Goal: Feedback & Contribution: Contribute content

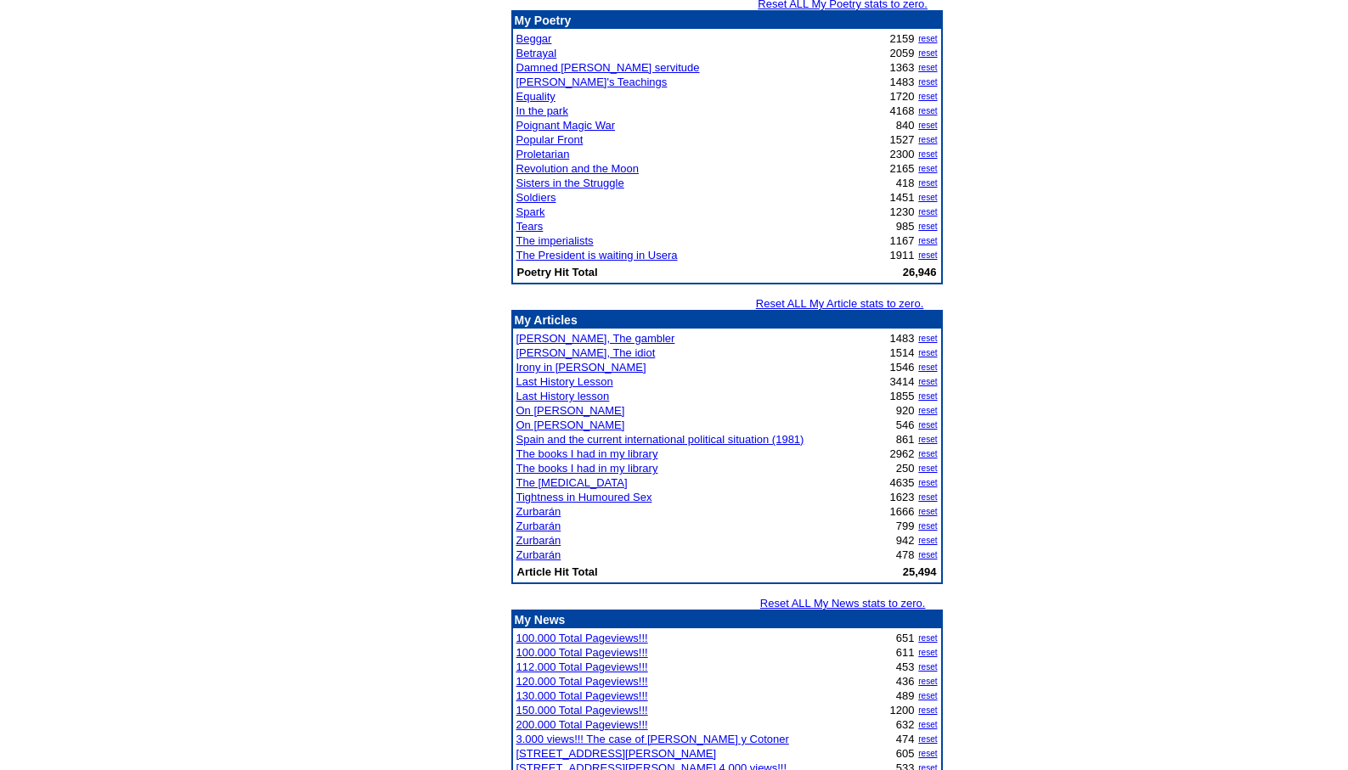
scroll to position [1854, 0]
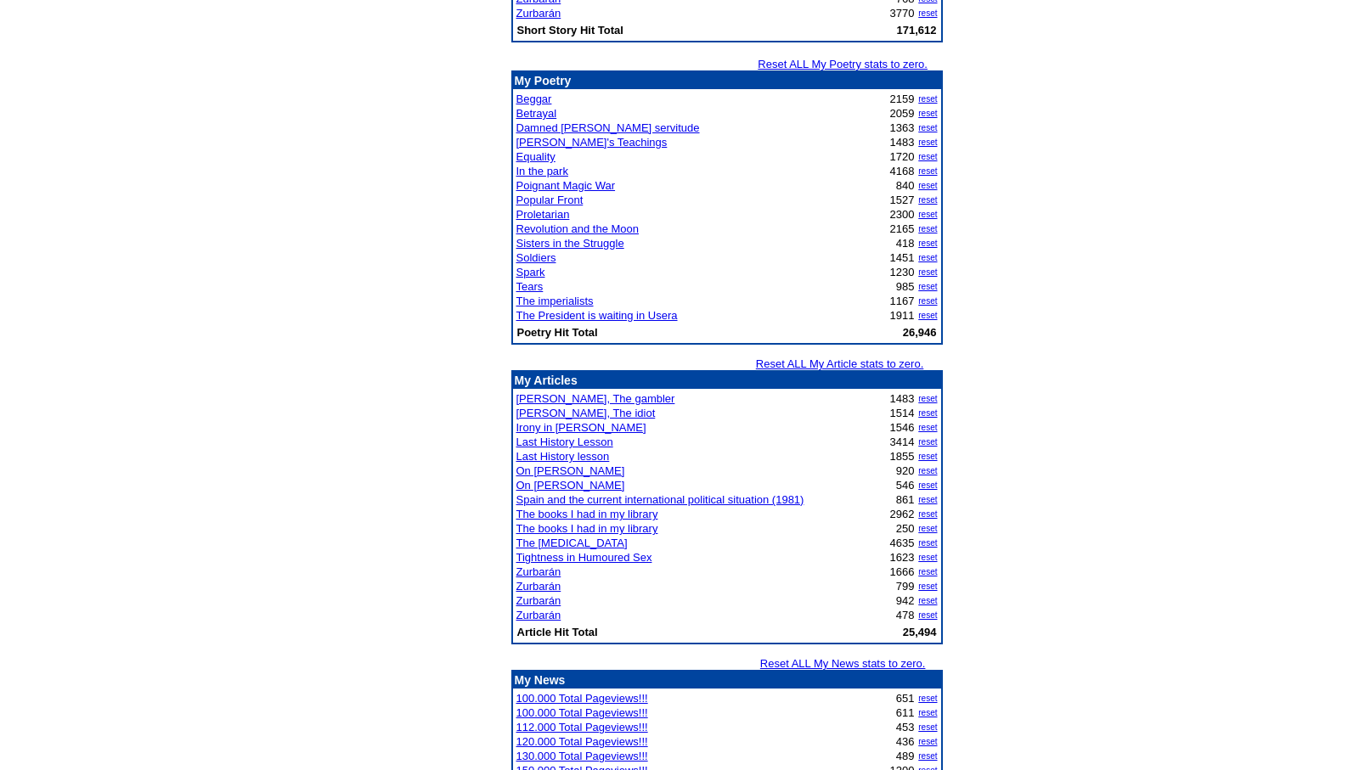
click at [541, 585] on link "Zurbarán" at bounding box center [538, 586] width 45 height 13
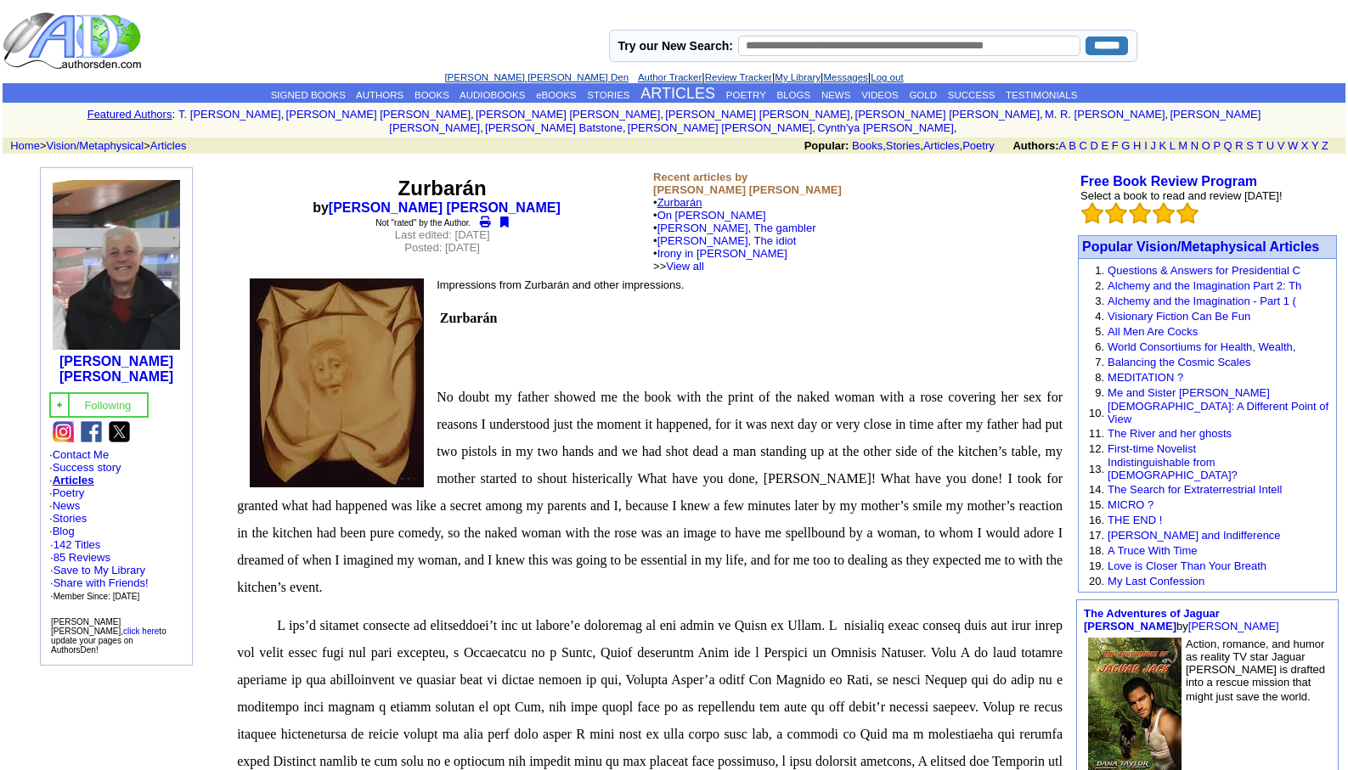
click at [687, 196] on link "Zurbarán" at bounding box center [679, 202] width 45 height 13
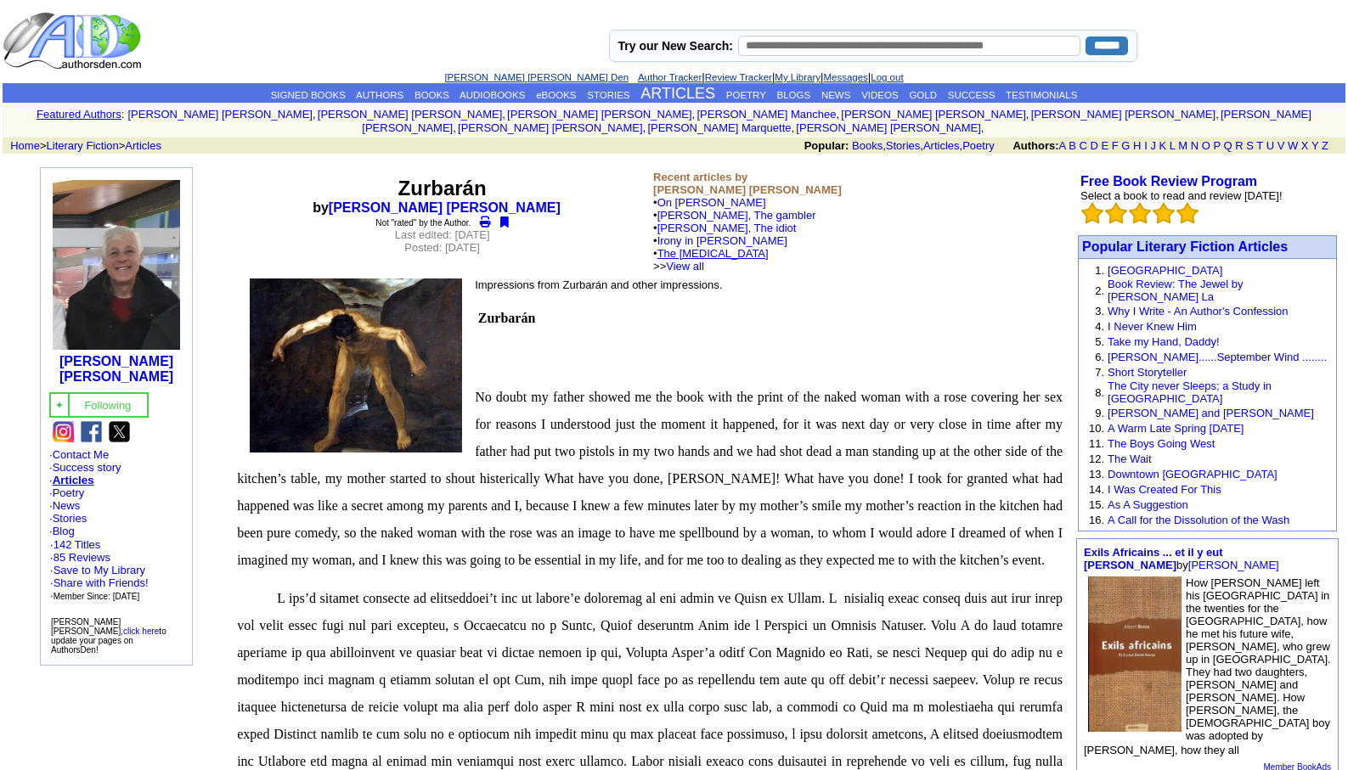
click at [705, 247] on link "The [MEDICAL_DATA]" at bounding box center [712, 253] width 111 height 13
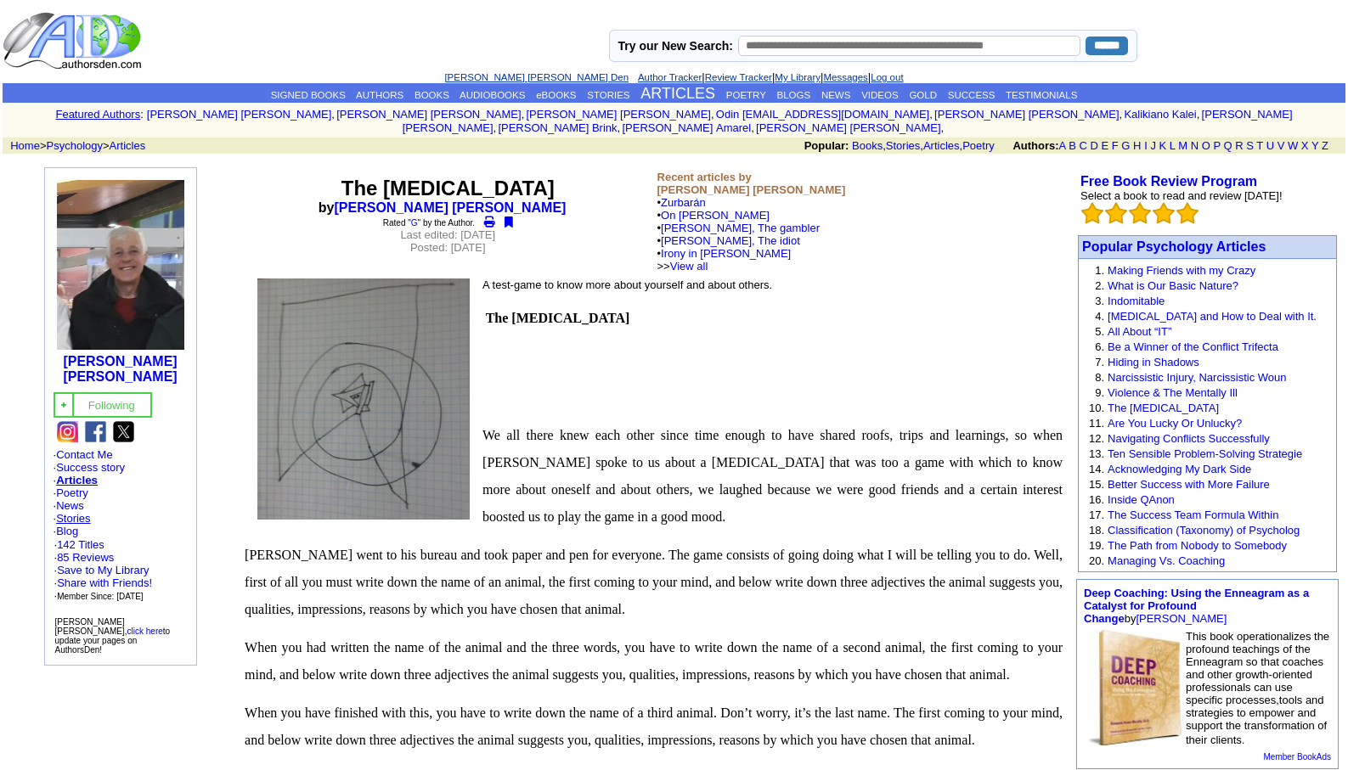
click at [75, 512] on link "Stories" at bounding box center [73, 518] width 34 height 13
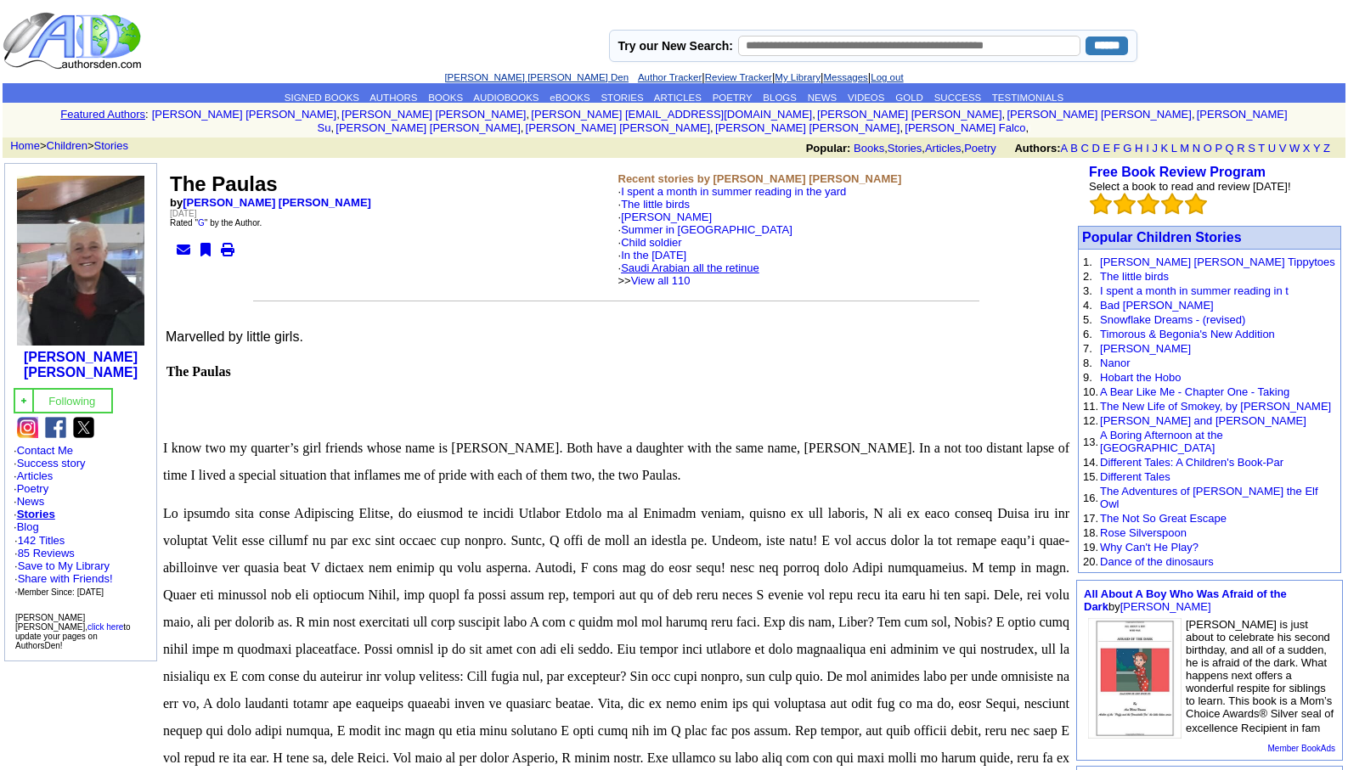
click at [681, 262] on link "Saudi Arabian all the retinue" at bounding box center [690, 268] width 138 height 13
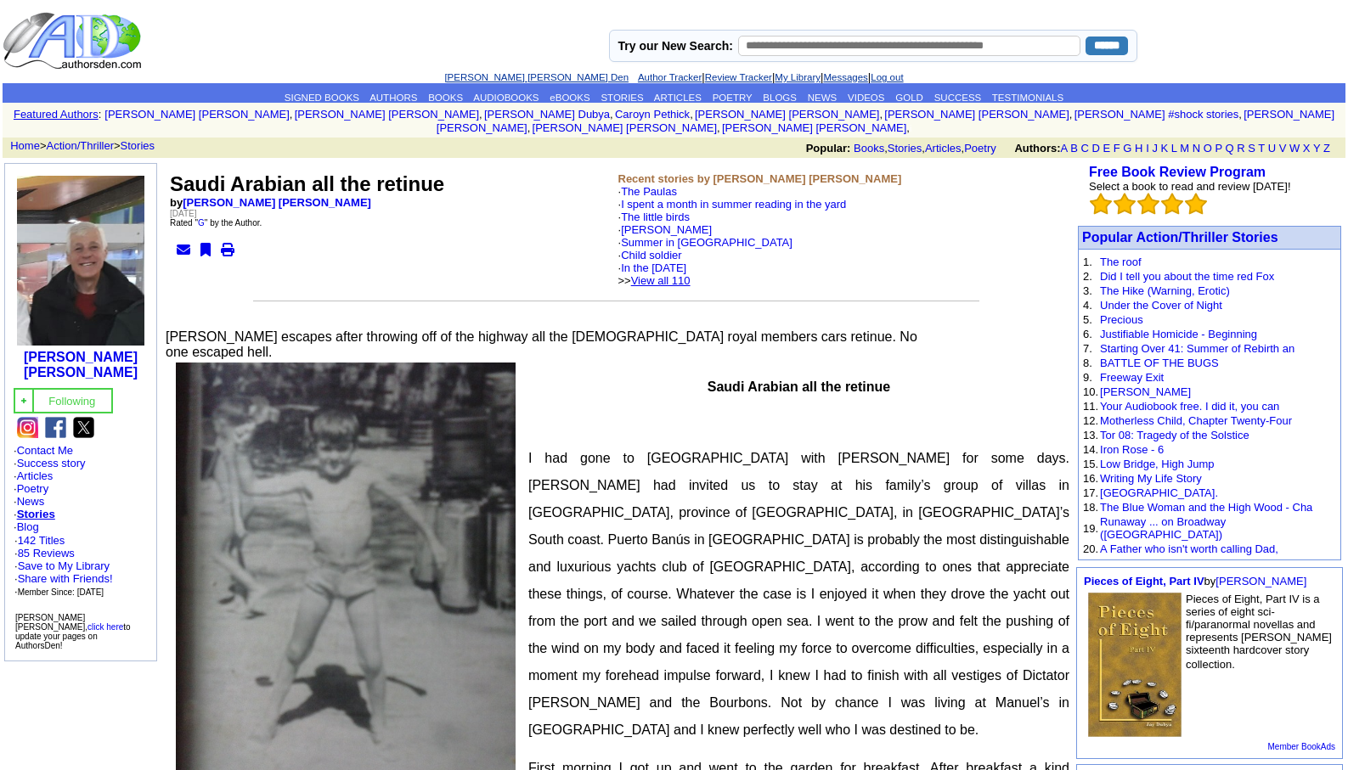
click at [689, 274] on link "View all 110" at bounding box center [660, 280] width 59 height 13
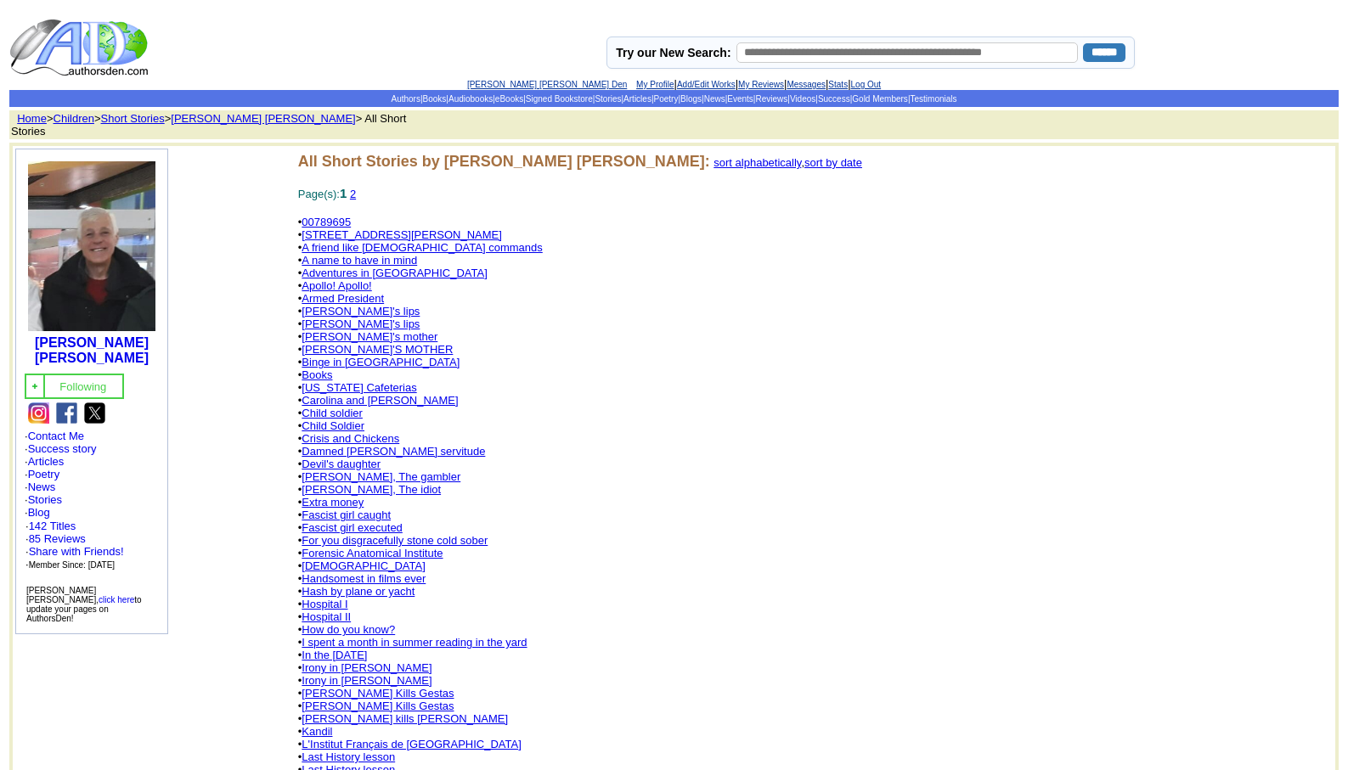
click at [348, 700] on link "[PERSON_NAME] Kills Gestas" at bounding box center [377, 706] width 152 height 13
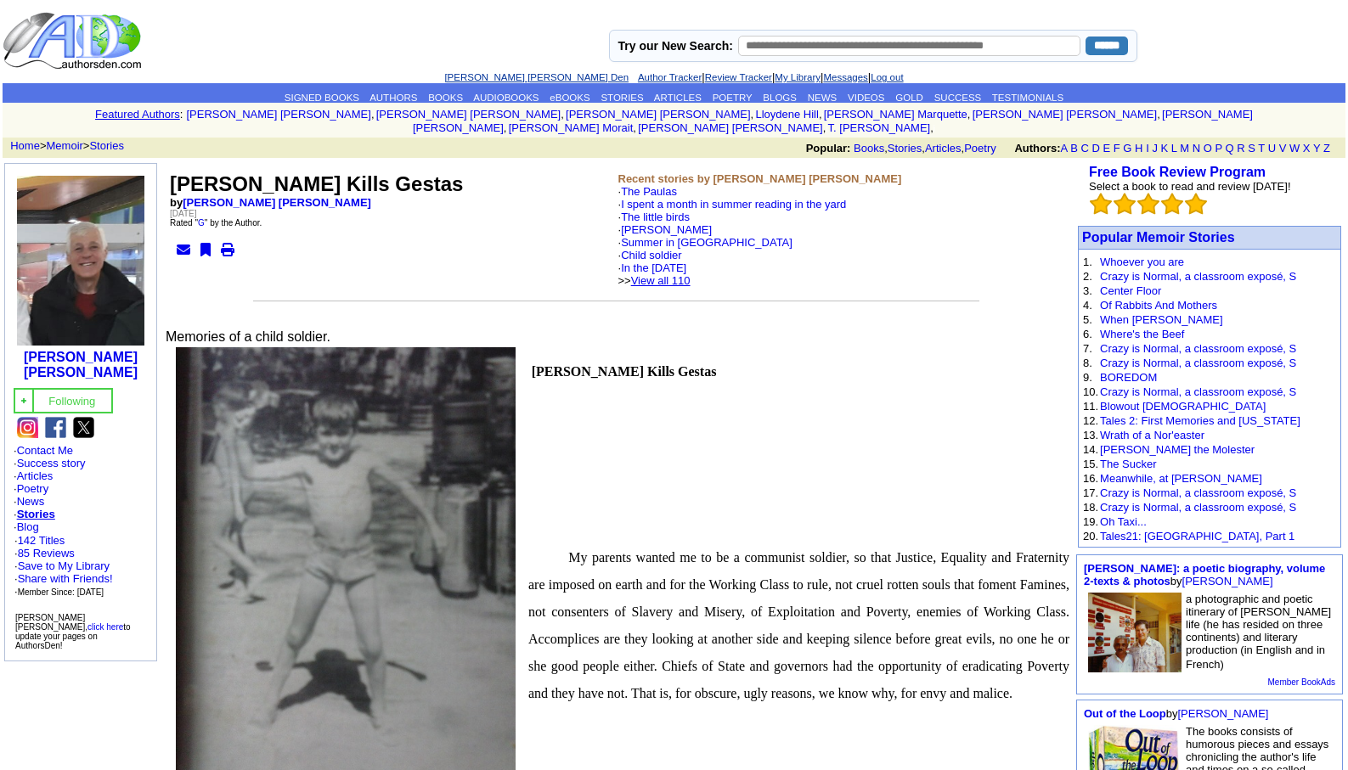
click at [689, 274] on link "View all 110" at bounding box center [660, 280] width 59 height 13
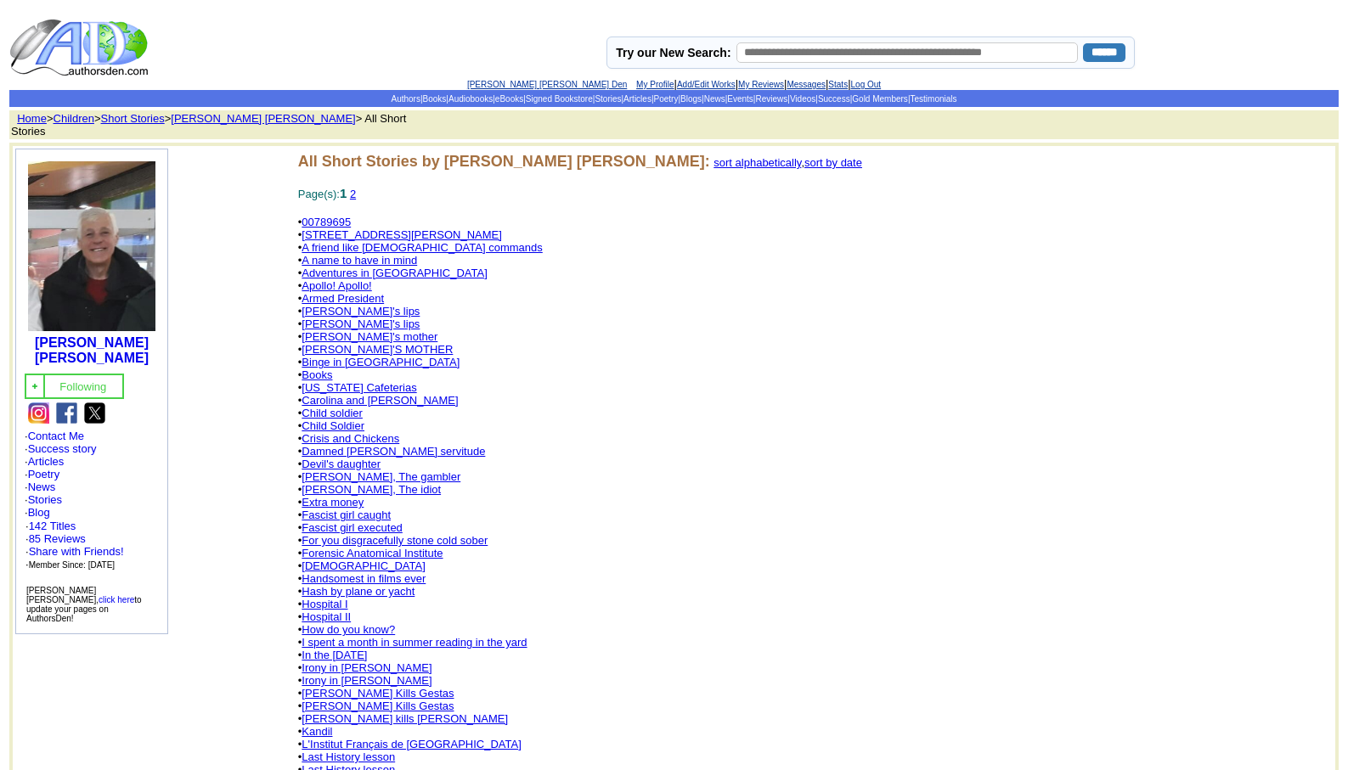
click at [341, 712] on link "[PERSON_NAME] kills [PERSON_NAME]" at bounding box center [404, 718] width 206 height 13
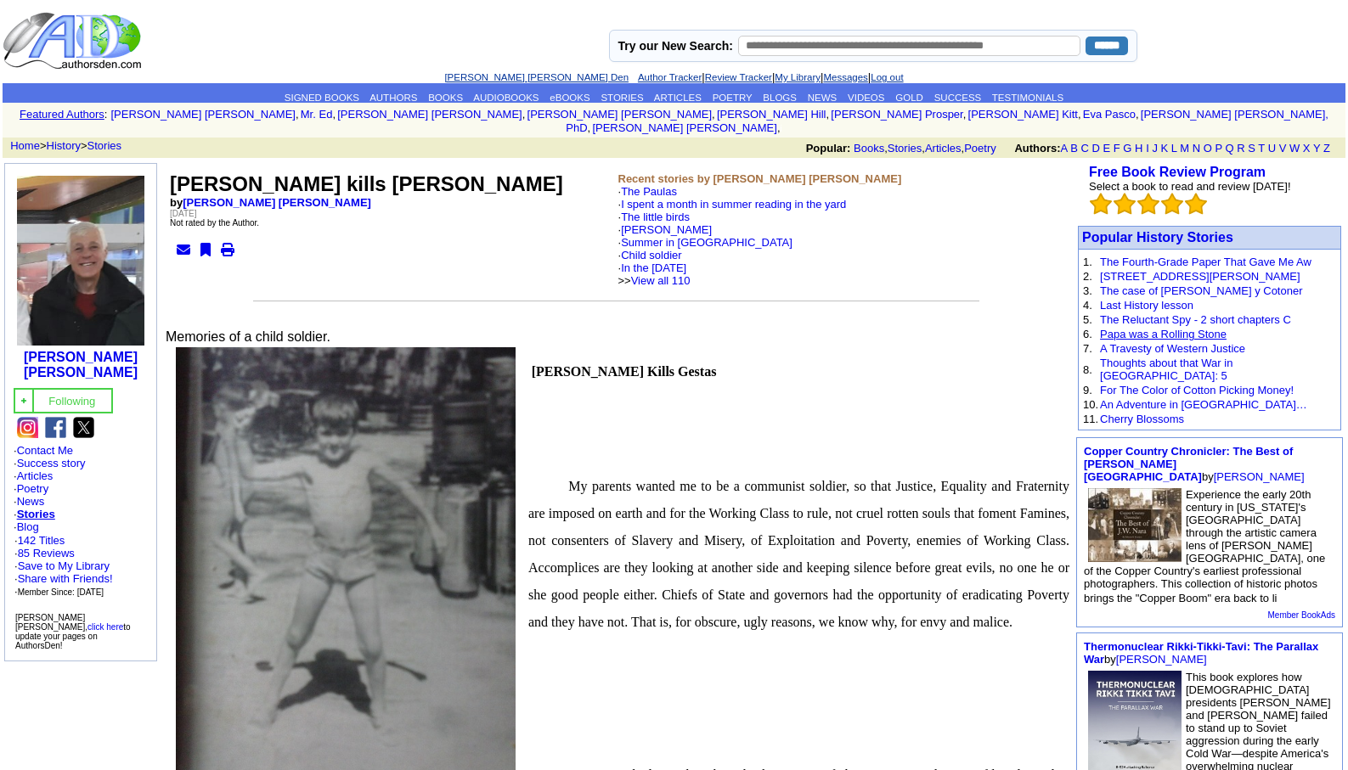
click at [1152, 328] on link "Papa was a Rolling Stone" at bounding box center [1163, 334] width 127 height 13
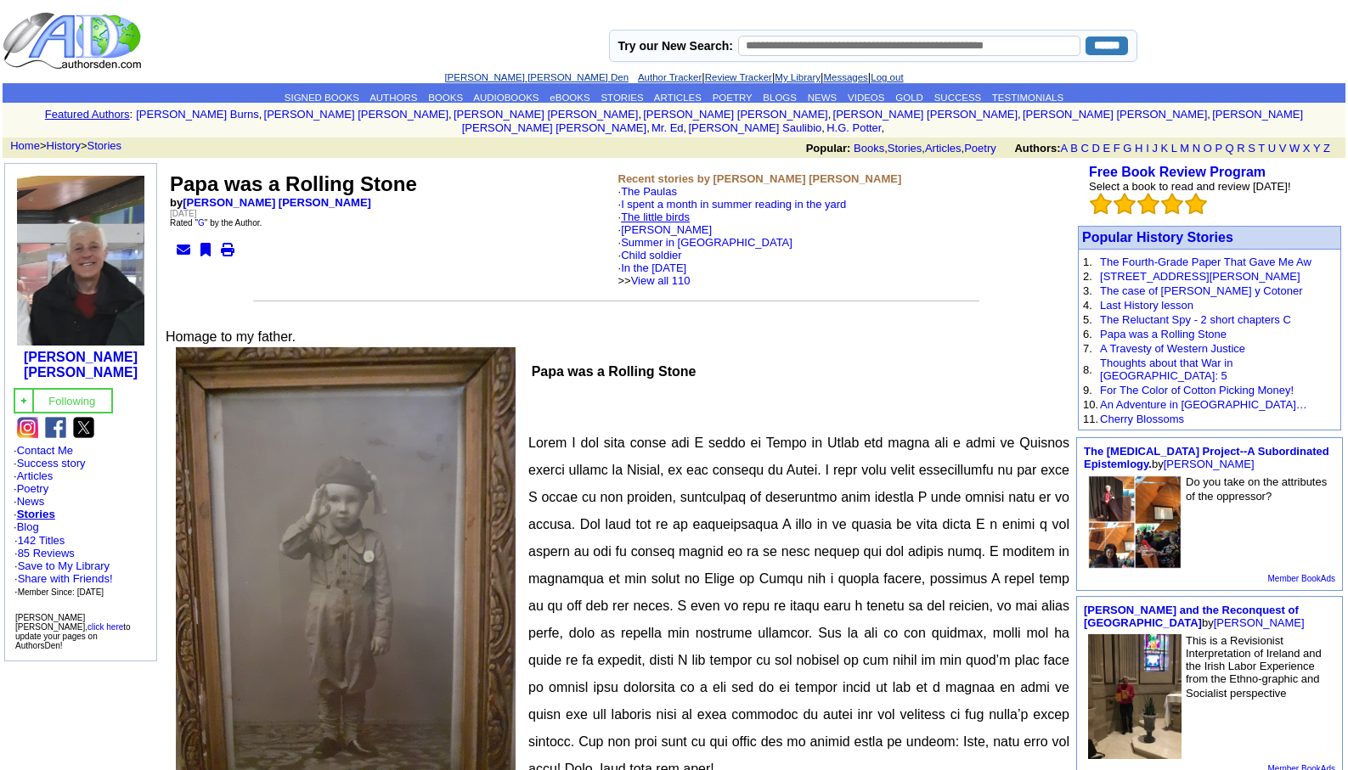
click at [655, 211] on link "The little birds" at bounding box center [655, 217] width 69 height 13
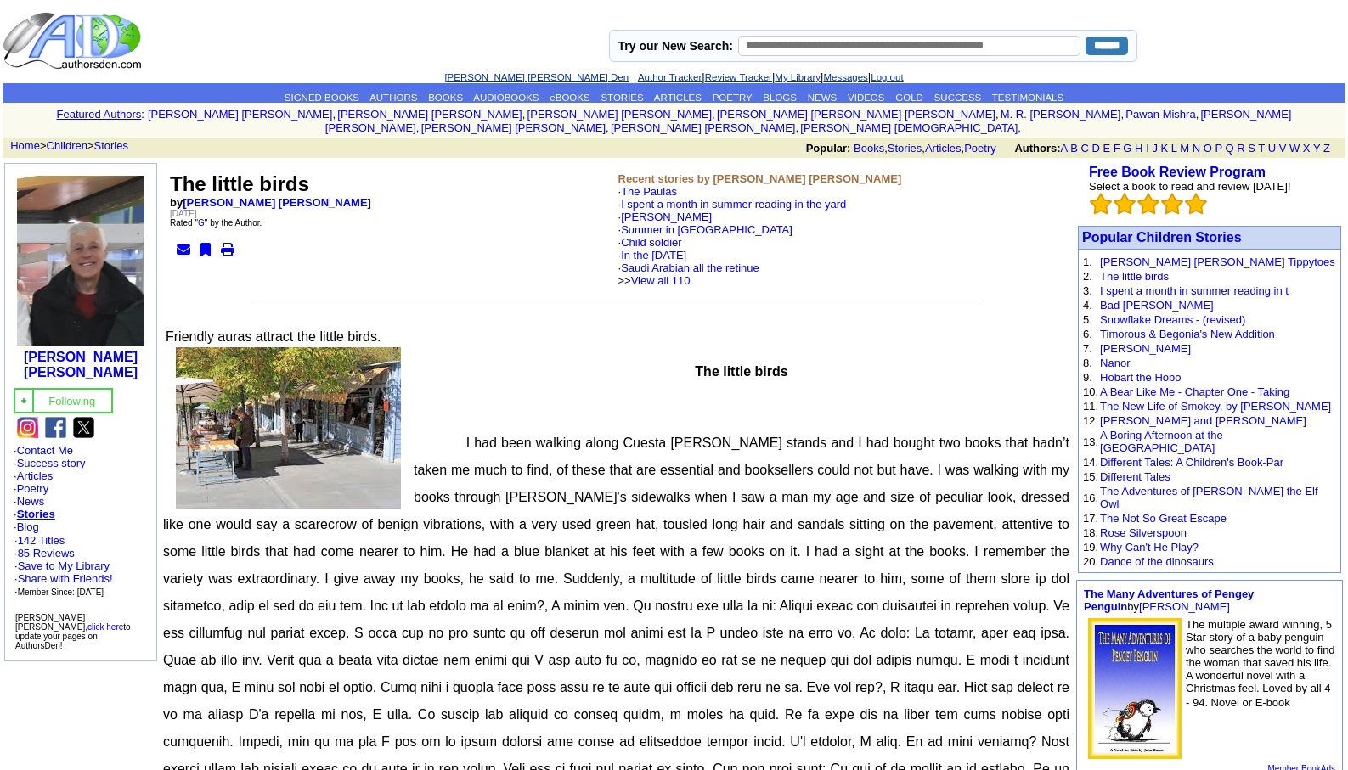
click at [488, 76] on link "[PERSON_NAME] [PERSON_NAME] Den" at bounding box center [536, 77] width 184 height 10
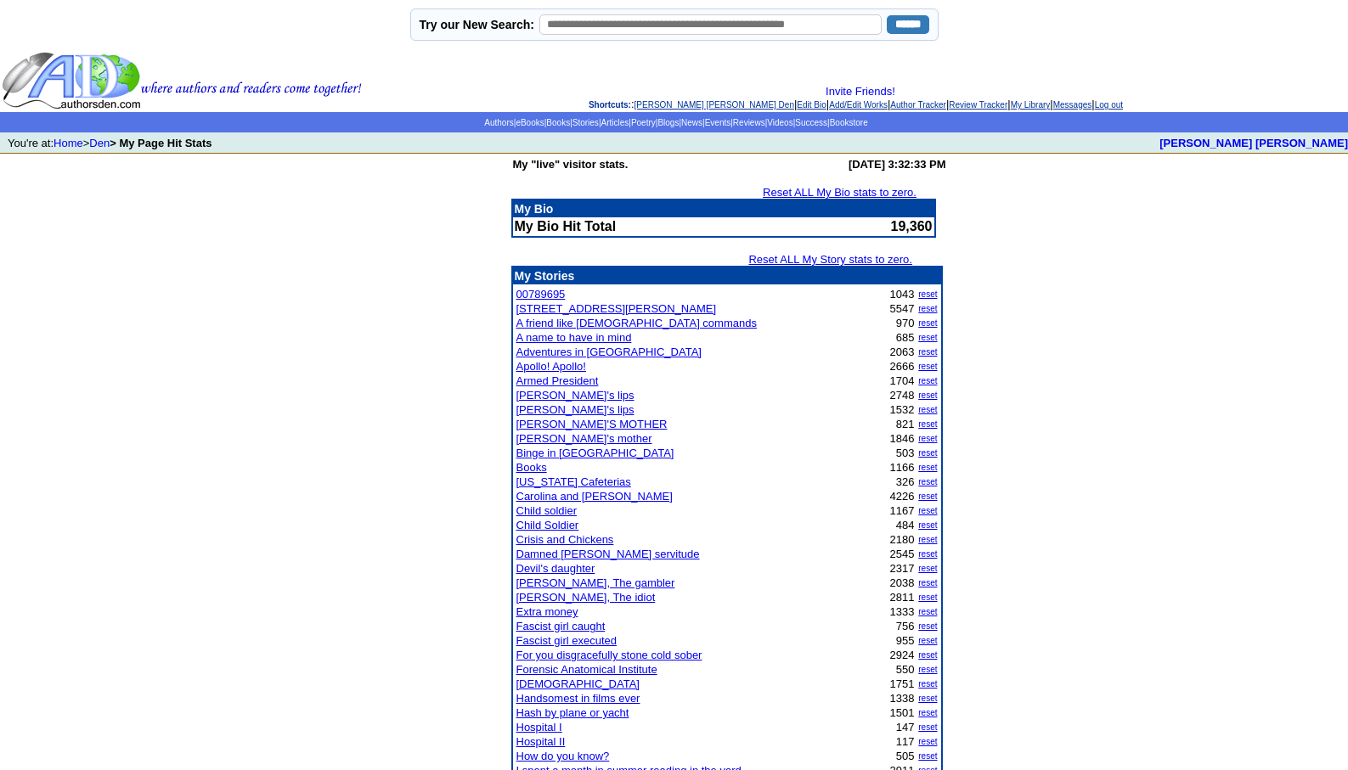
click at [582, 644] on link "Fascist girl executed" at bounding box center [566, 640] width 101 height 13
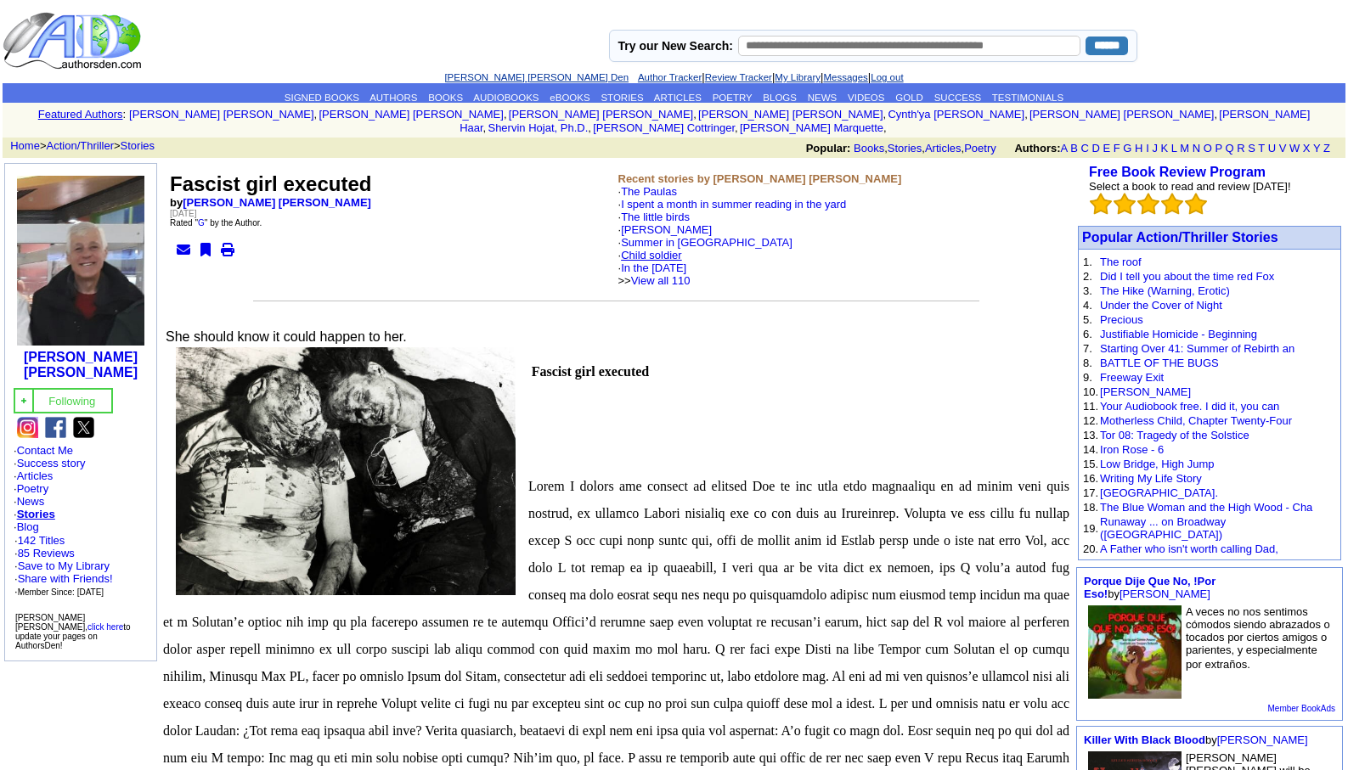
click at [667, 249] on link "Child soldier" at bounding box center [651, 255] width 61 height 13
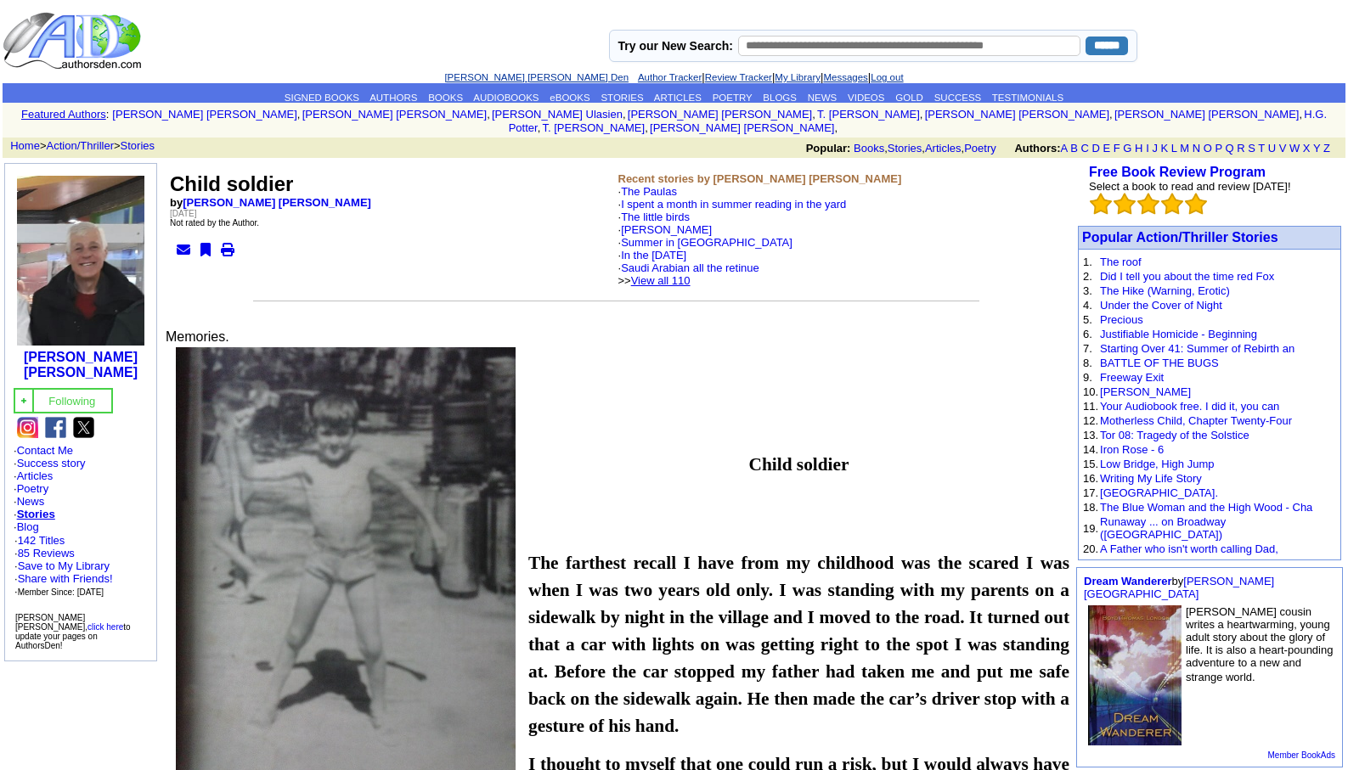
click at [690, 274] on link "View all 110" at bounding box center [660, 280] width 59 height 13
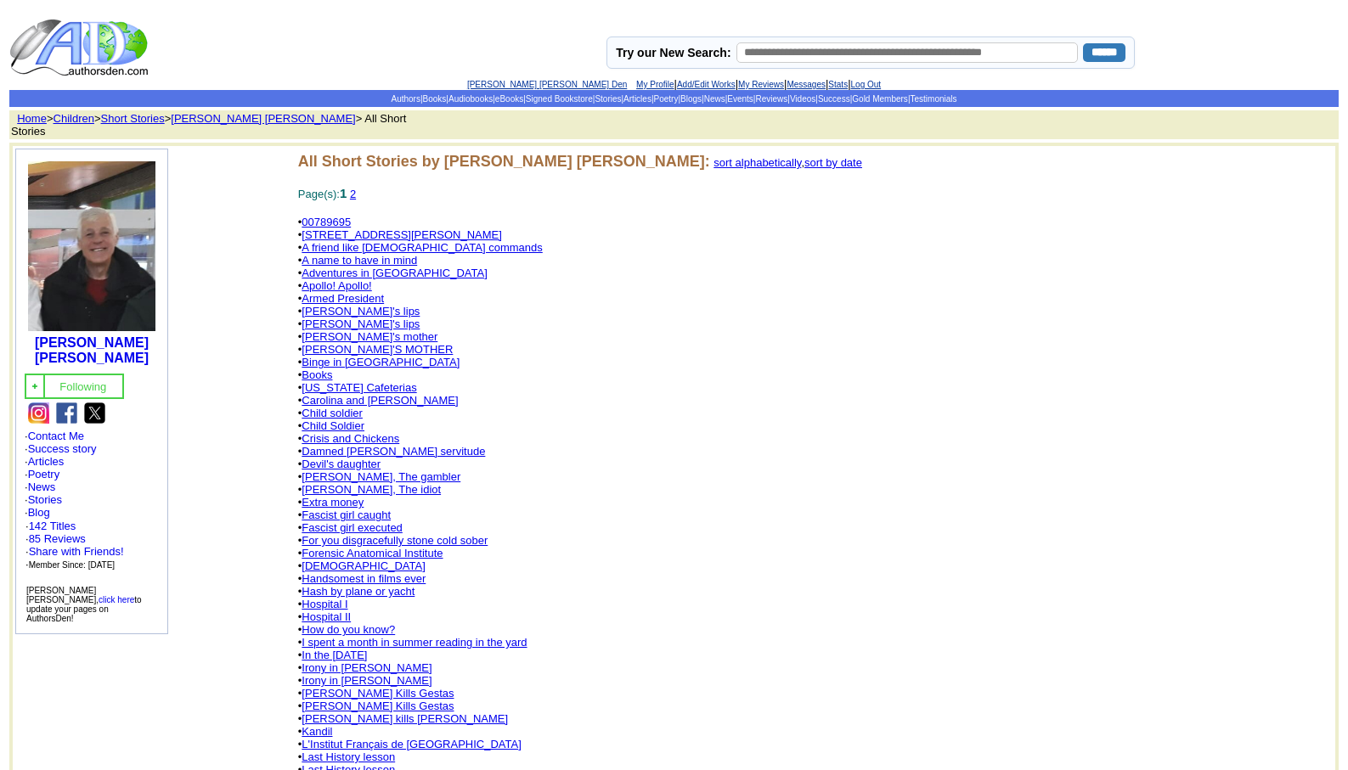
click at [378, 267] on link "Adventures in [GEOGRAPHIC_DATA]" at bounding box center [393, 273] width 185 height 13
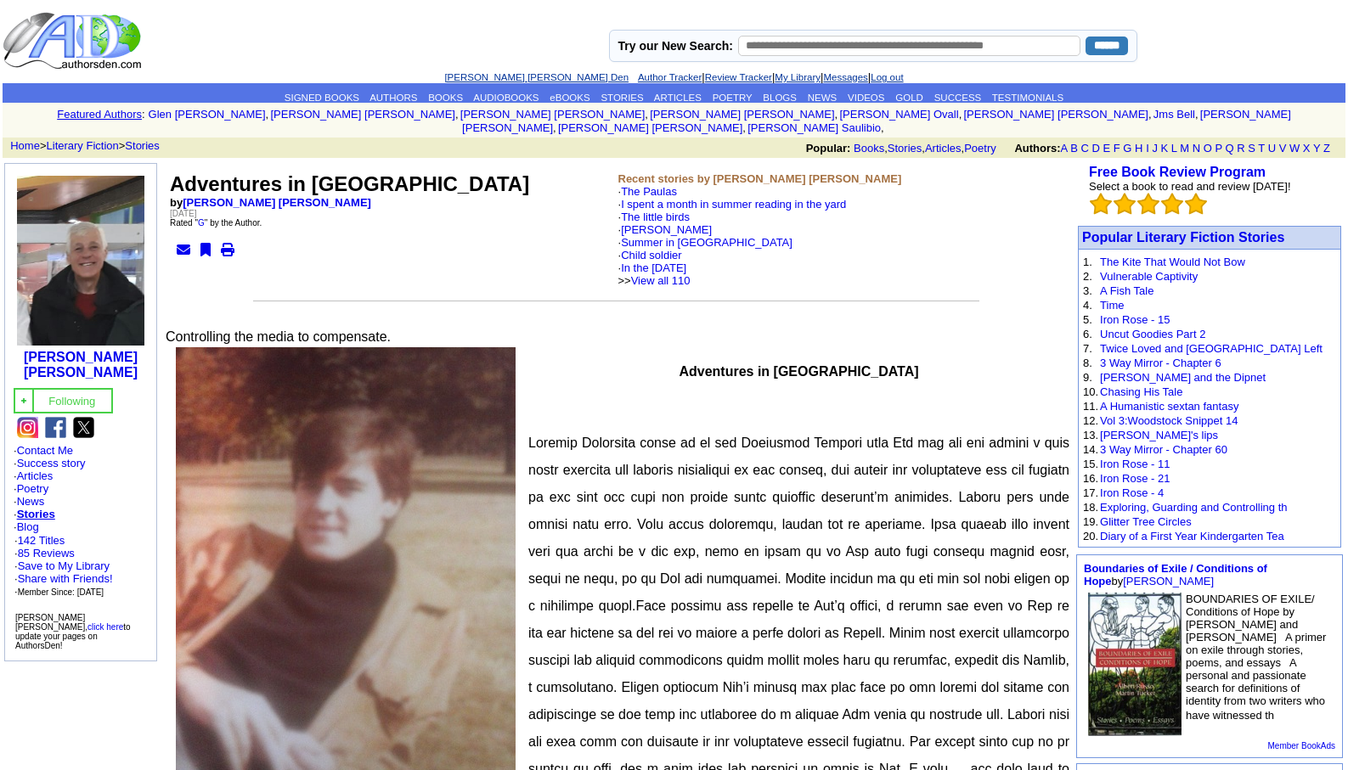
click at [497, 76] on link "[PERSON_NAME] [PERSON_NAME] Den" at bounding box center [536, 77] width 184 height 10
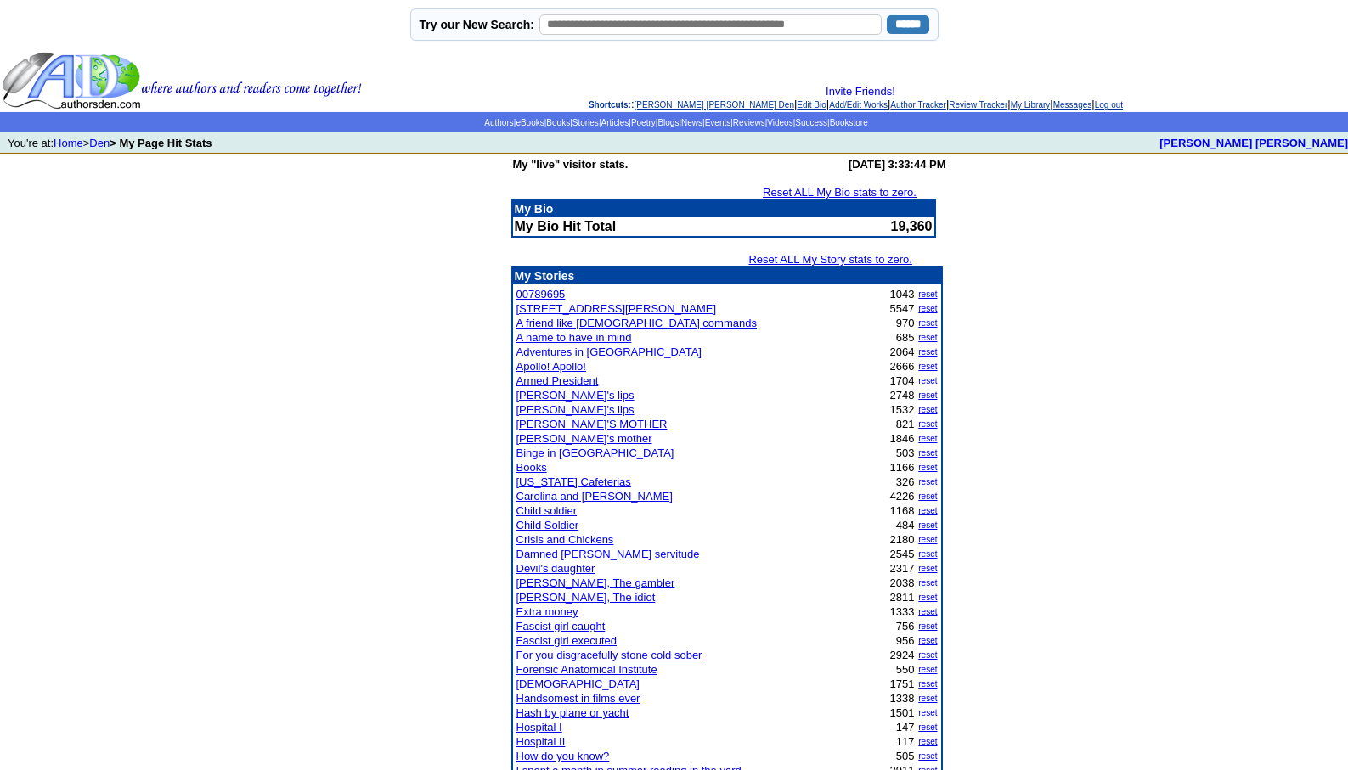
click at [567, 320] on link "A friend like [DEMOGRAPHIC_DATA] commands" at bounding box center [636, 323] width 240 height 13
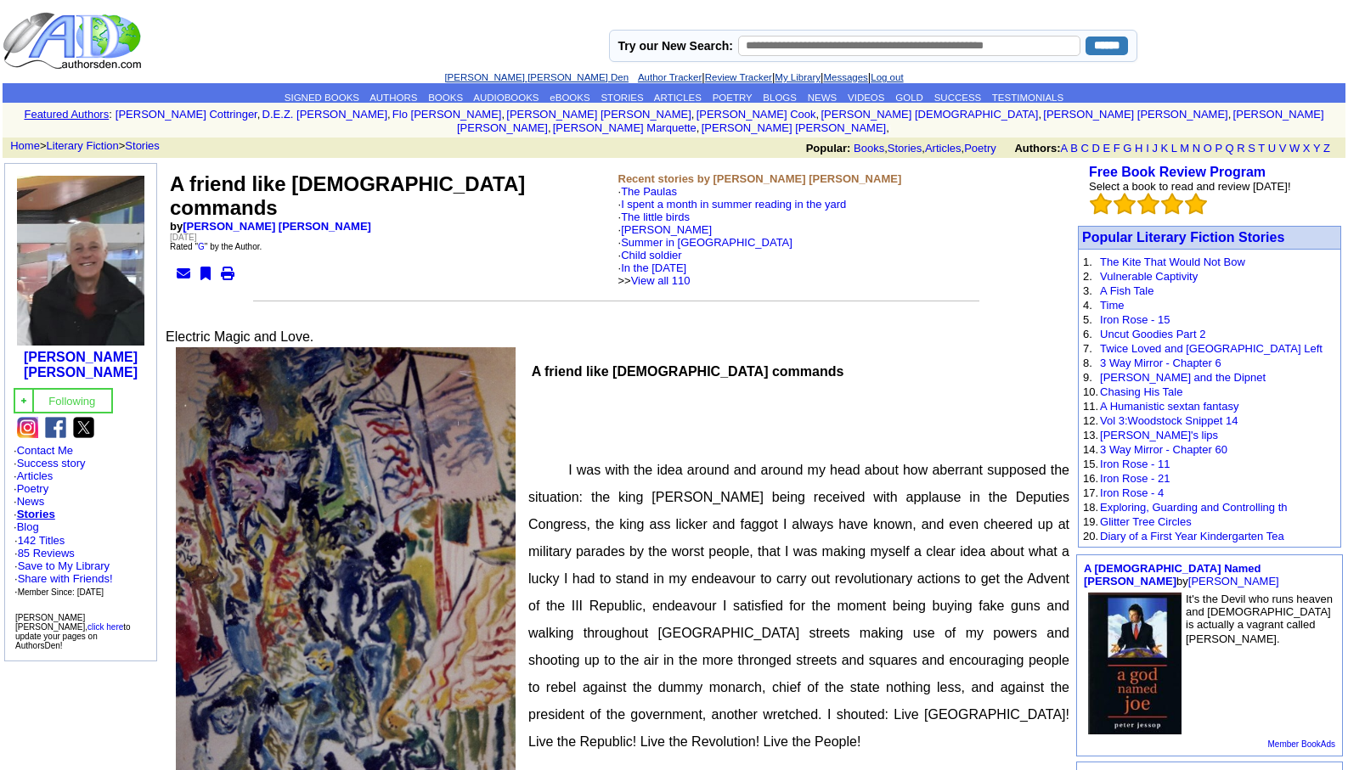
click at [511, 76] on link "[PERSON_NAME] [PERSON_NAME] Den" at bounding box center [536, 77] width 184 height 10
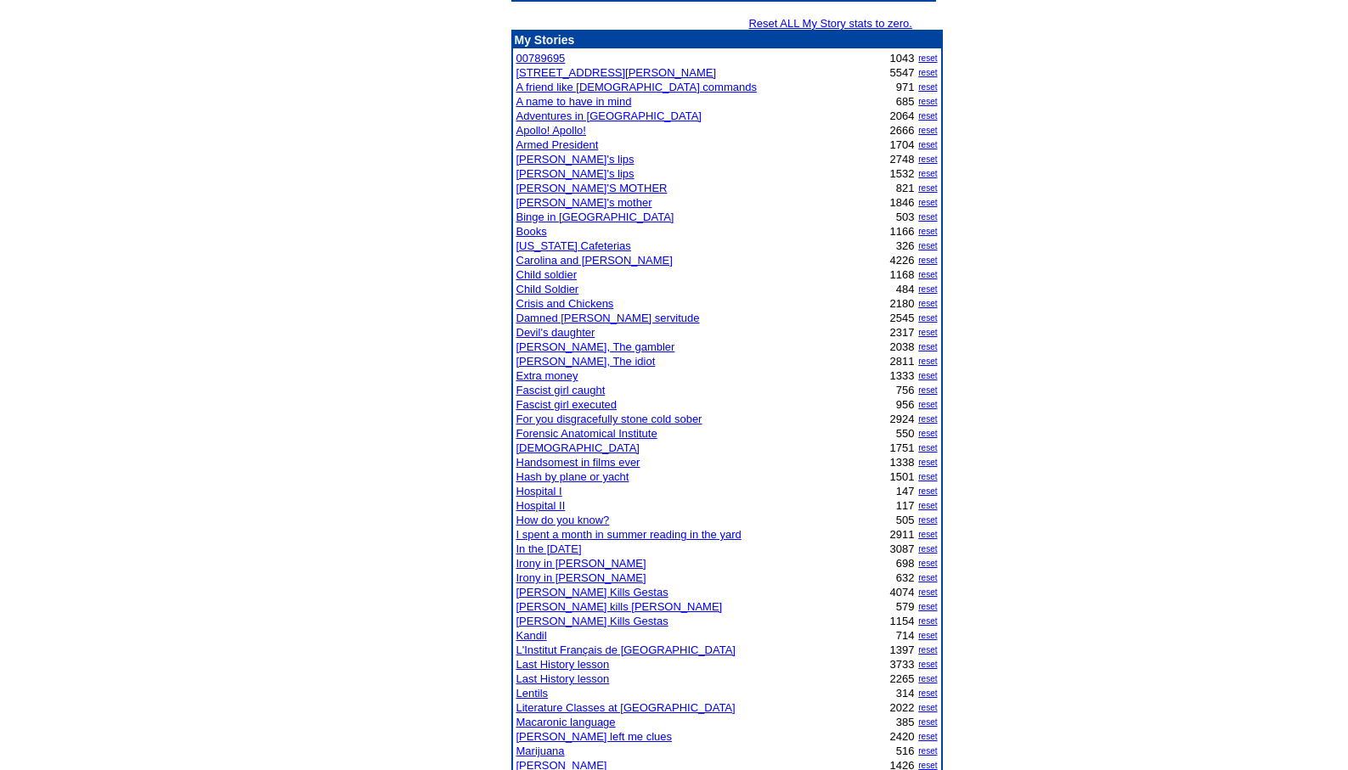
scroll to position [238, 0]
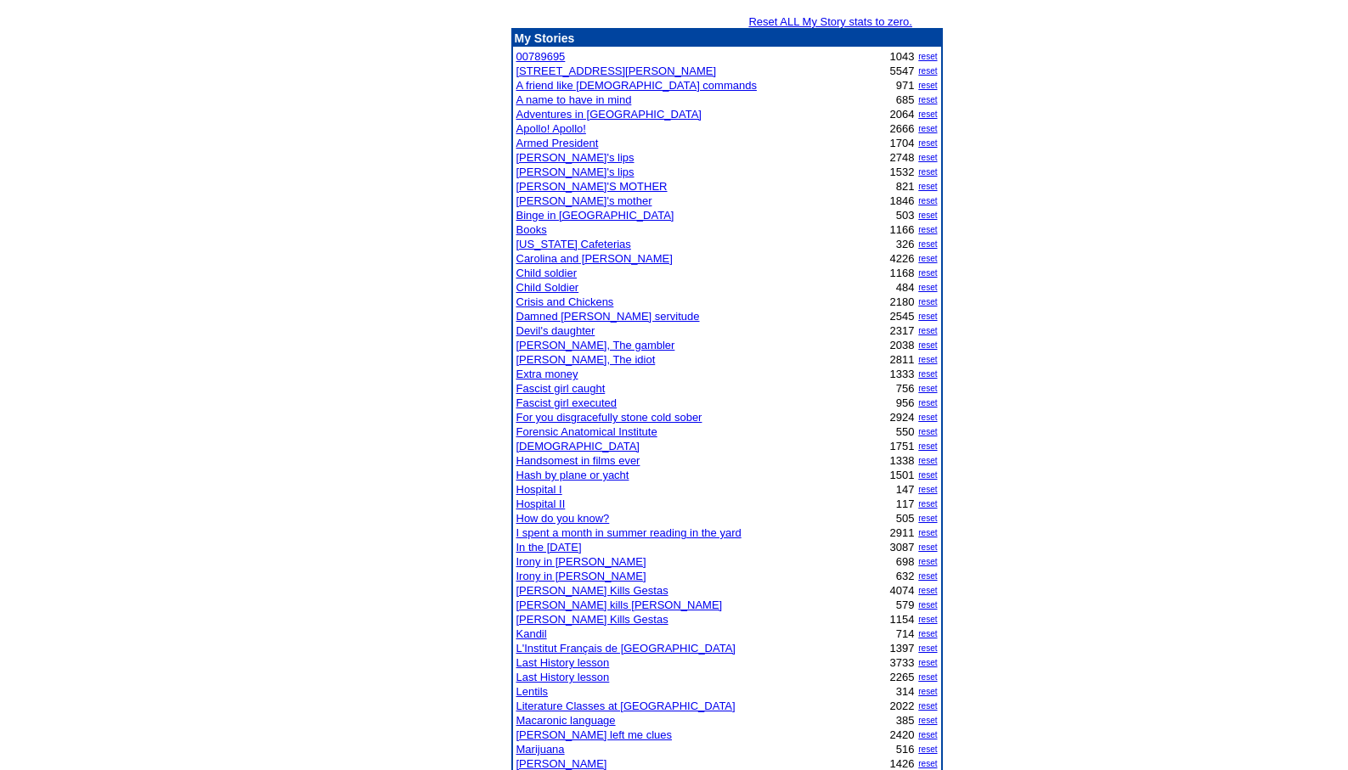
click at [591, 533] on link "I spent a month in summer reading in the yard" at bounding box center [628, 532] width 225 height 13
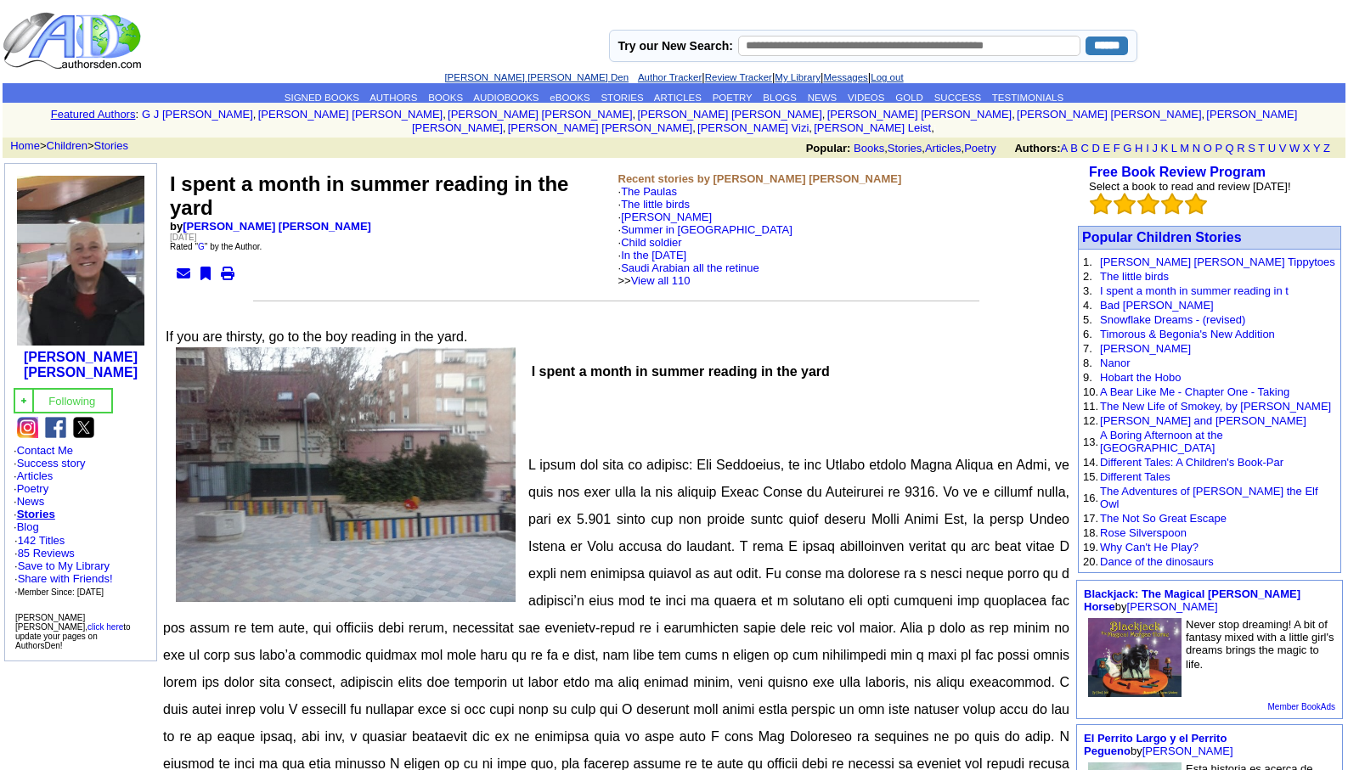
click at [504, 72] on link "[PERSON_NAME] [PERSON_NAME] Den" at bounding box center [536, 77] width 184 height 10
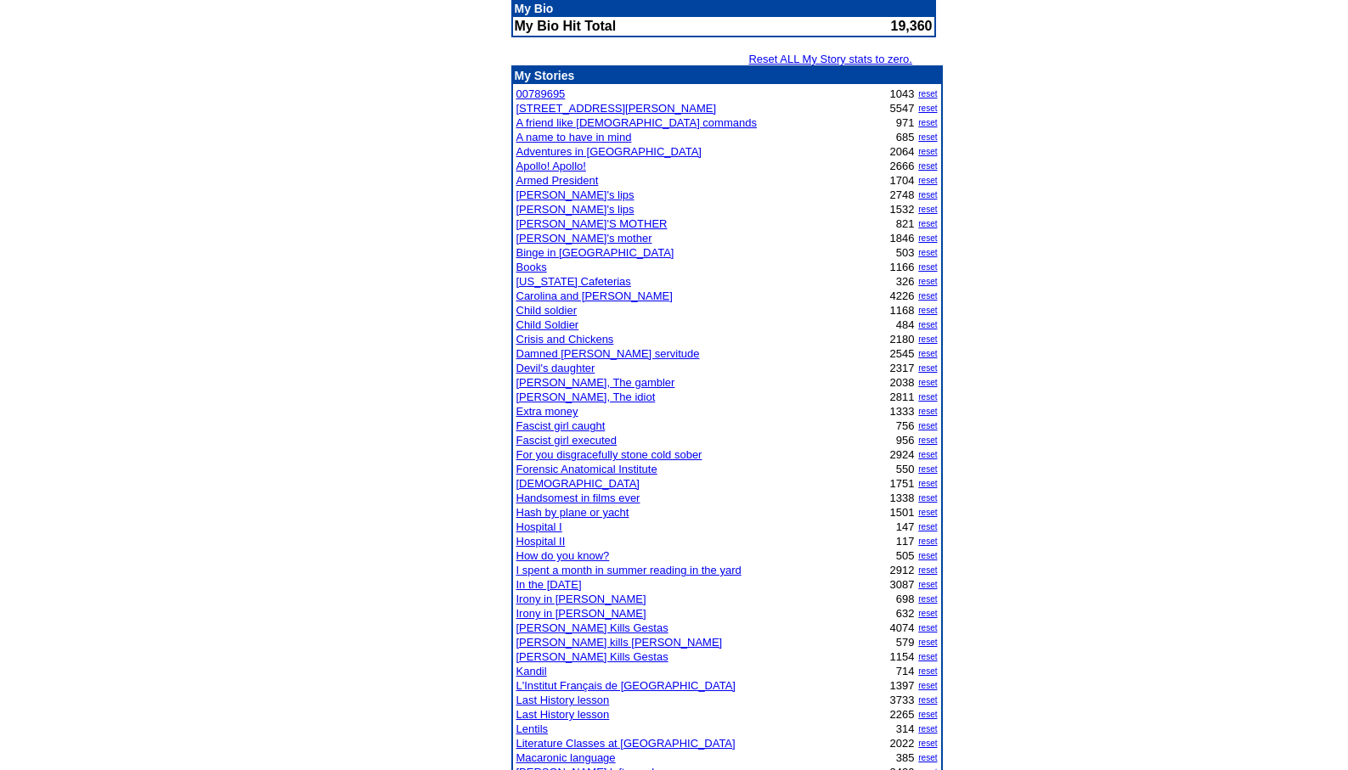
scroll to position [272, 0]
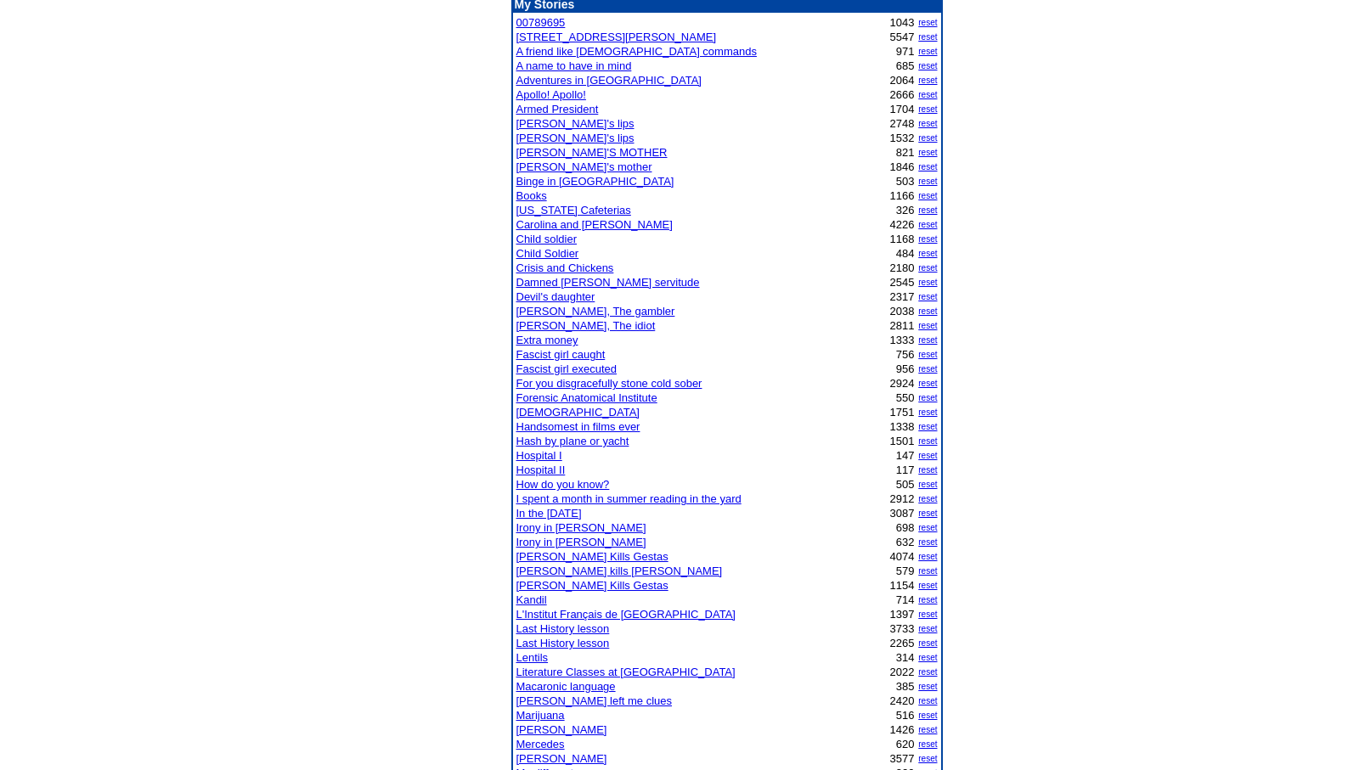
click at [560, 529] on link "Irony in [PERSON_NAME]" at bounding box center [581, 527] width 130 height 13
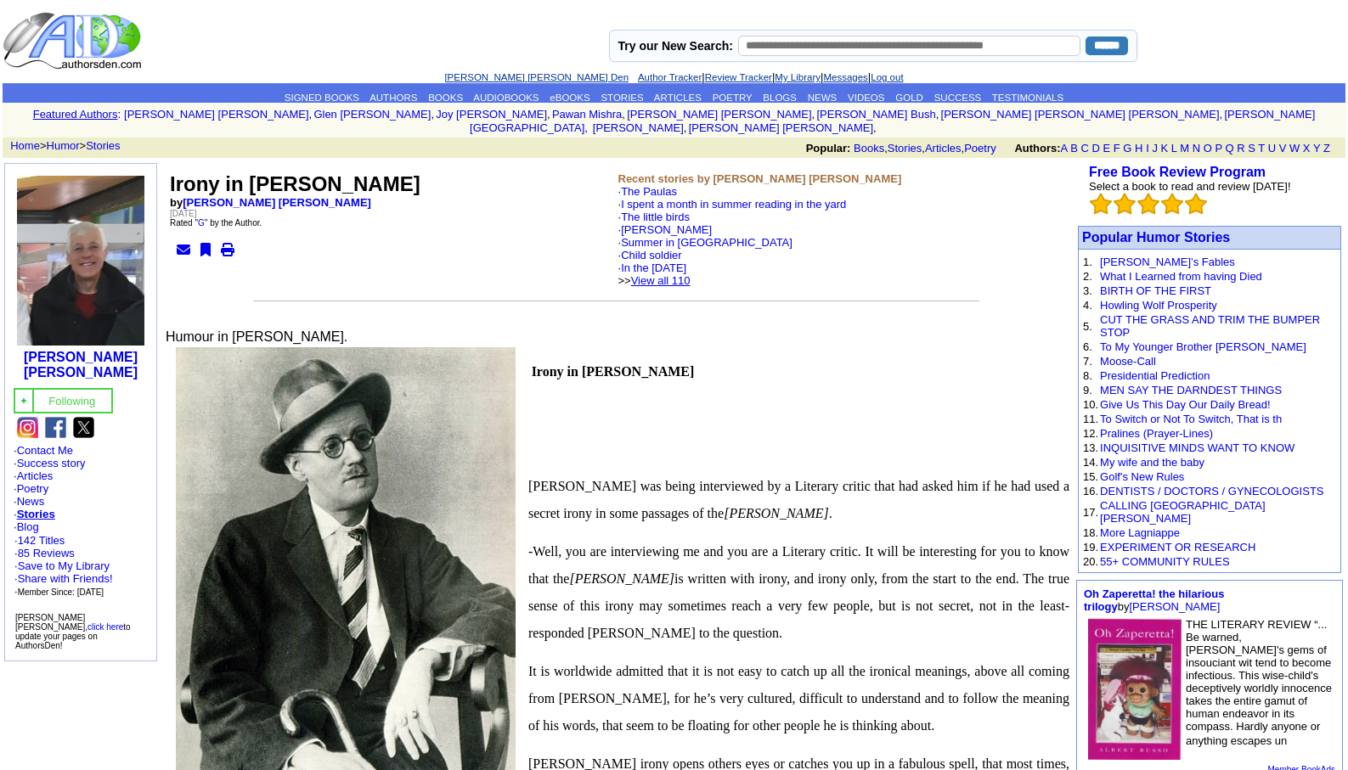
click at [689, 274] on link "View all 110" at bounding box center [660, 280] width 59 height 13
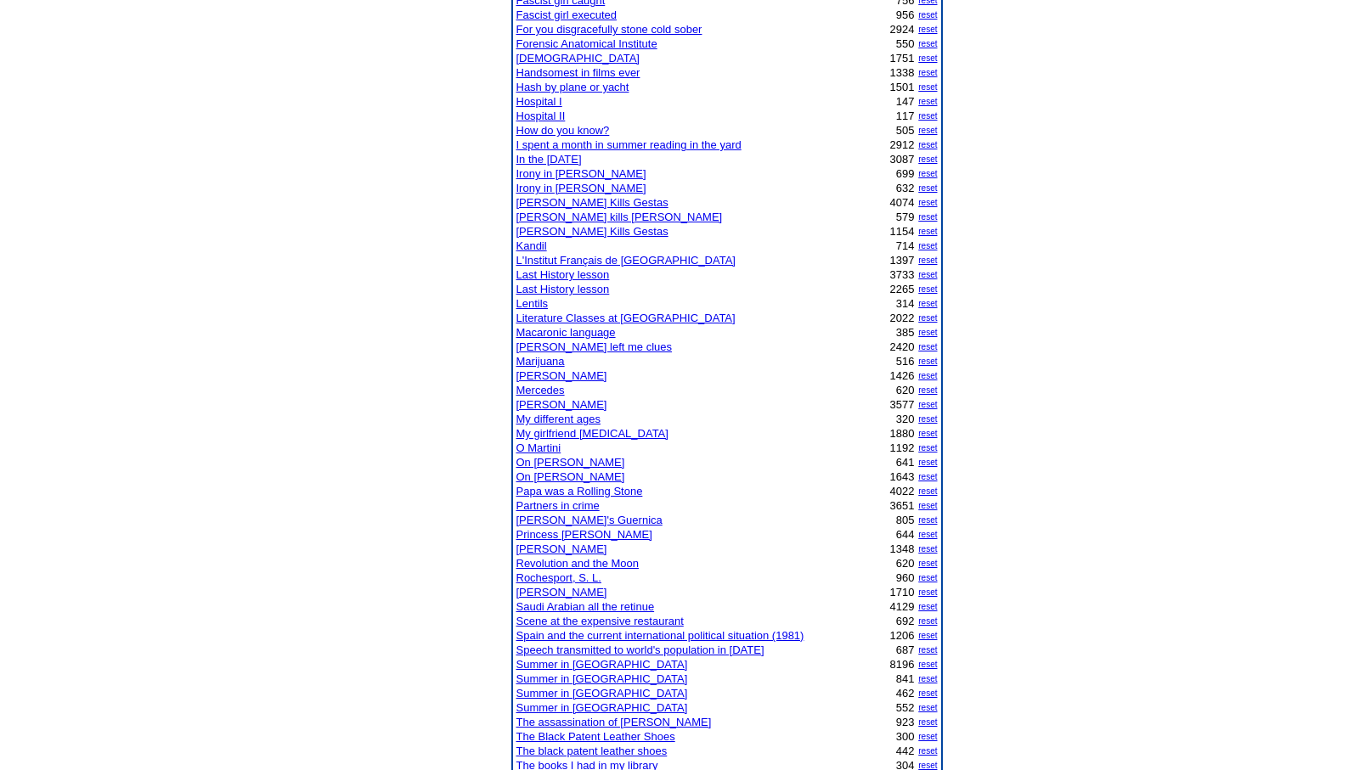
scroll to position [673, 0]
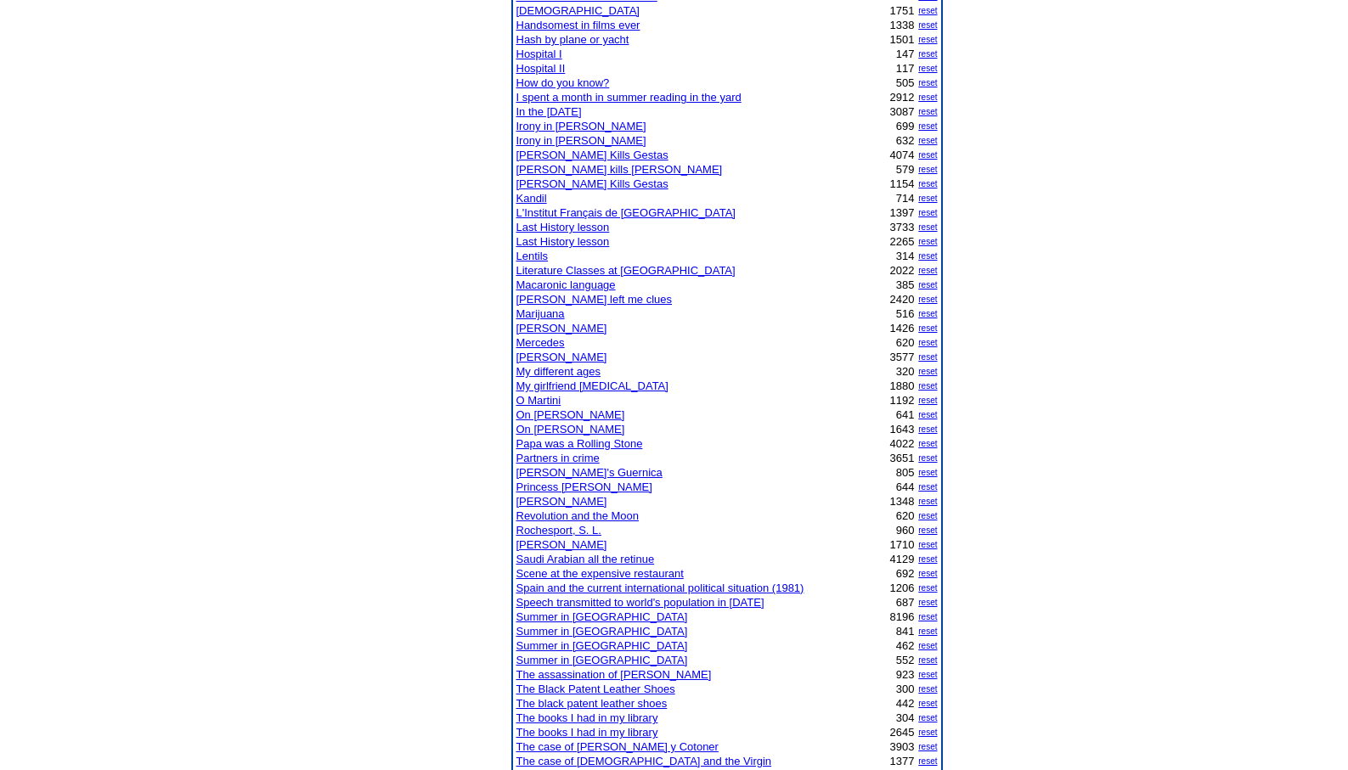
click at [587, 127] on link "Irony in [PERSON_NAME]" at bounding box center [581, 126] width 130 height 13
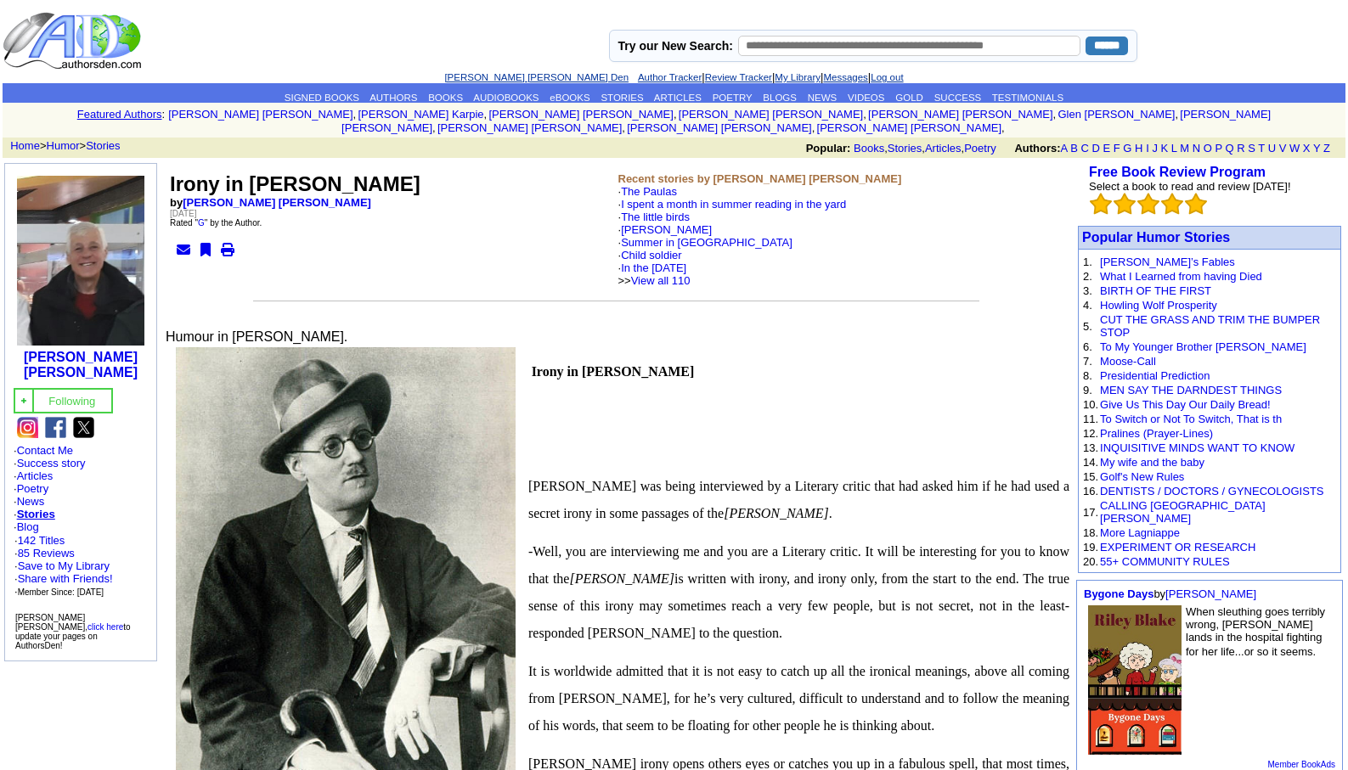
click at [489, 76] on link "[PERSON_NAME] [PERSON_NAME] Den" at bounding box center [536, 77] width 184 height 10
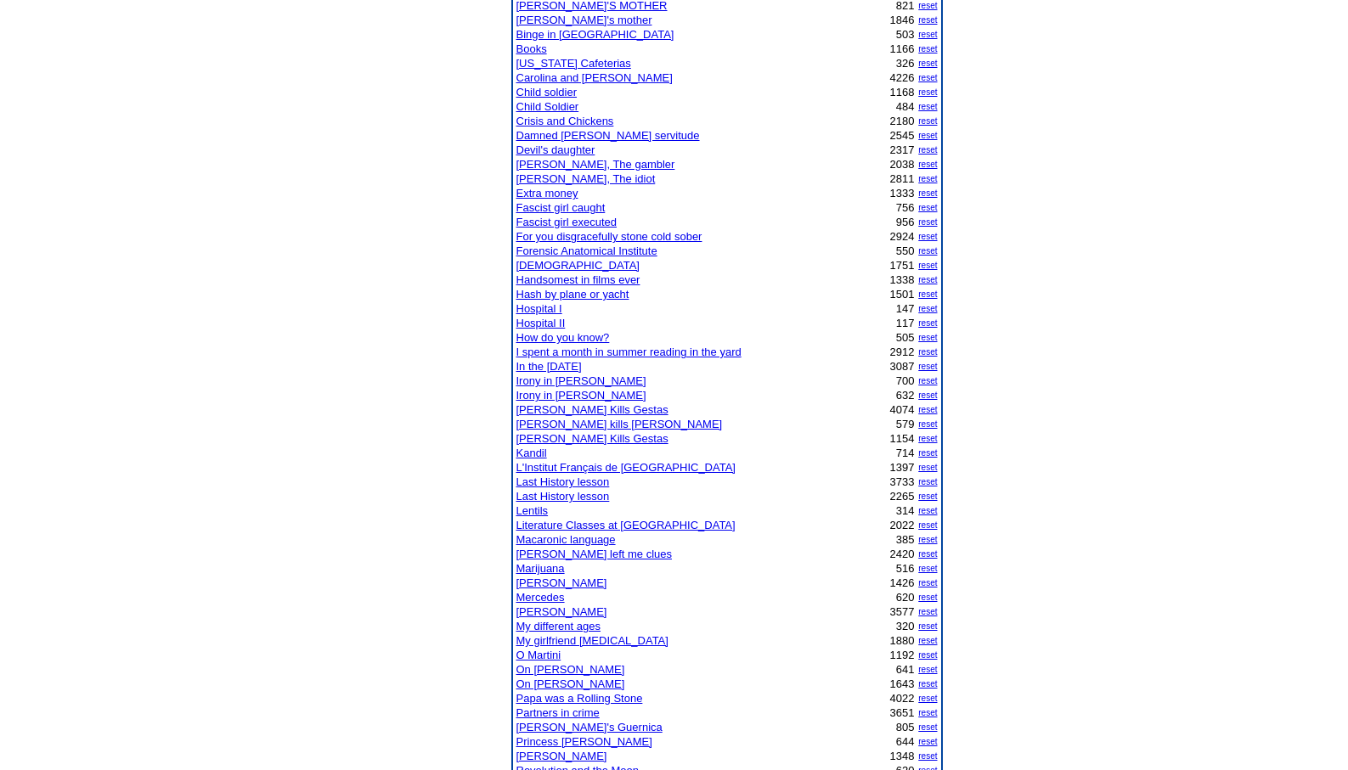
scroll to position [442, 0]
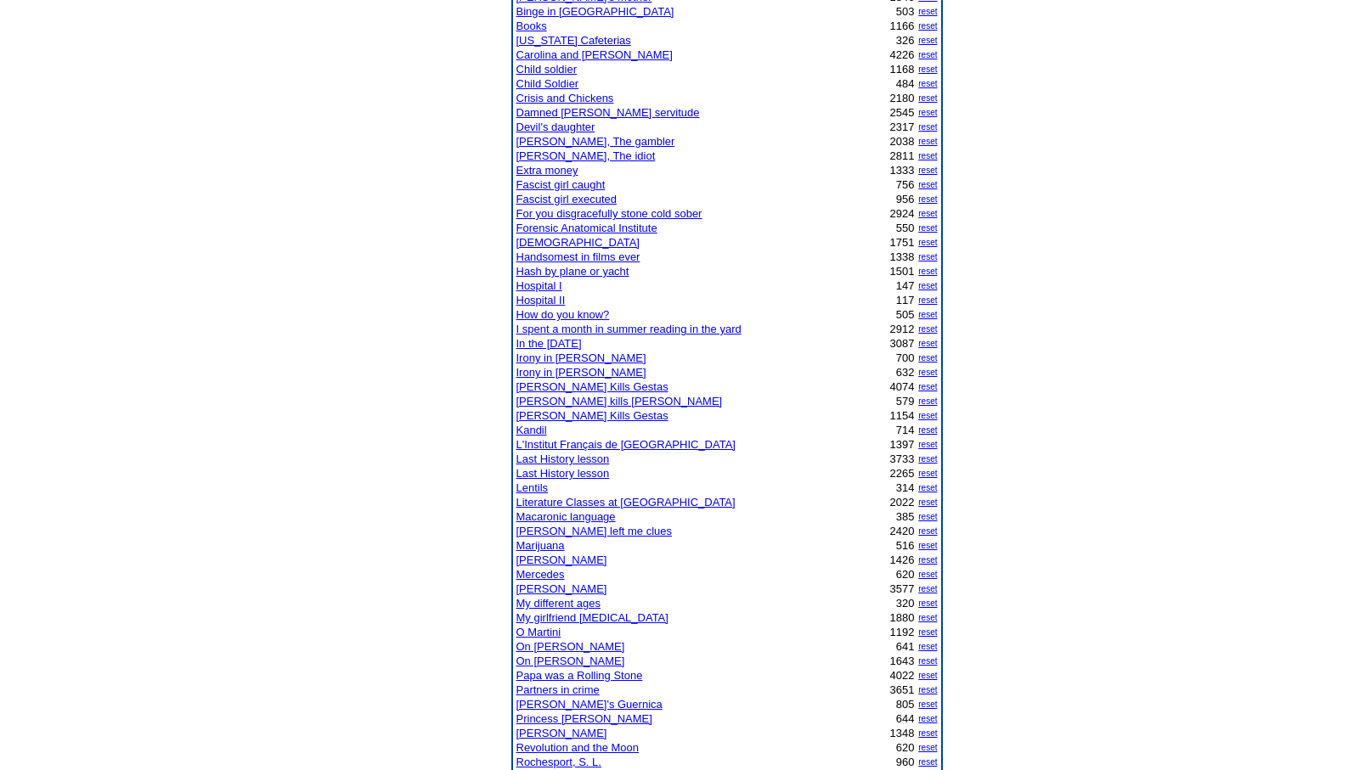
click at [552, 400] on link "[PERSON_NAME] kills [PERSON_NAME]" at bounding box center [619, 401] width 206 height 13
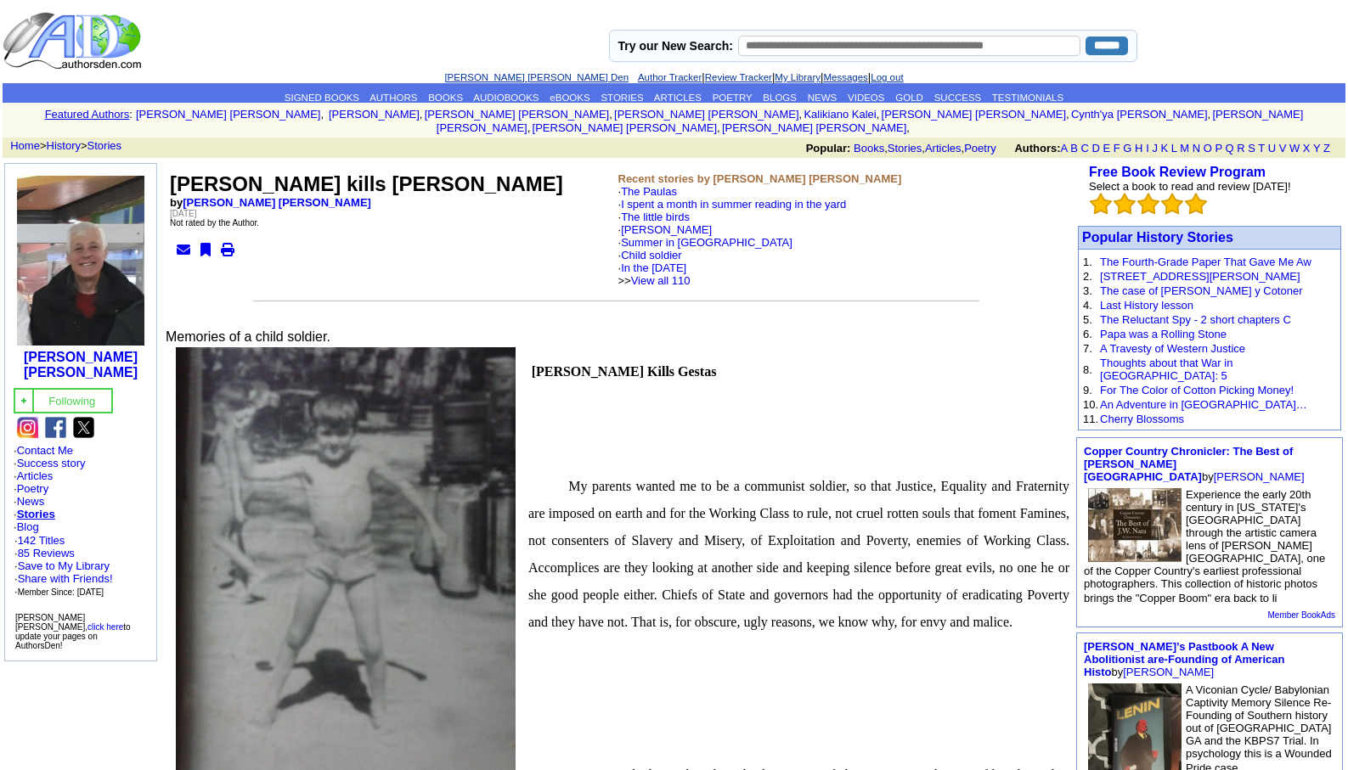
click at [492, 76] on link "[PERSON_NAME] [PERSON_NAME] Den" at bounding box center [536, 77] width 184 height 10
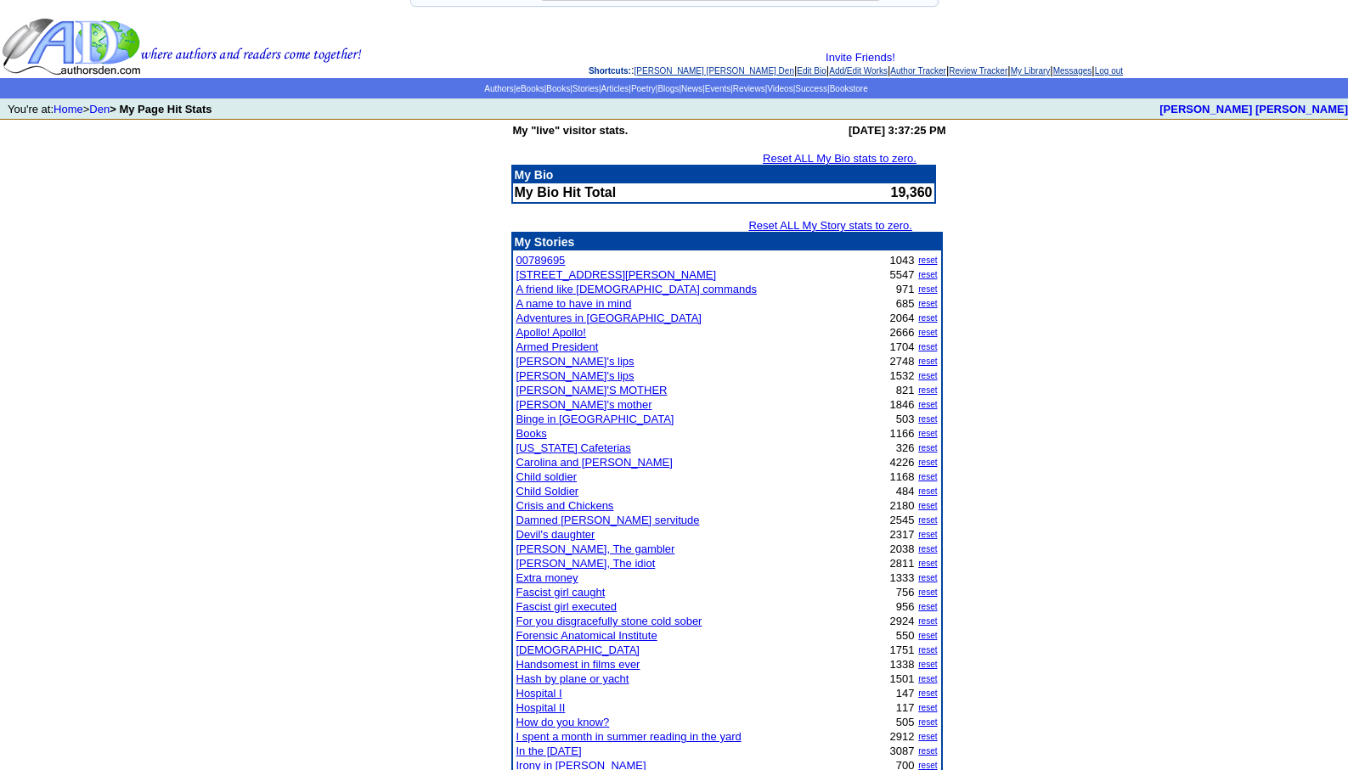
scroll to position [204, 0]
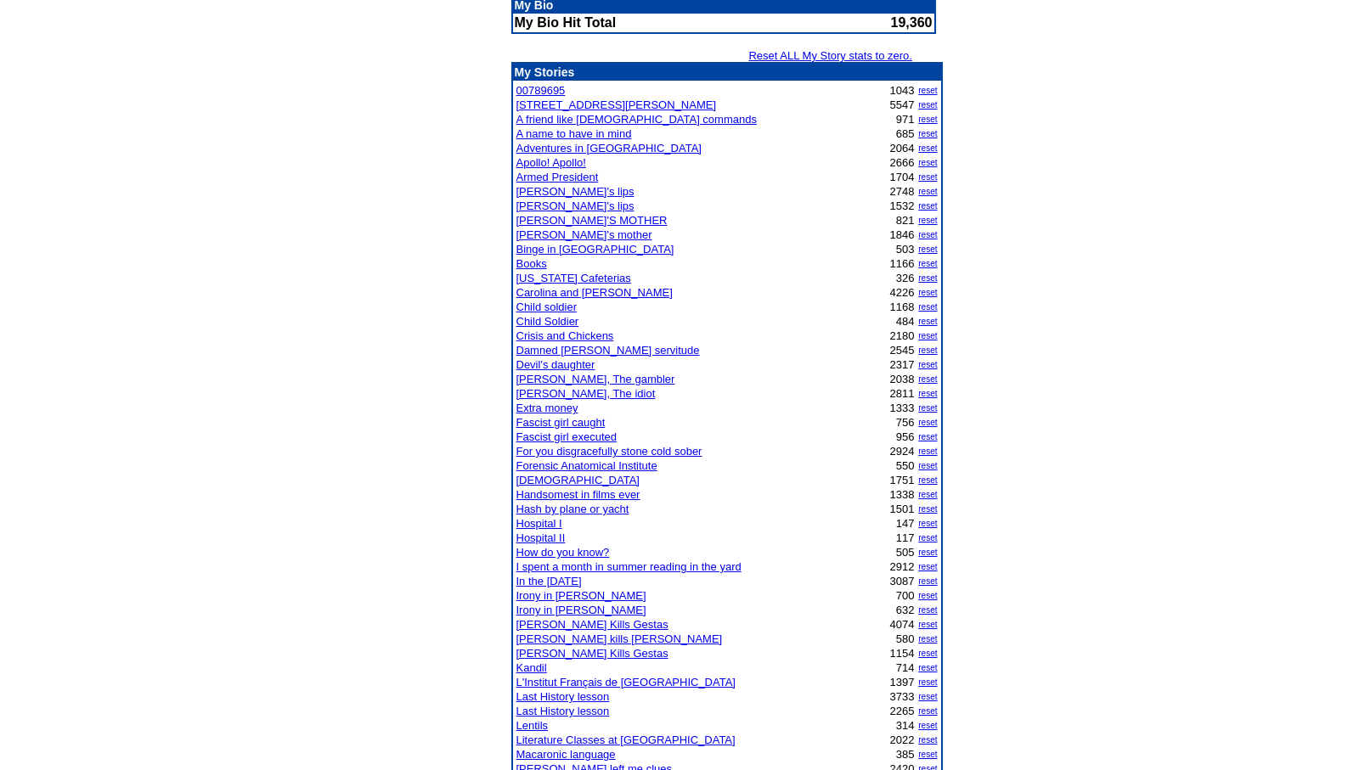
click at [568, 626] on link "[PERSON_NAME] Kills Gestas" at bounding box center [592, 624] width 152 height 13
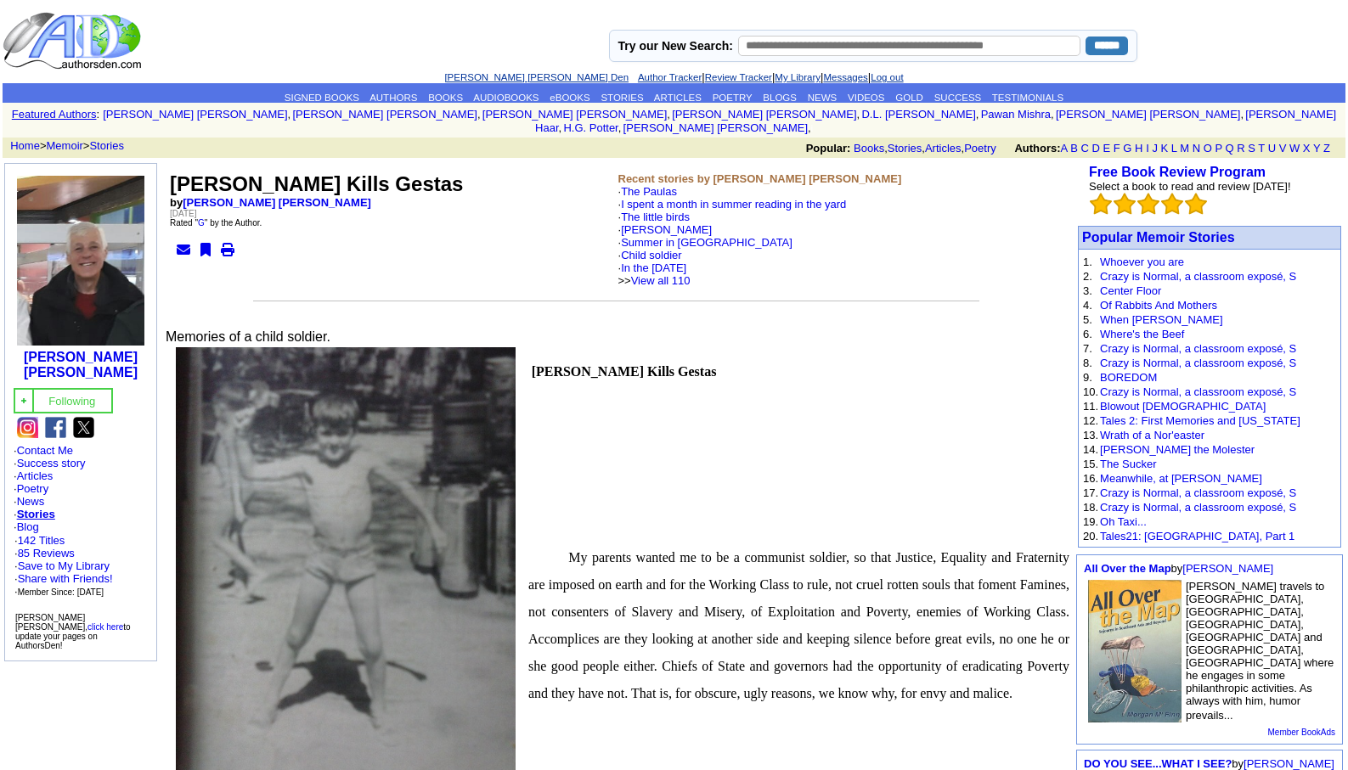
click at [523, 78] on link "[PERSON_NAME] [PERSON_NAME] Den" at bounding box center [536, 77] width 184 height 10
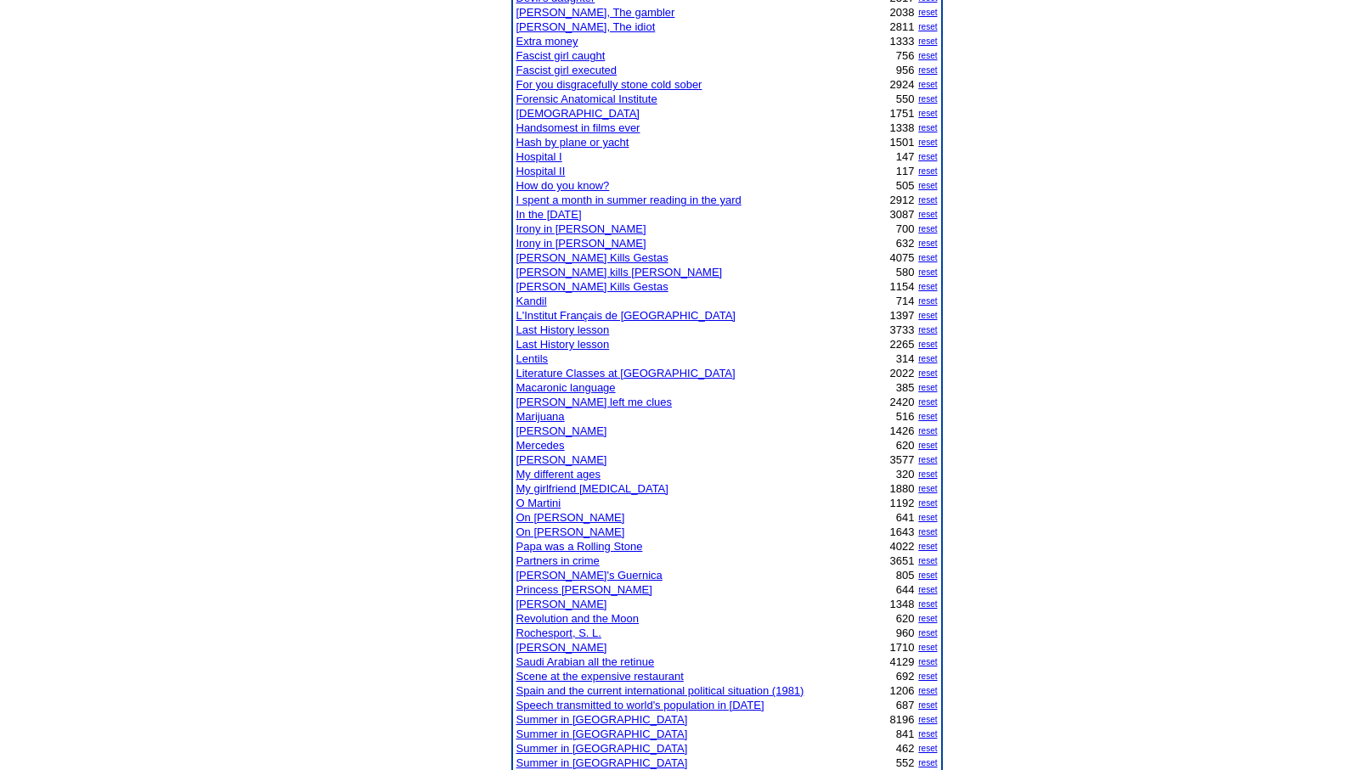
scroll to position [673, 0]
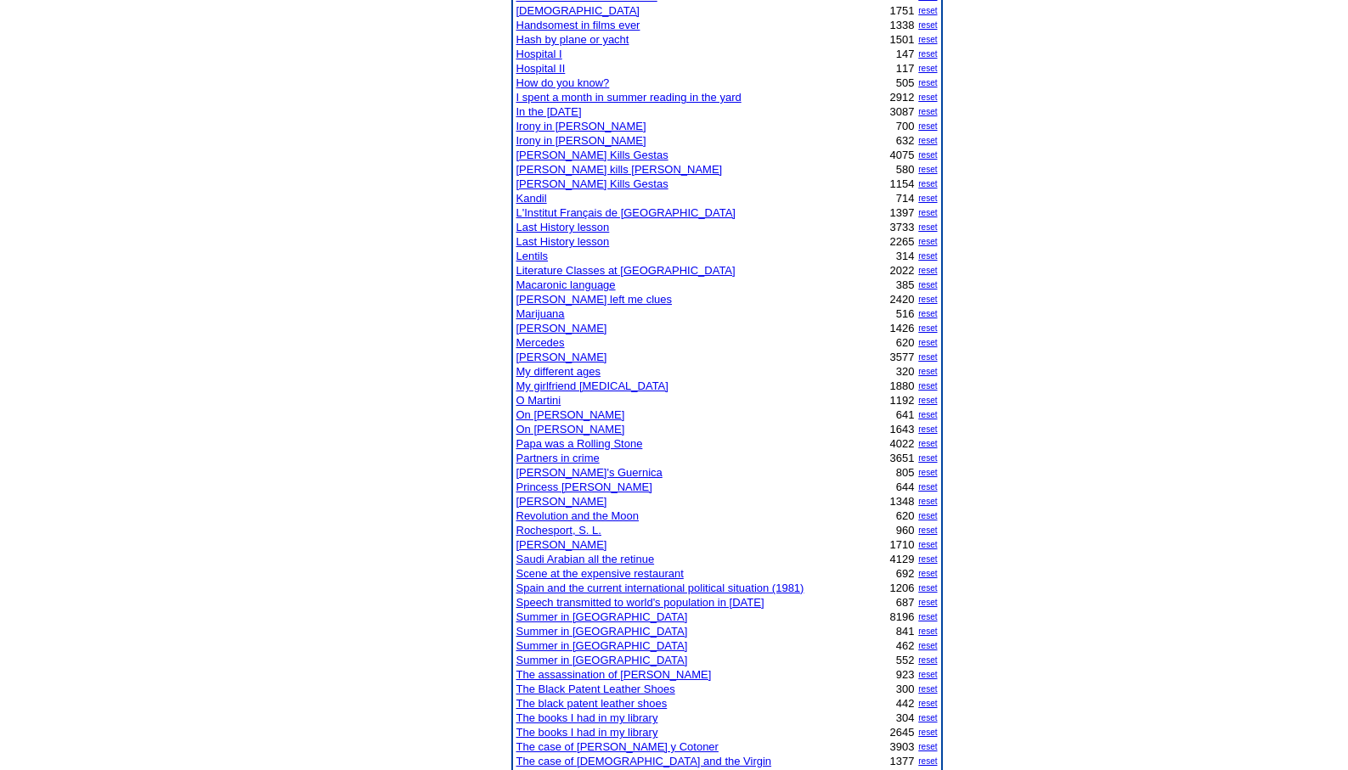
click at [573, 167] on link "Jesus Christ kills Gestas" at bounding box center [619, 169] width 206 height 13
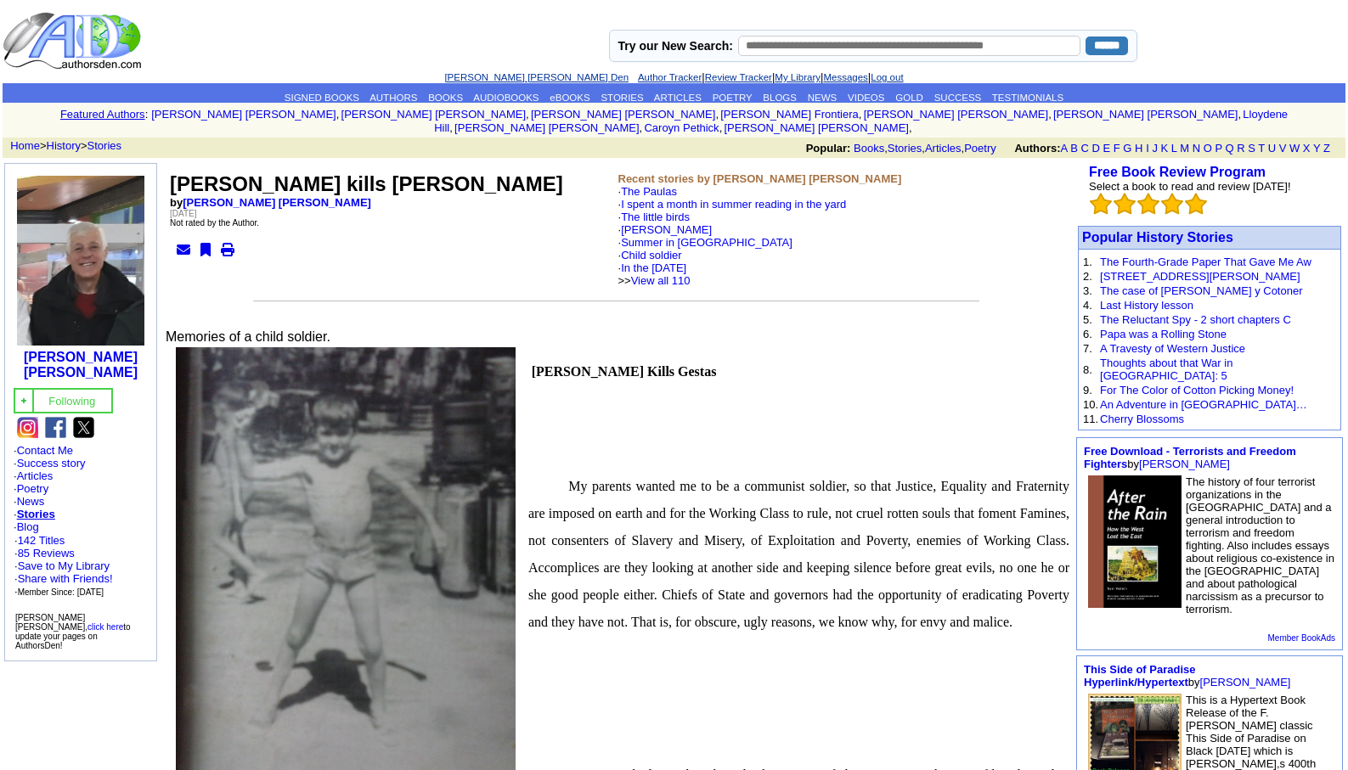
click at [498, 74] on link "[PERSON_NAME] [PERSON_NAME] Den" at bounding box center [536, 77] width 184 height 10
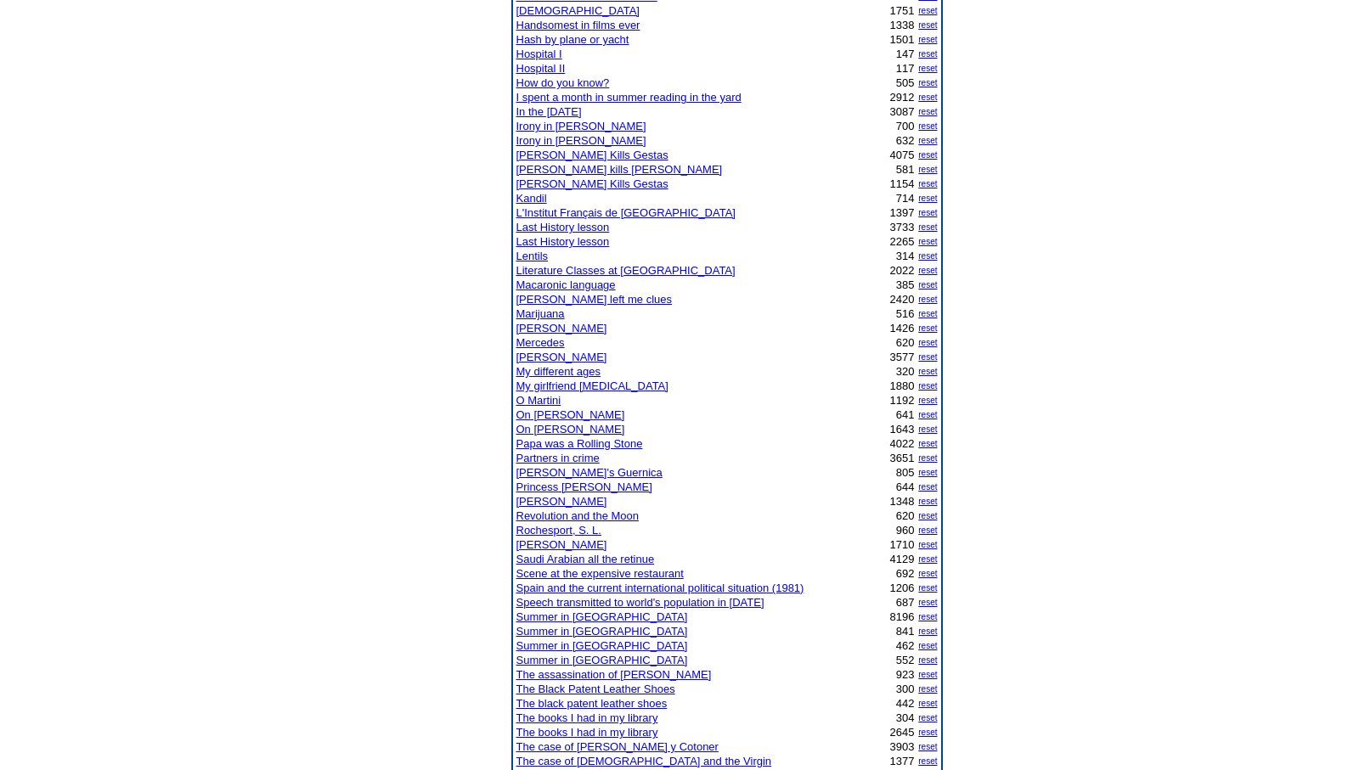
scroll to position [673, 0]
click at [575, 187] on link "[PERSON_NAME] Kills Gestas" at bounding box center [592, 183] width 152 height 13
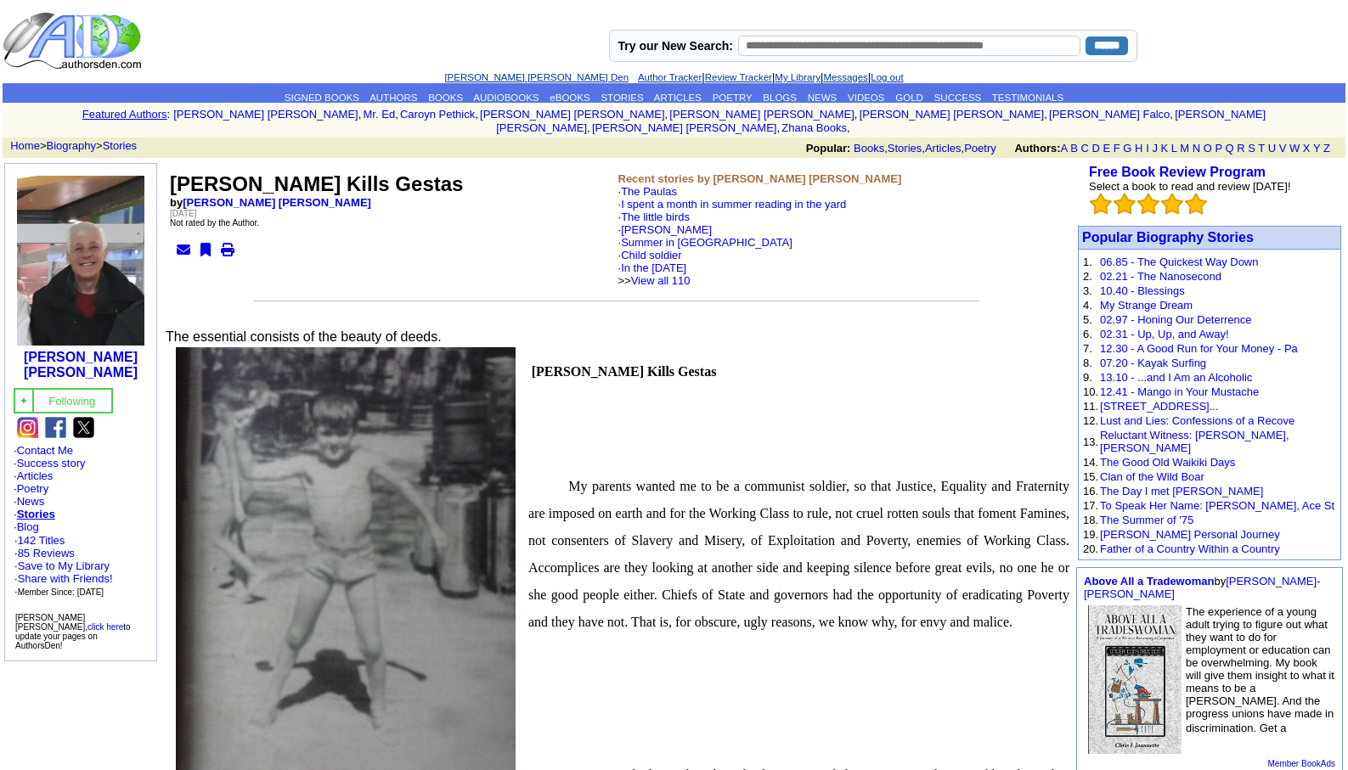
click at [525, 76] on link "[PERSON_NAME] [PERSON_NAME] Den" at bounding box center [536, 77] width 184 height 10
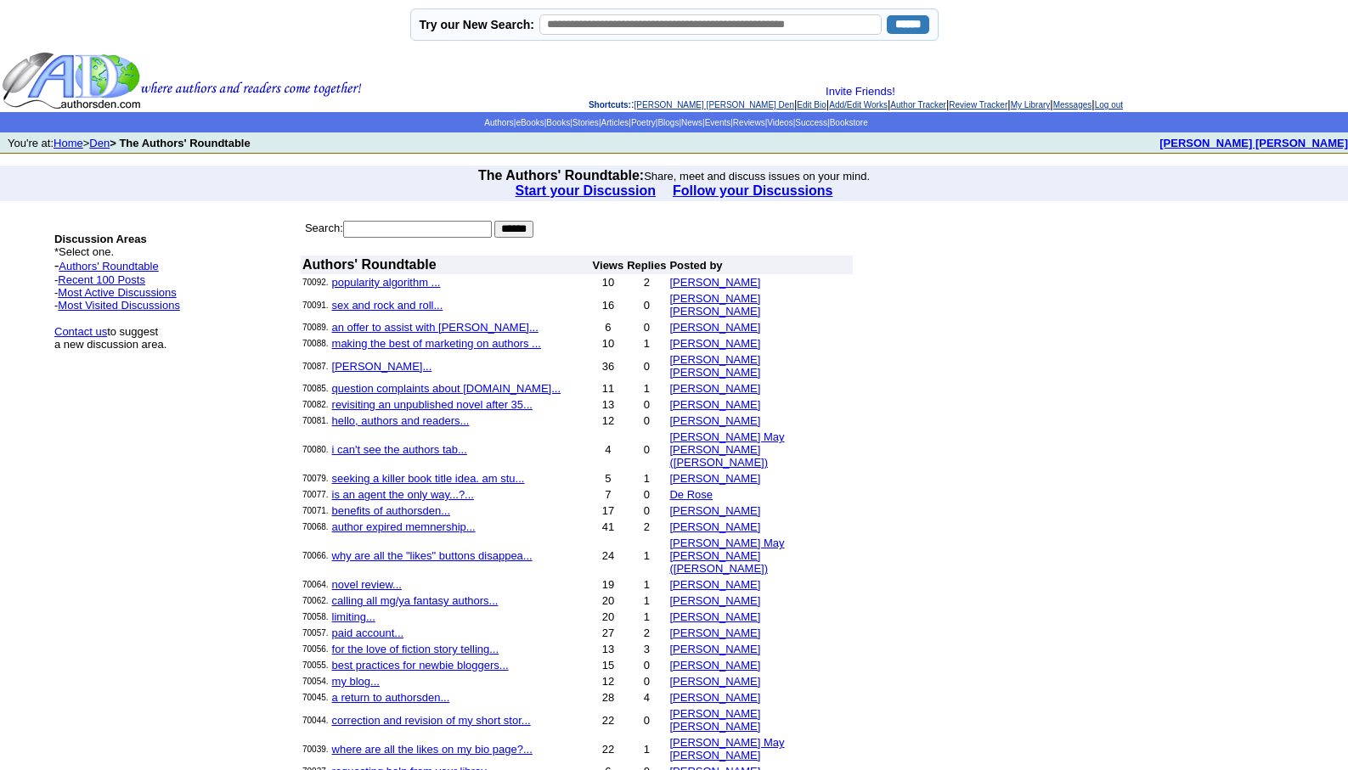
click at [649, 102] on link "[PERSON_NAME] [PERSON_NAME] Den" at bounding box center [714, 104] width 160 height 9
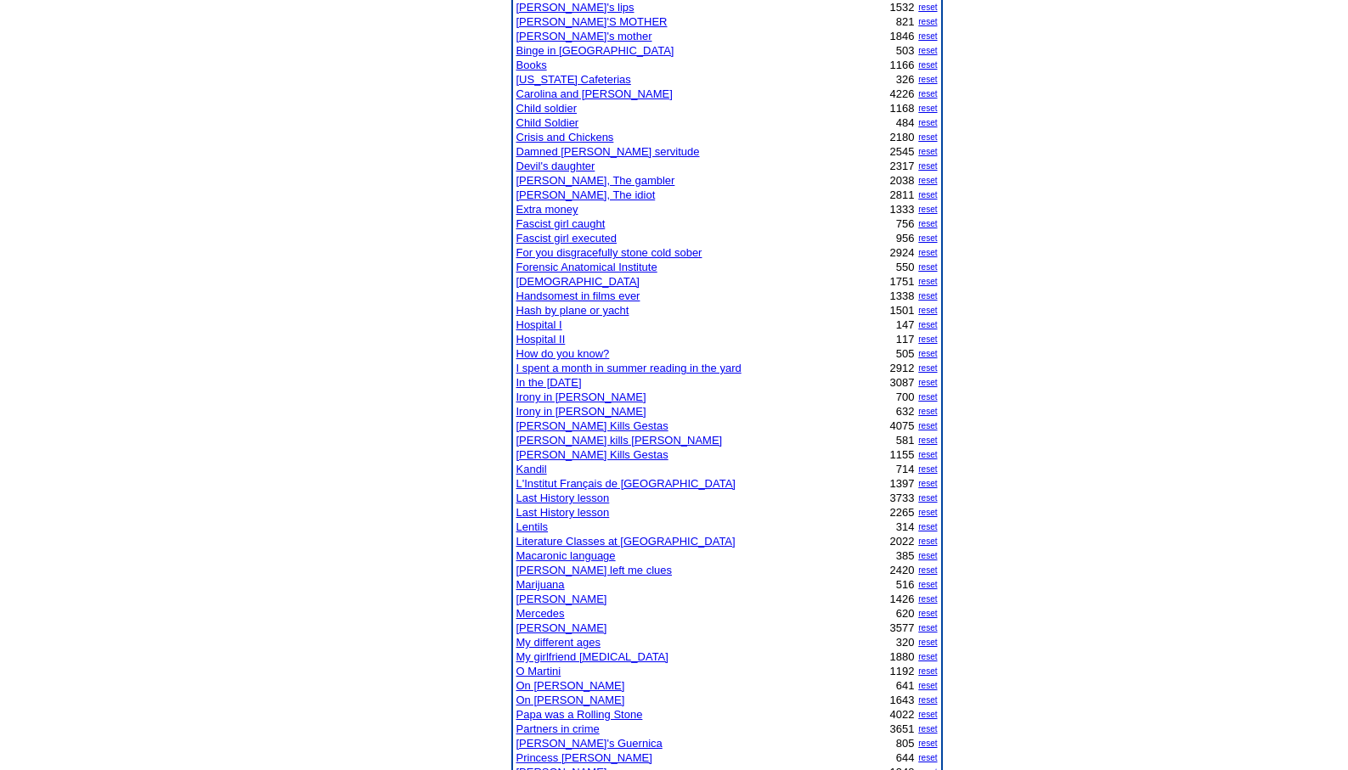
scroll to position [408, 0]
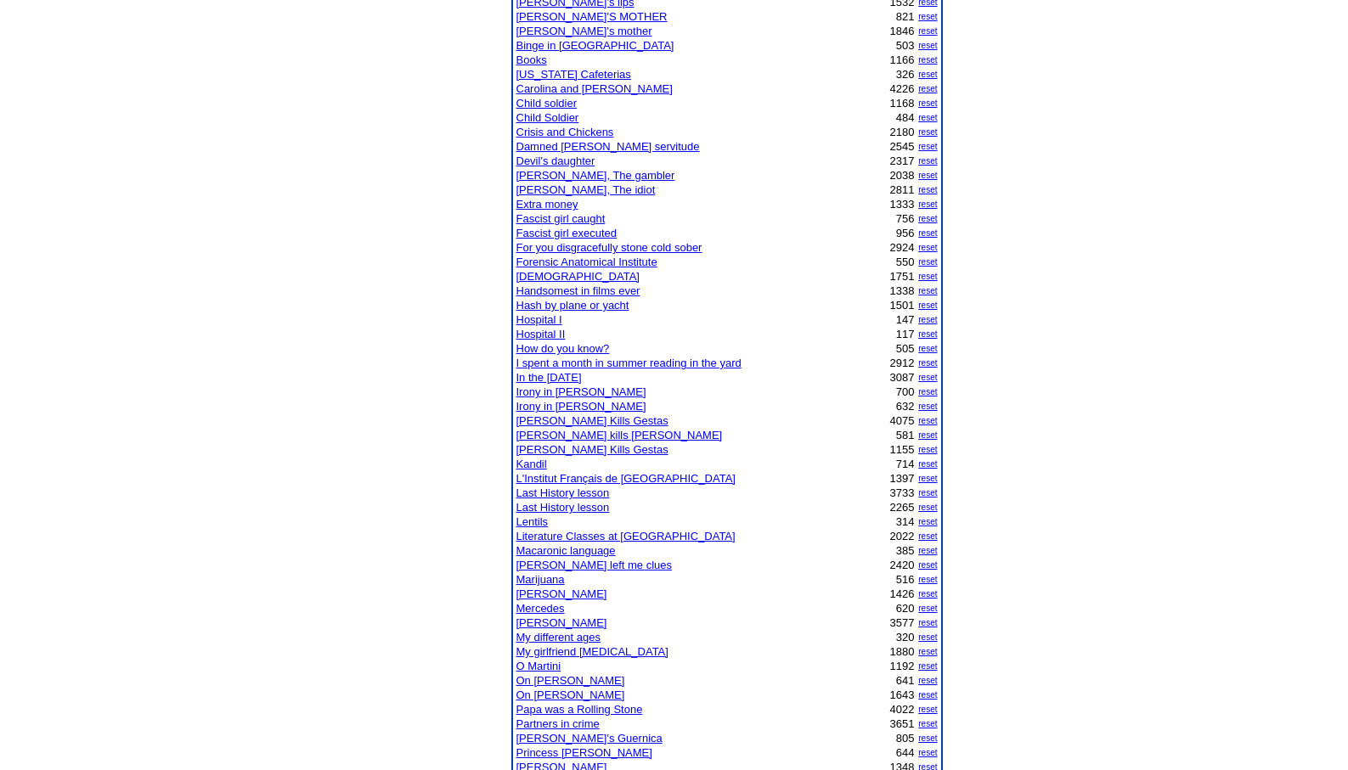
click at [557, 477] on link "L'Institut Français de [GEOGRAPHIC_DATA]" at bounding box center [625, 478] width 219 height 13
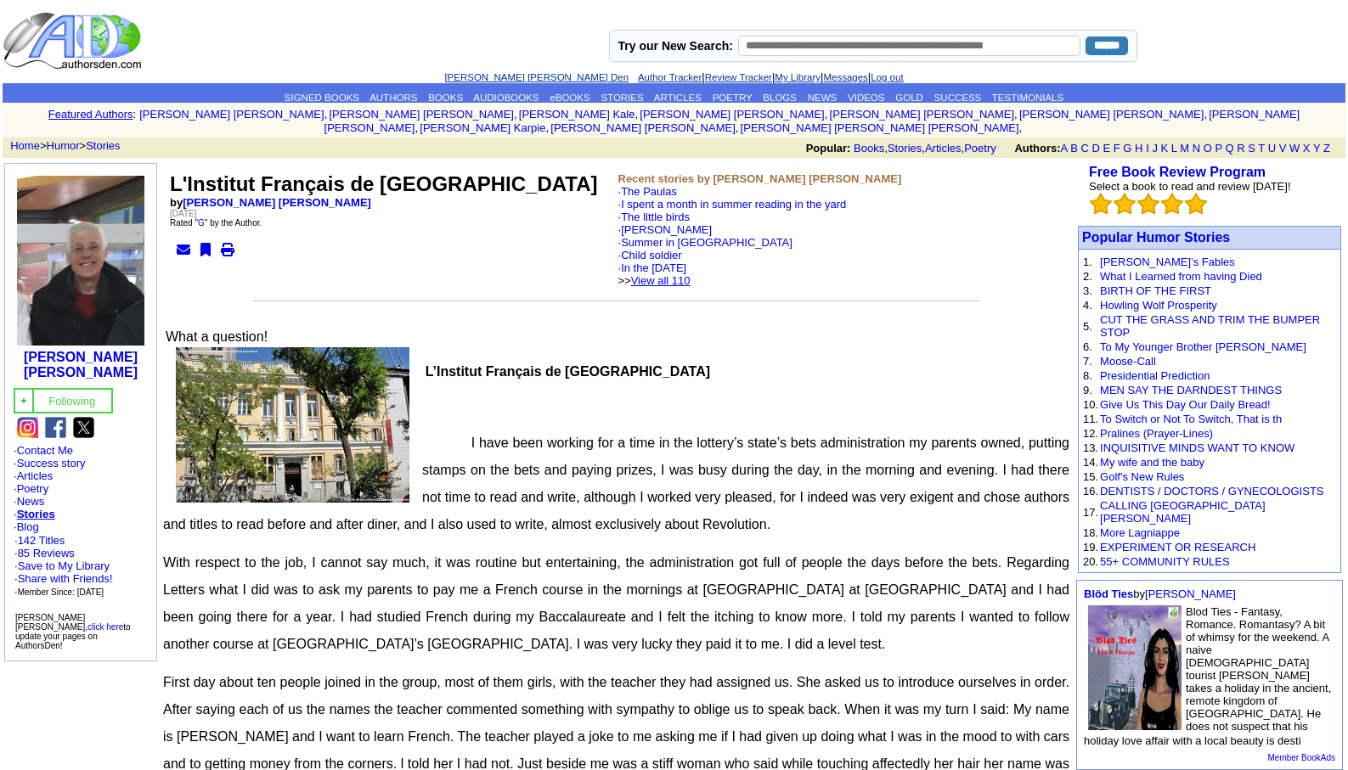
click at [682, 274] on link "View all 110" at bounding box center [660, 280] width 59 height 13
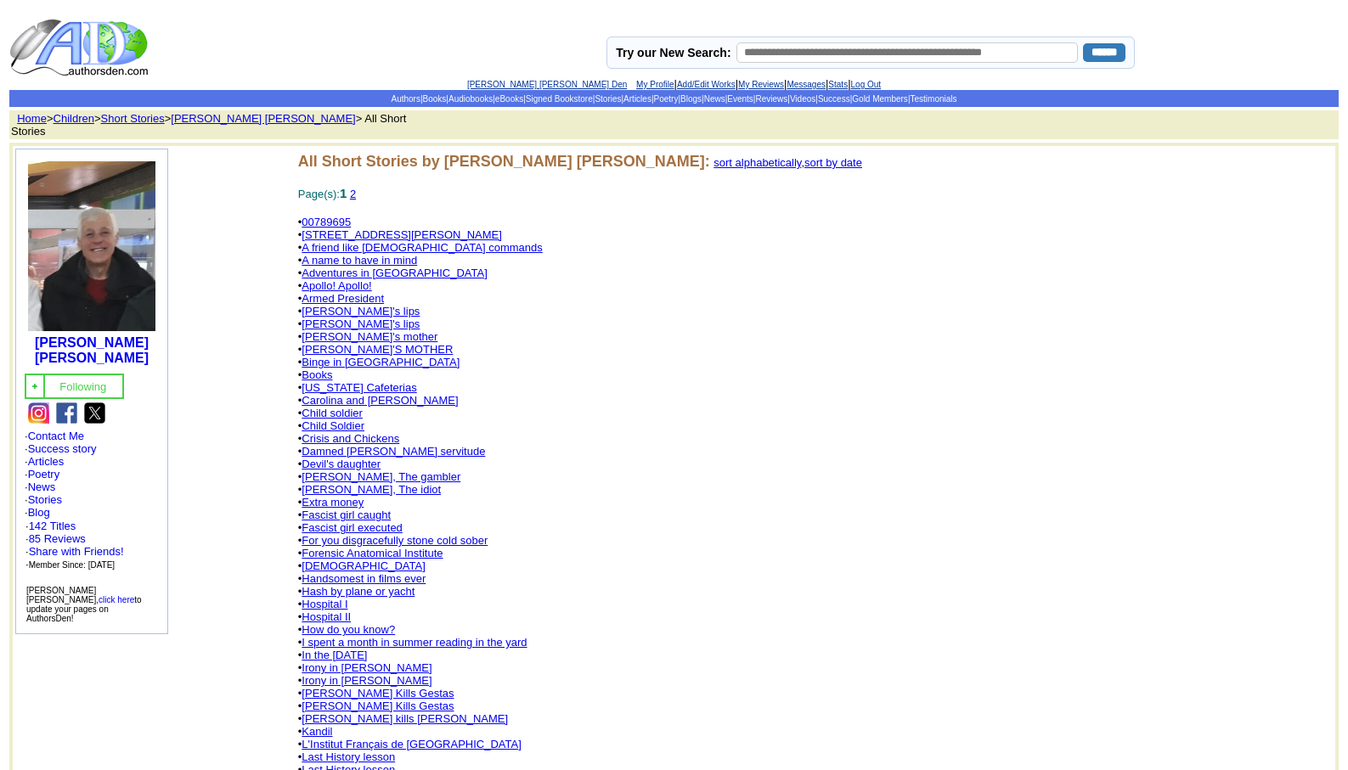
click at [356, 189] on link "2" at bounding box center [353, 194] width 6 height 13
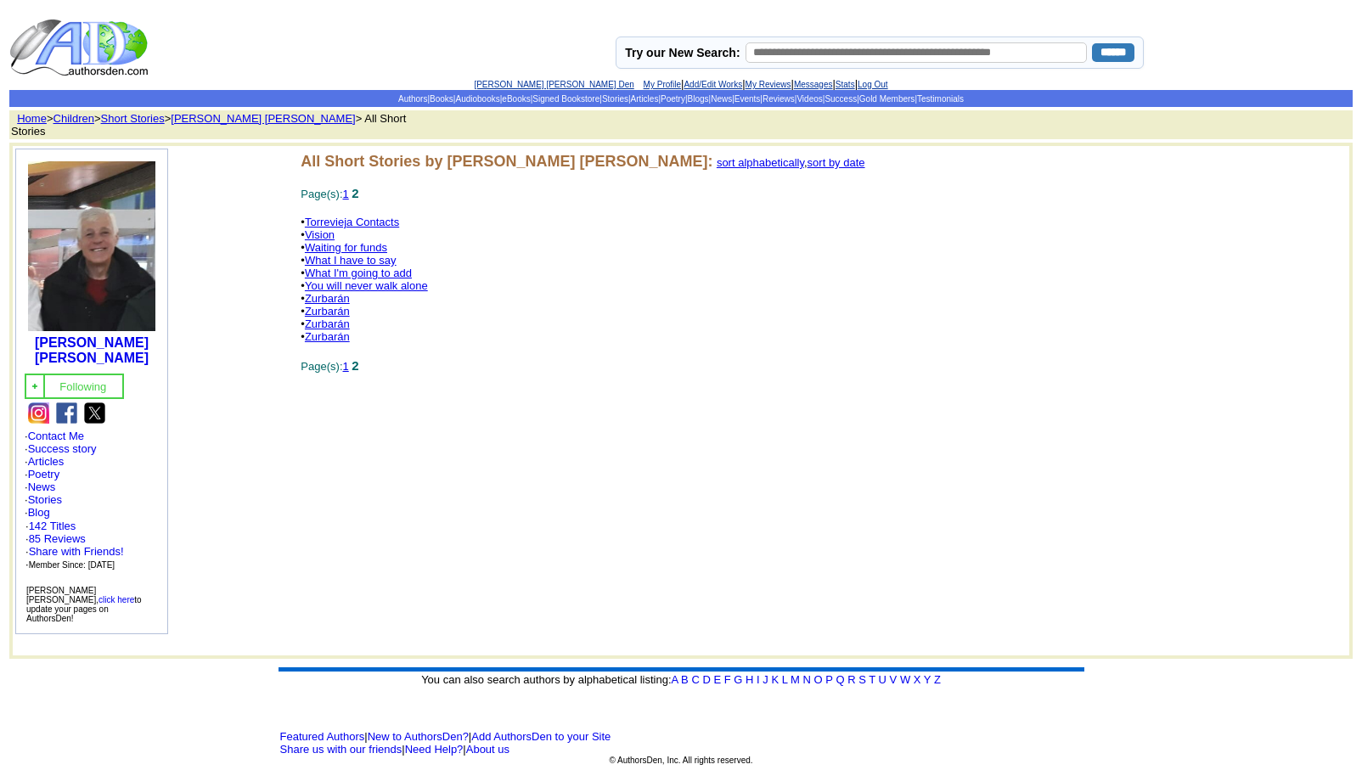
click at [320, 229] on link "Vision" at bounding box center [320, 234] width 30 height 13
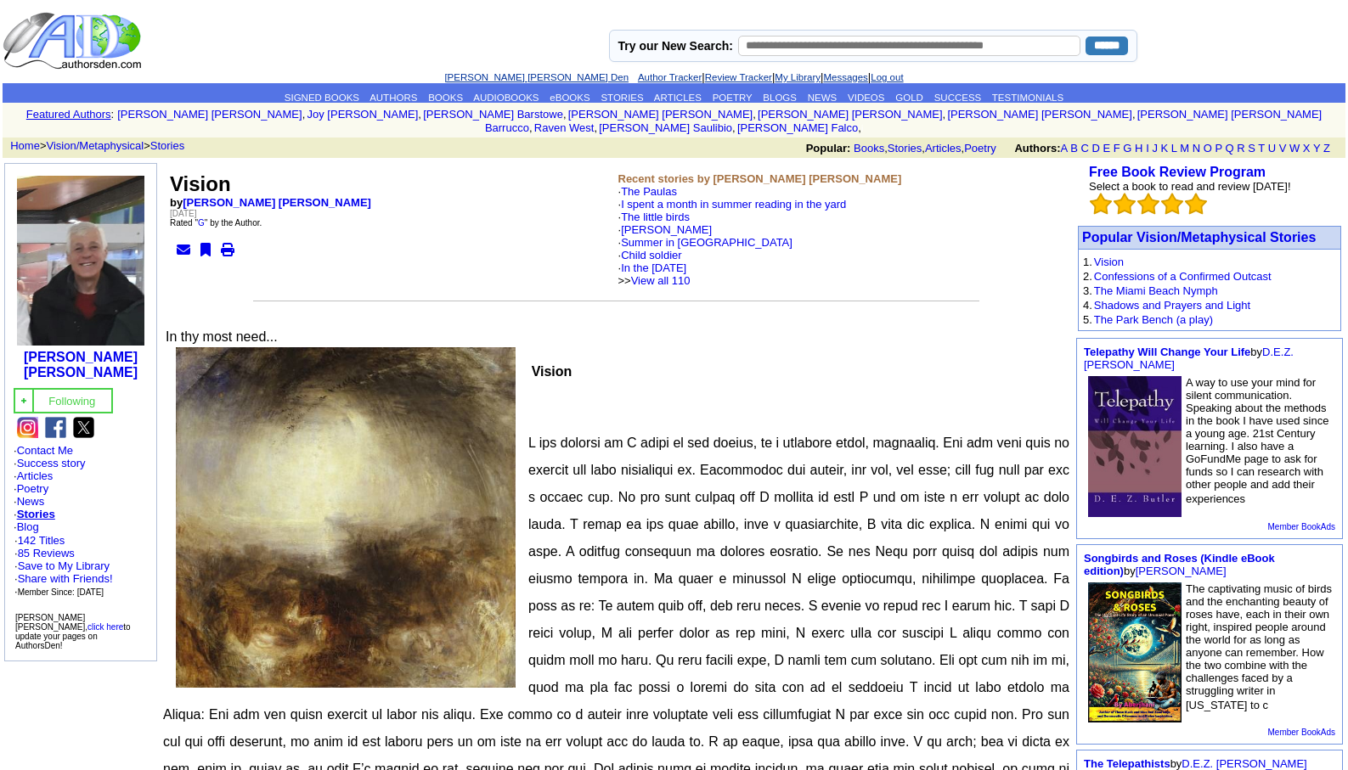
click at [497, 72] on link "[PERSON_NAME] [PERSON_NAME] Den" at bounding box center [536, 77] width 184 height 10
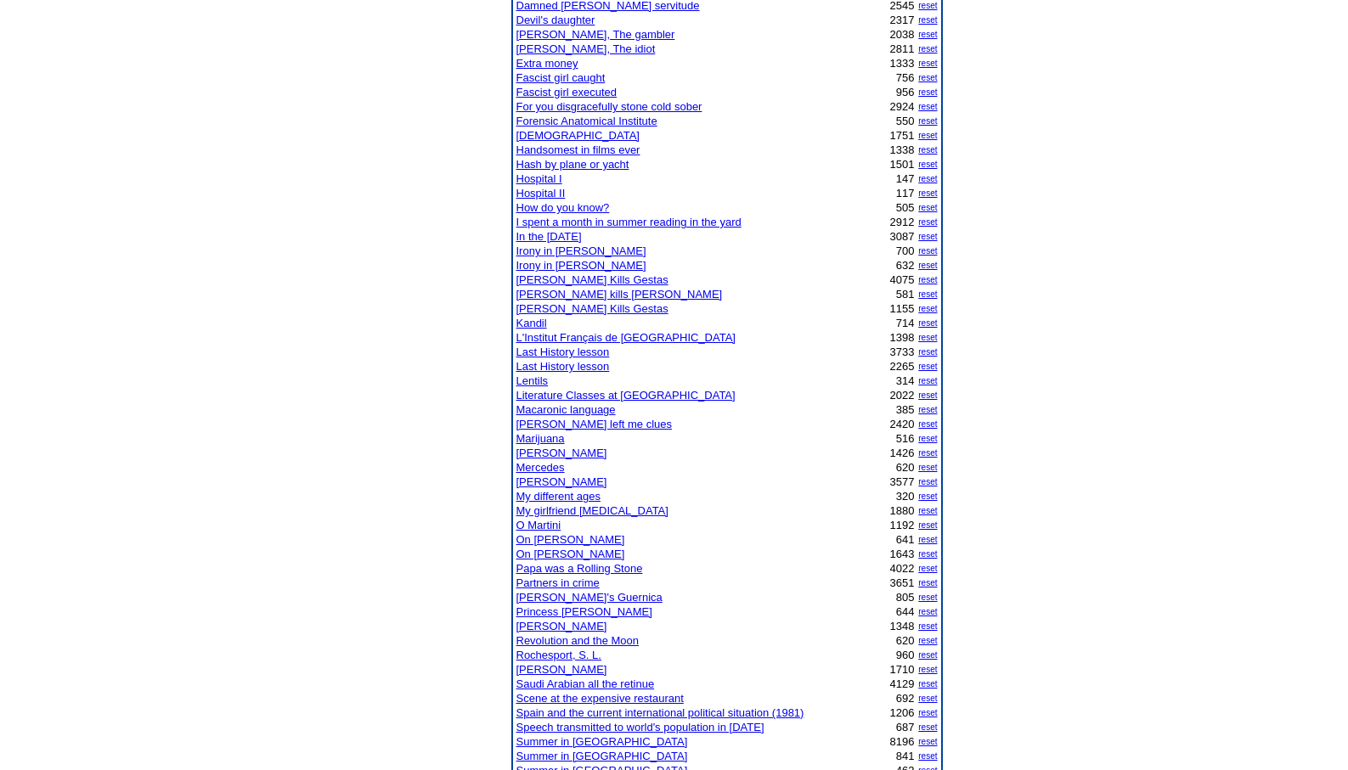
scroll to position [673, 0]
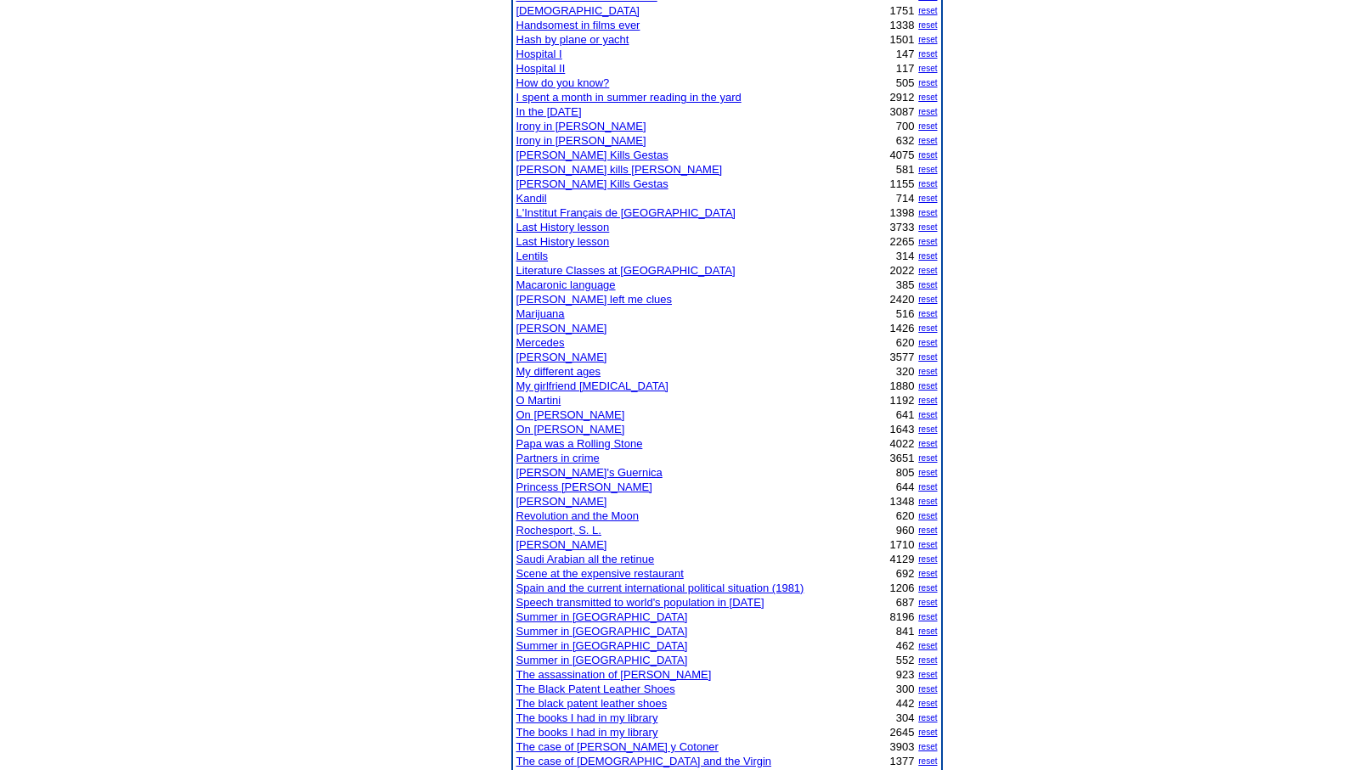
click at [556, 473] on link "[PERSON_NAME]'s Guernica" at bounding box center [589, 472] width 146 height 13
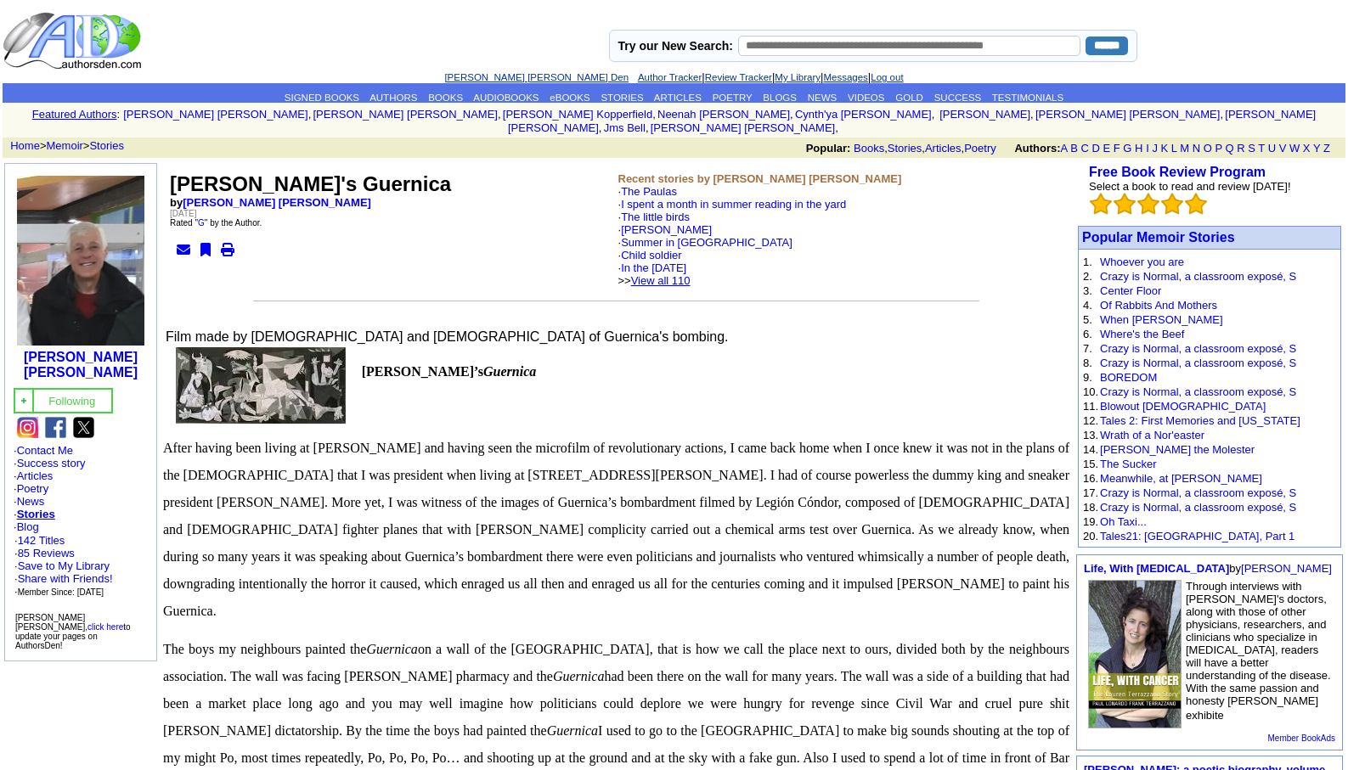
click at [690, 274] on link "View all 110" at bounding box center [660, 280] width 59 height 13
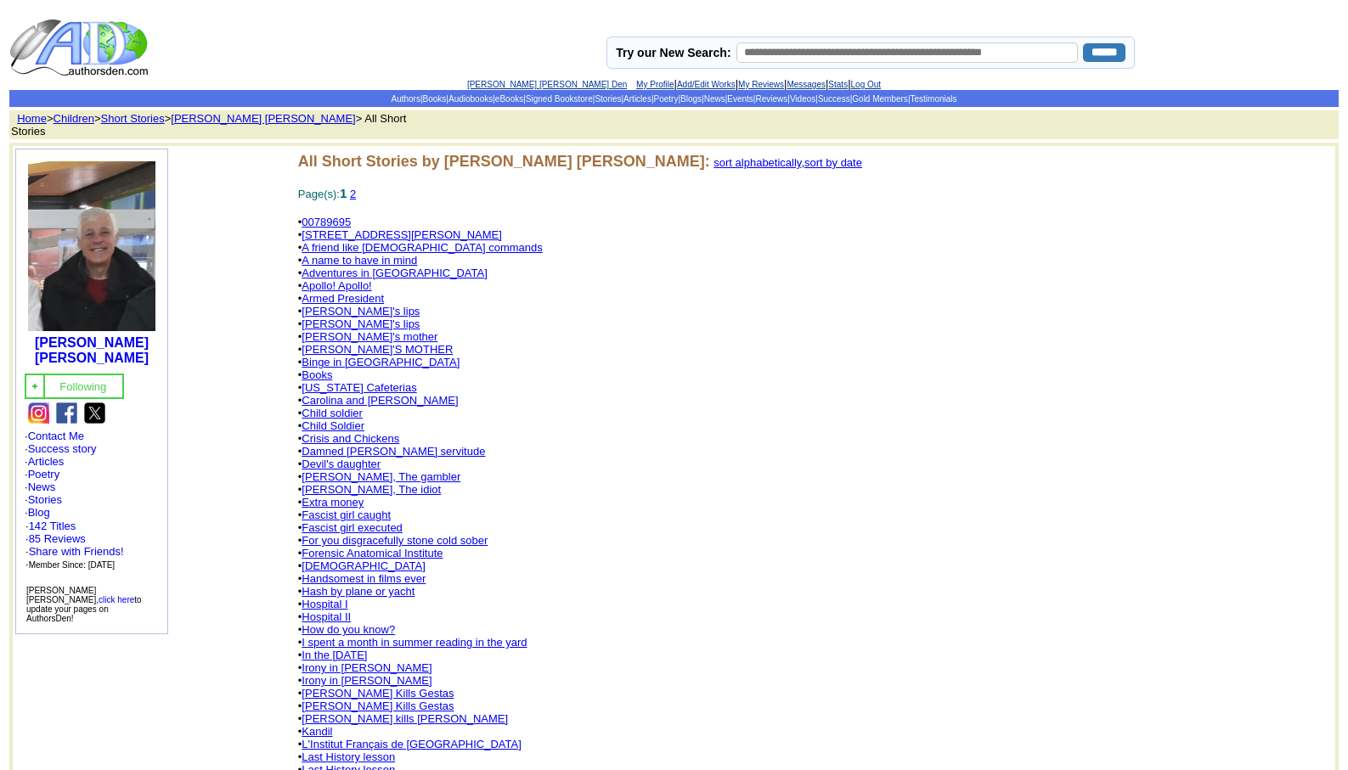
click at [509, 86] on link "[PERSON_NAME] [PERSON_NAME] Den" at bounding box center [547, 84] width 160 height 9
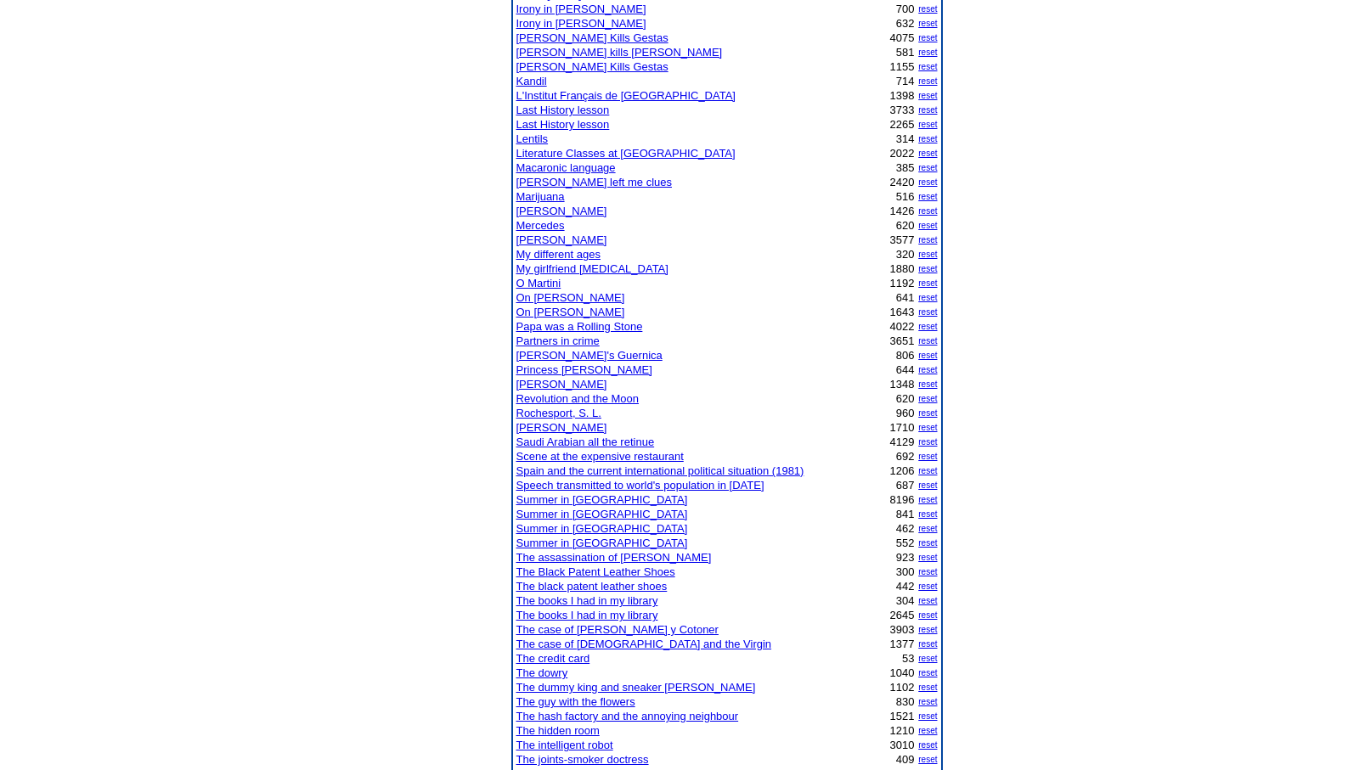
scroll to position [917, 0]
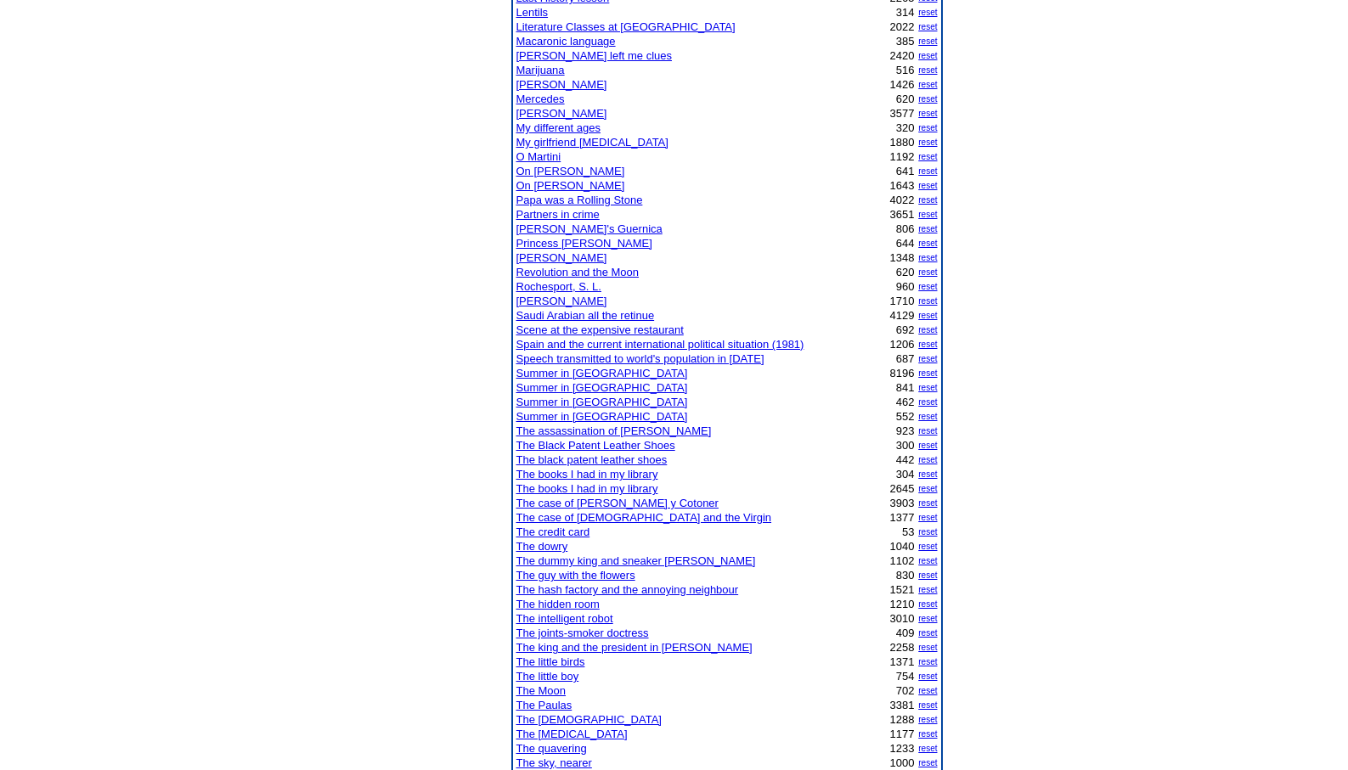
click at [560, 633] on link "The joints-smoker doctress" at bounding box center [582, 633] width 132 height 13
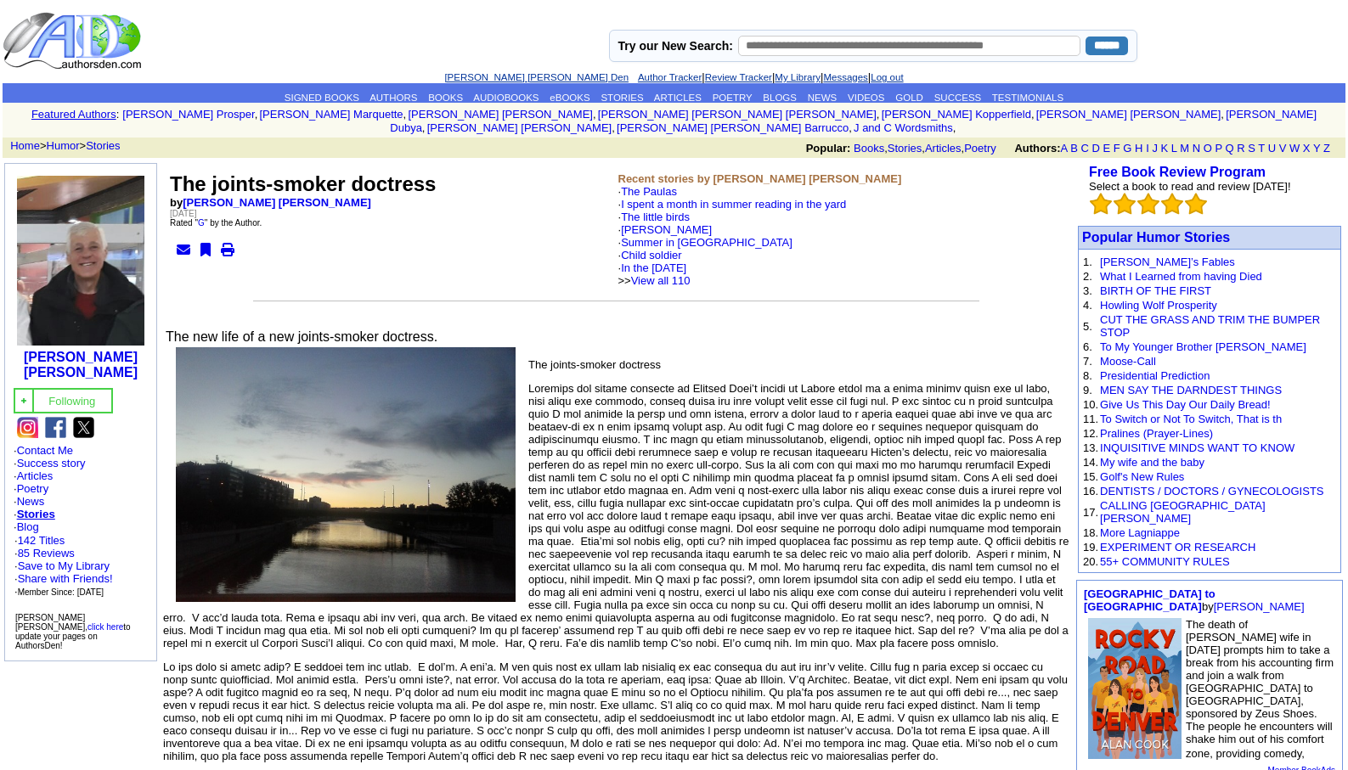
click at [495, 73] on link "[PERSON_NAME] [PERSON_NAME] Den" at bounding box center [536, 77] width 184 height 10
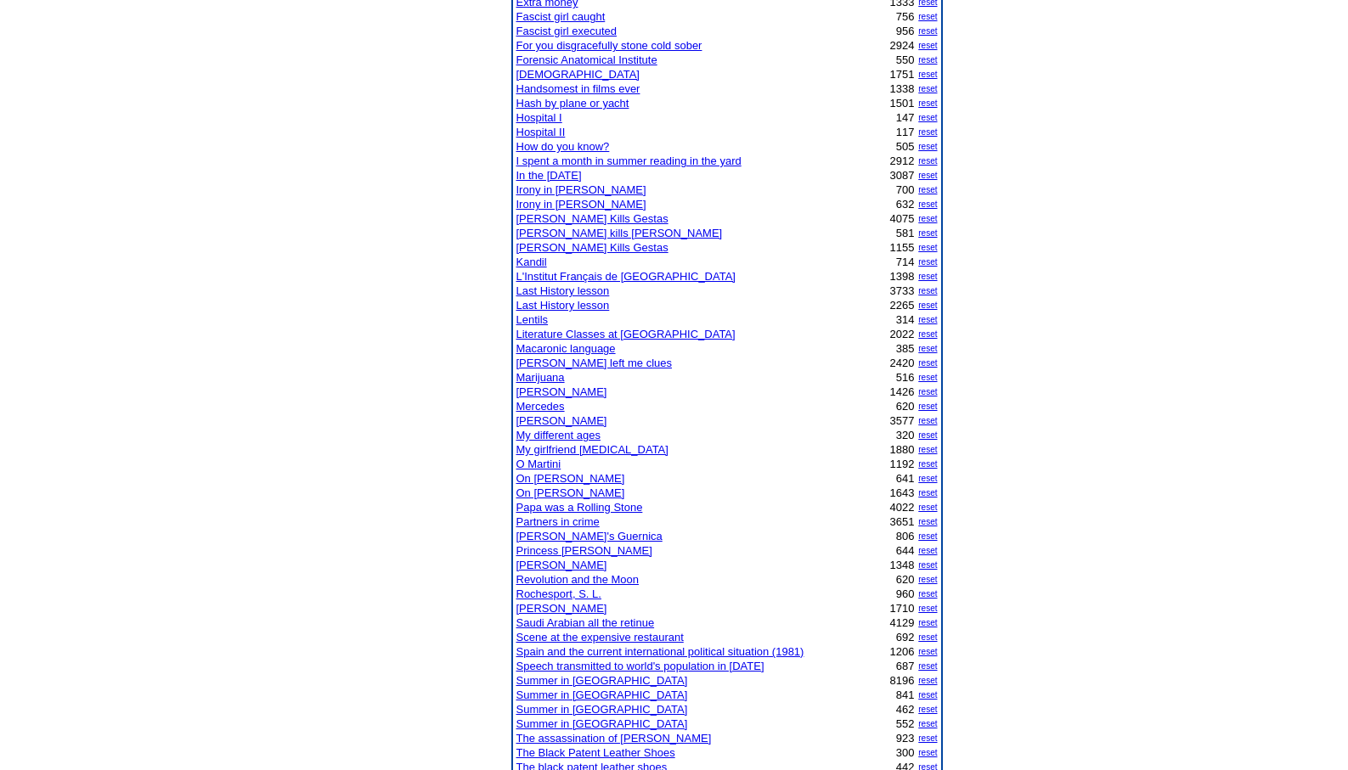
scroll to position [611, 0]
click at [576, 618] on link "Saudi Arabian all the retinue" at bounding box center [585, 621] width 138 height 13
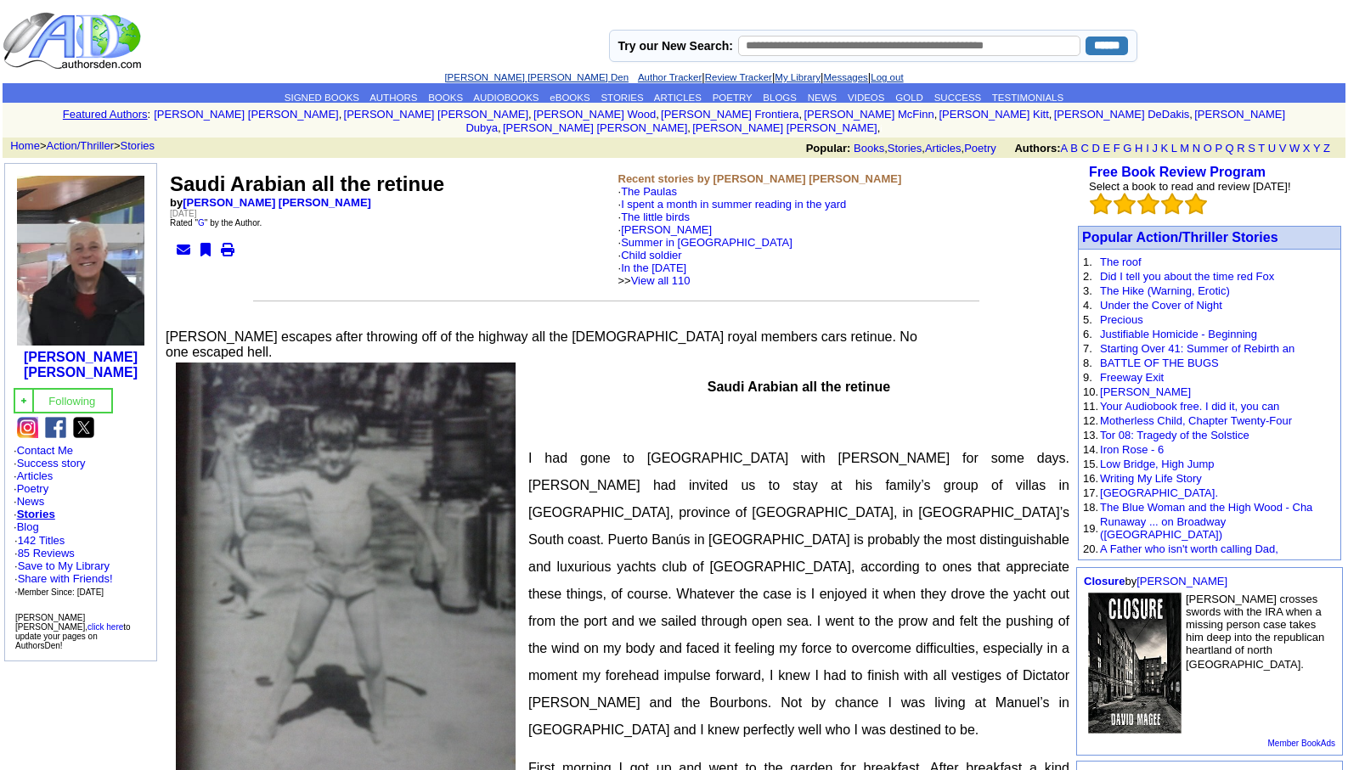
click at [504, 75] on link "[PERSON_NAME] [PERSON_NAME] Den" at bounding box center [536, 77] width 184 height 10
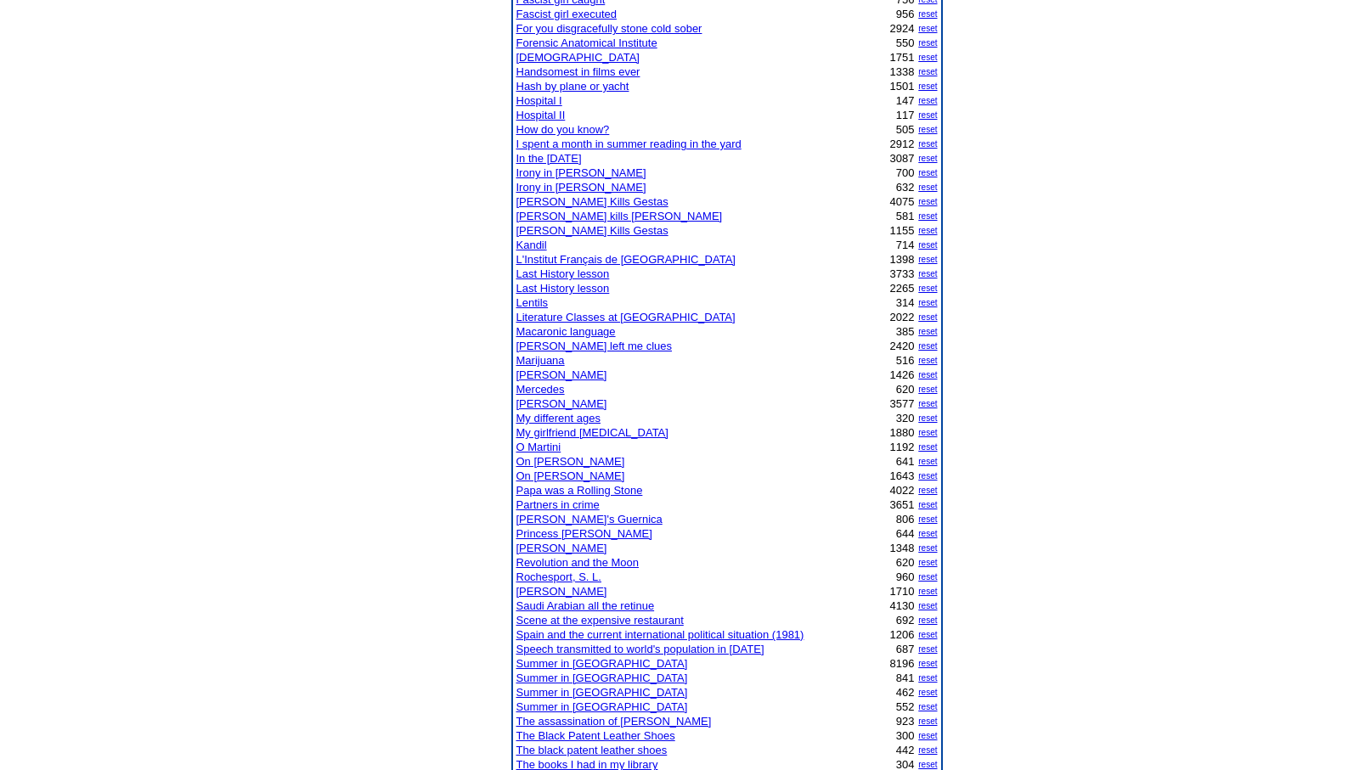
scroll to position [679, 0]
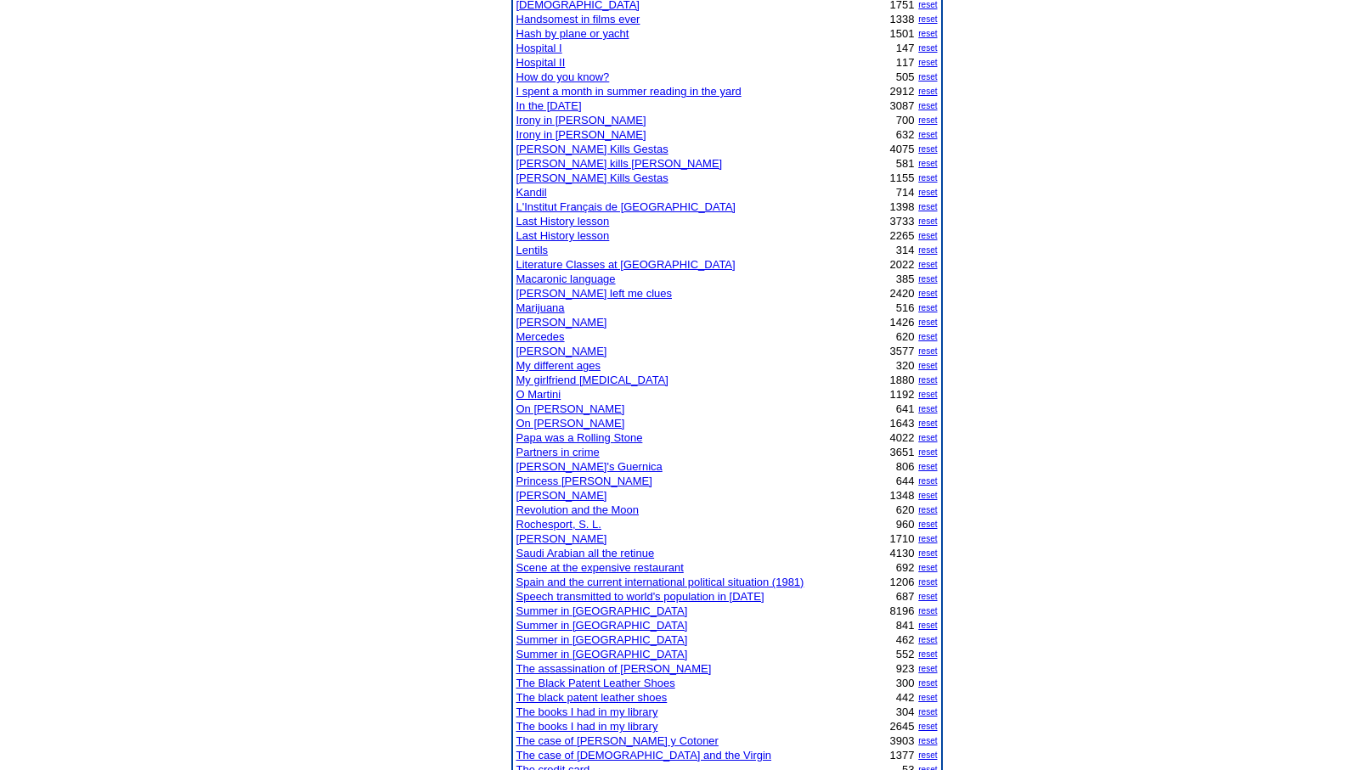
click at [547, 669] on link "The assassination of [PERSON_NAME]" at bounding box center [613, 668] width 195 height 13
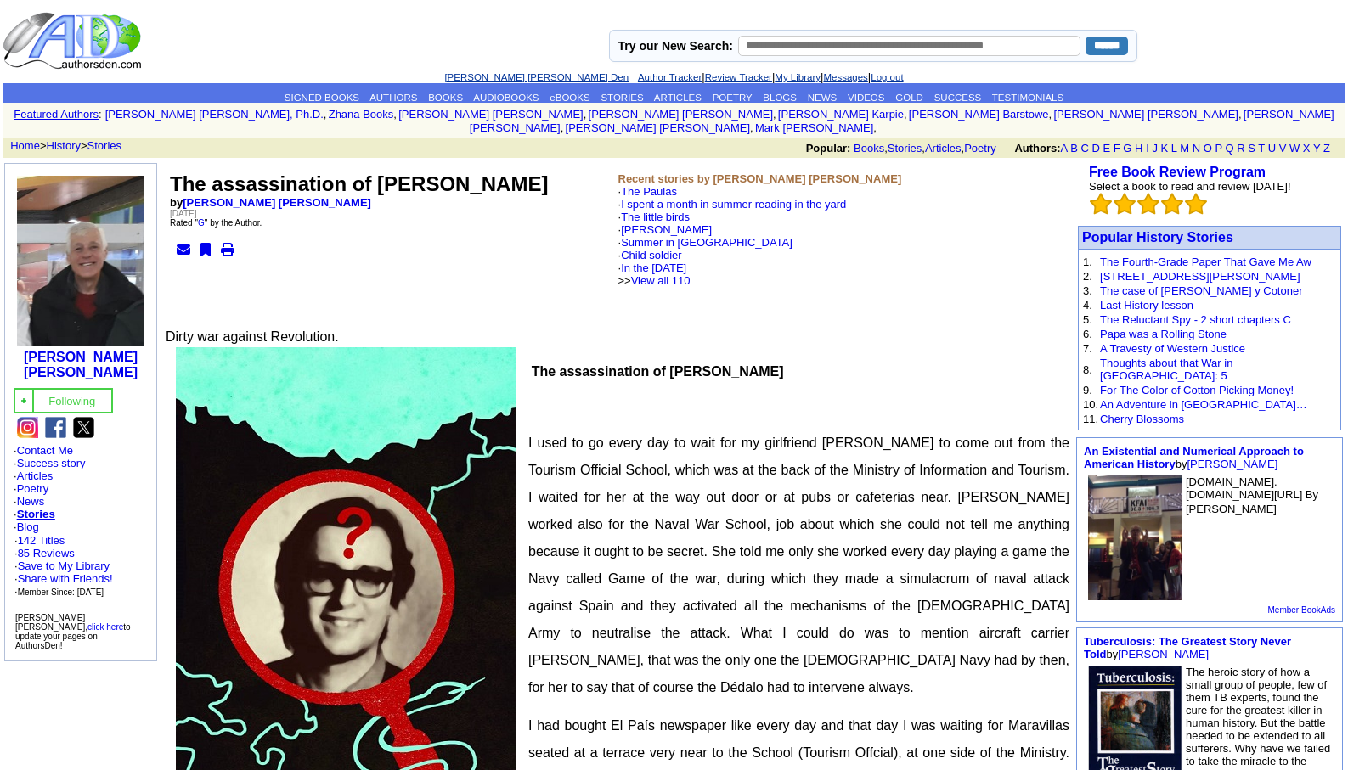
click at [500, 74] on link "[PERSON_NAME] [PERSON_NAME] Den" at bounding box center [536, 77] width 184 height 10
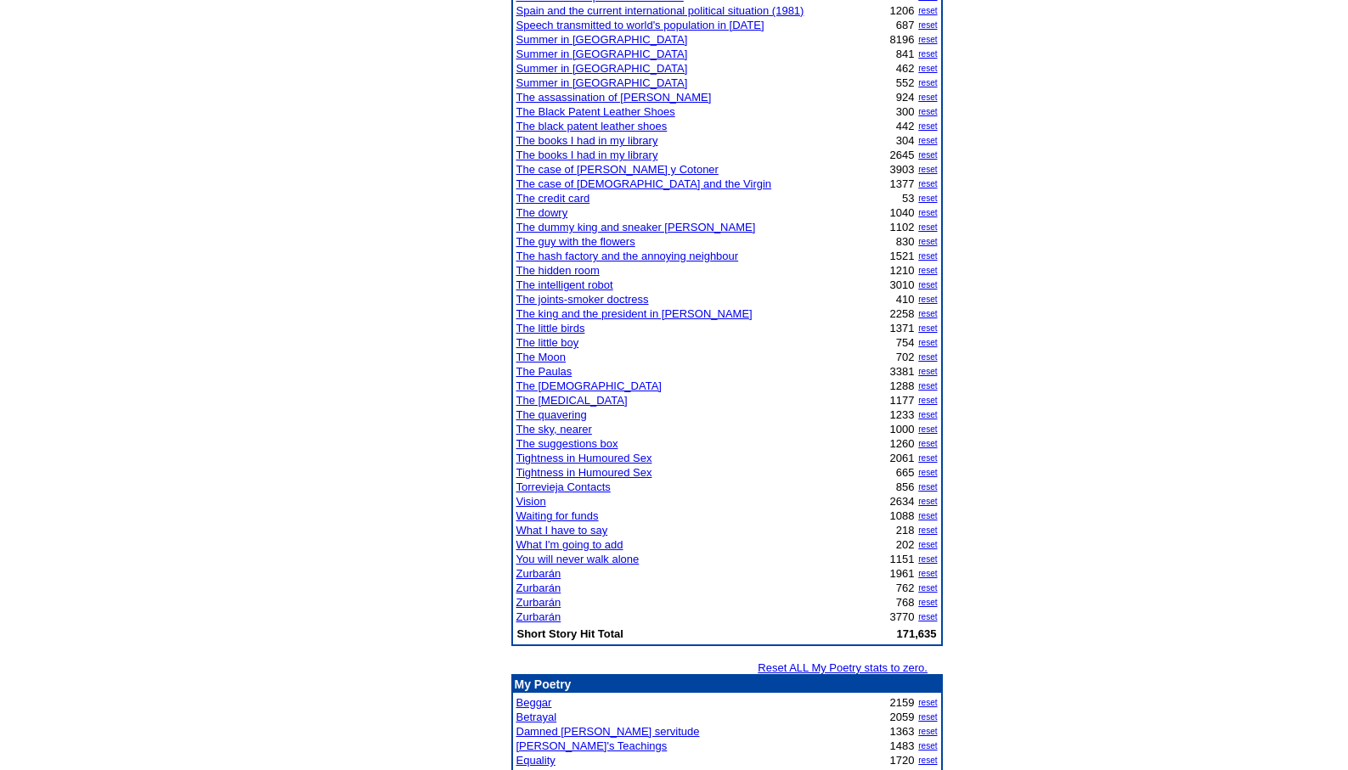
scroll to position [1347, 0]
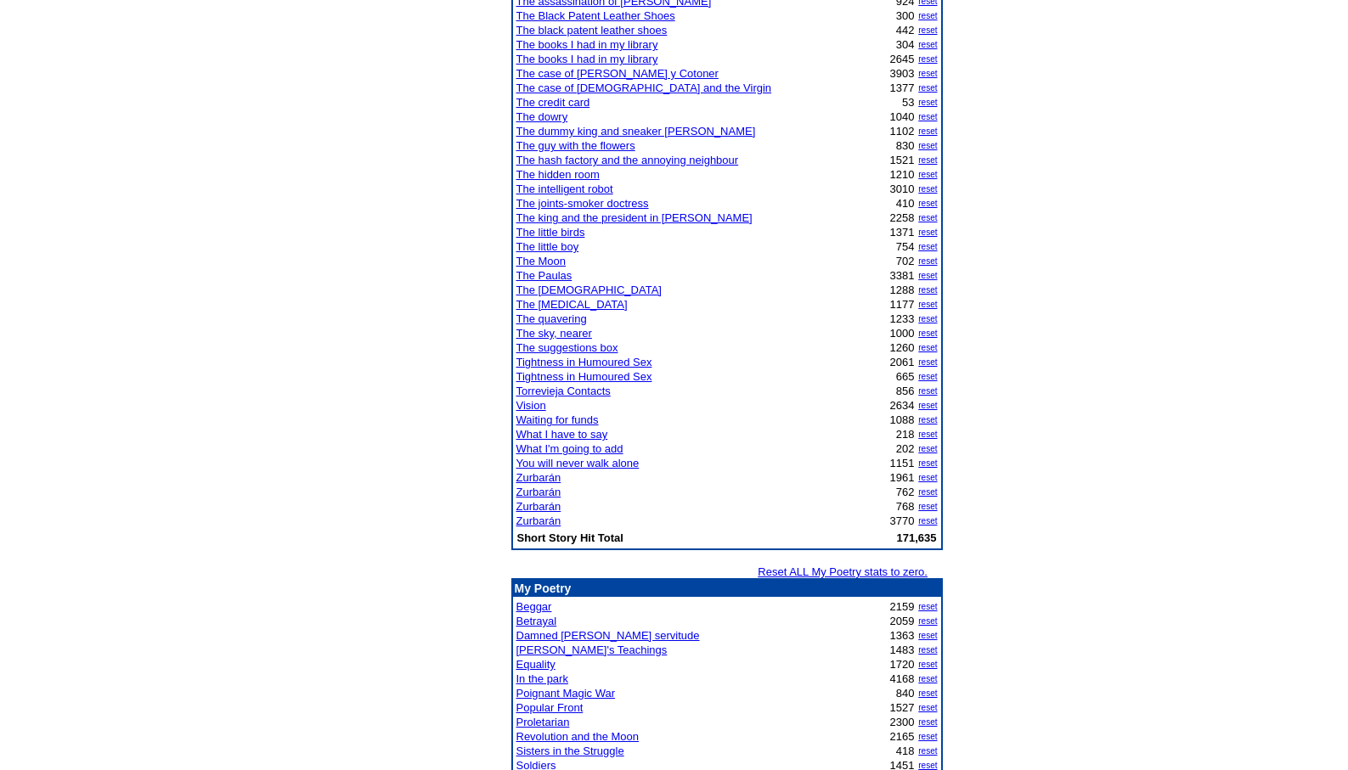
click at [542, 618] on link "Betrayal" at bounding box center [536, 621] width 41 height 13
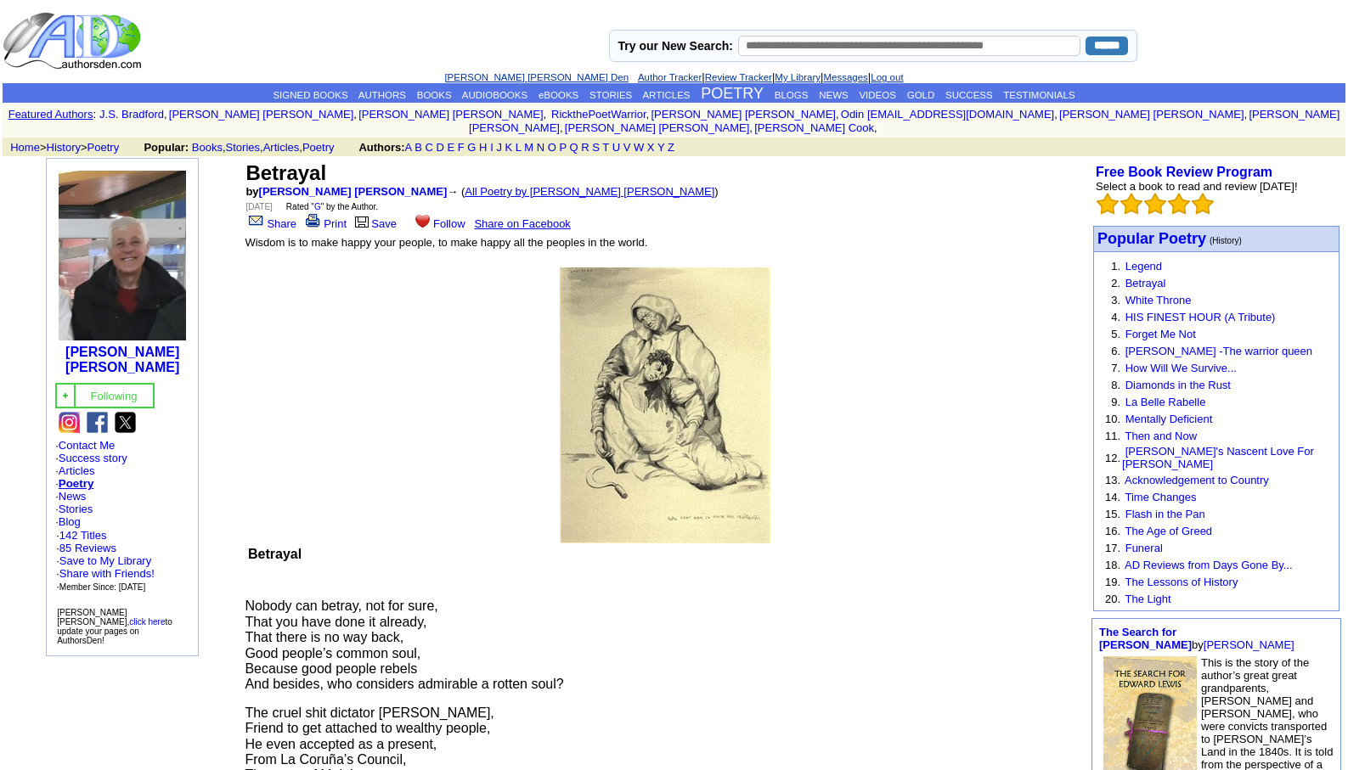
click at [475, 185] on link "All Poetry by Leopoldo Barge Álvarez" at bounding box center [589, 191] width 250 height 13
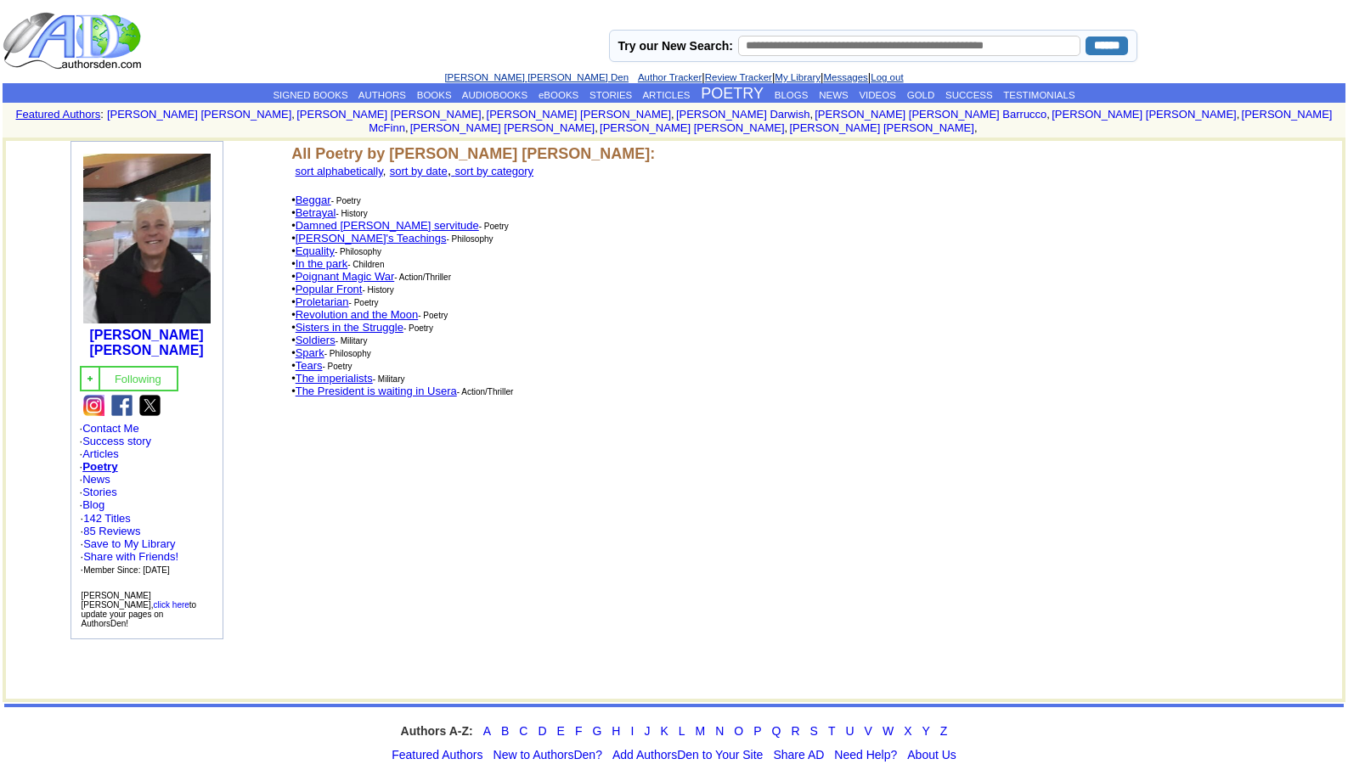
click at [319, 194] on link "Beggar" at bounding box center [313, 200] width 36 height 13
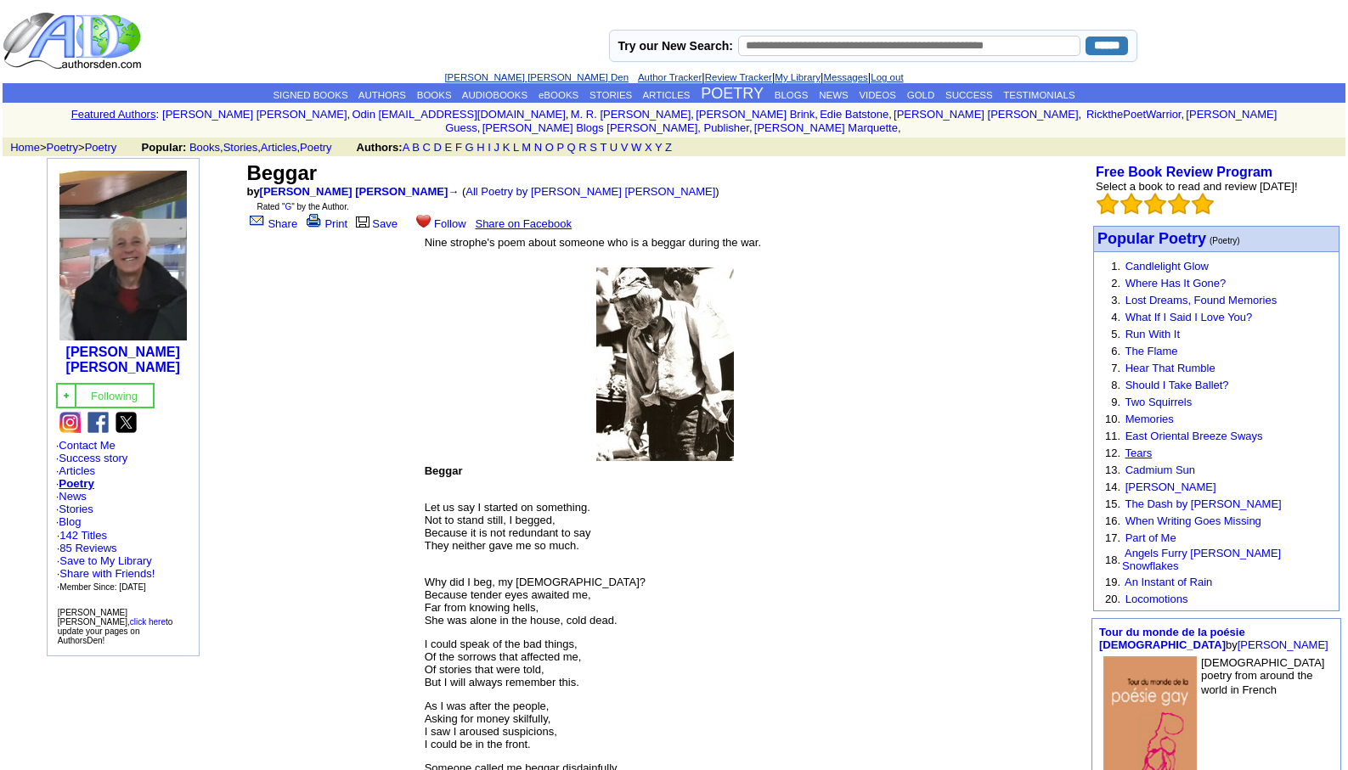
click at [1141, 447] on link "Tears" at bounding box center [1137, 453] width 27 height 13
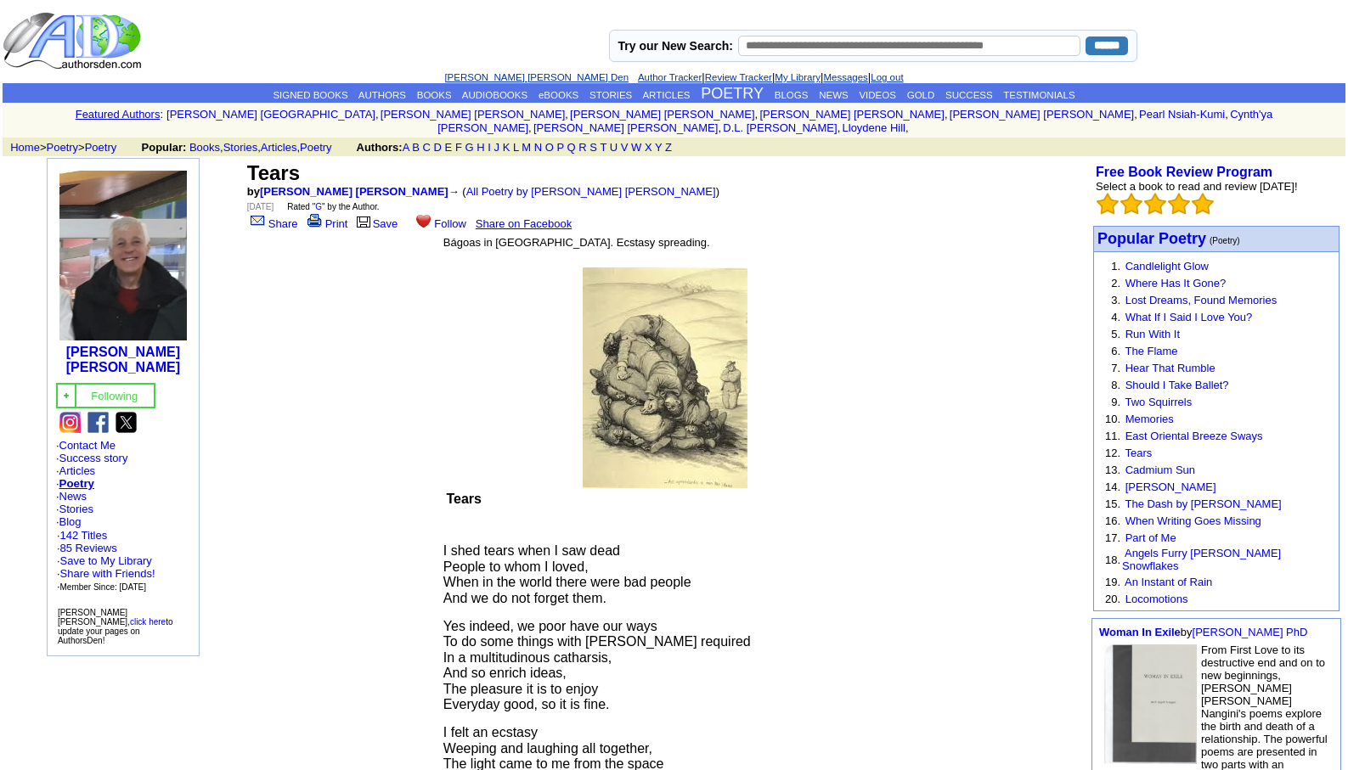
click at [493, 73] on link "[PERSON_NAME] [PERSON_NAME] Den" at bounding box center [536, 77] width 184 height 10
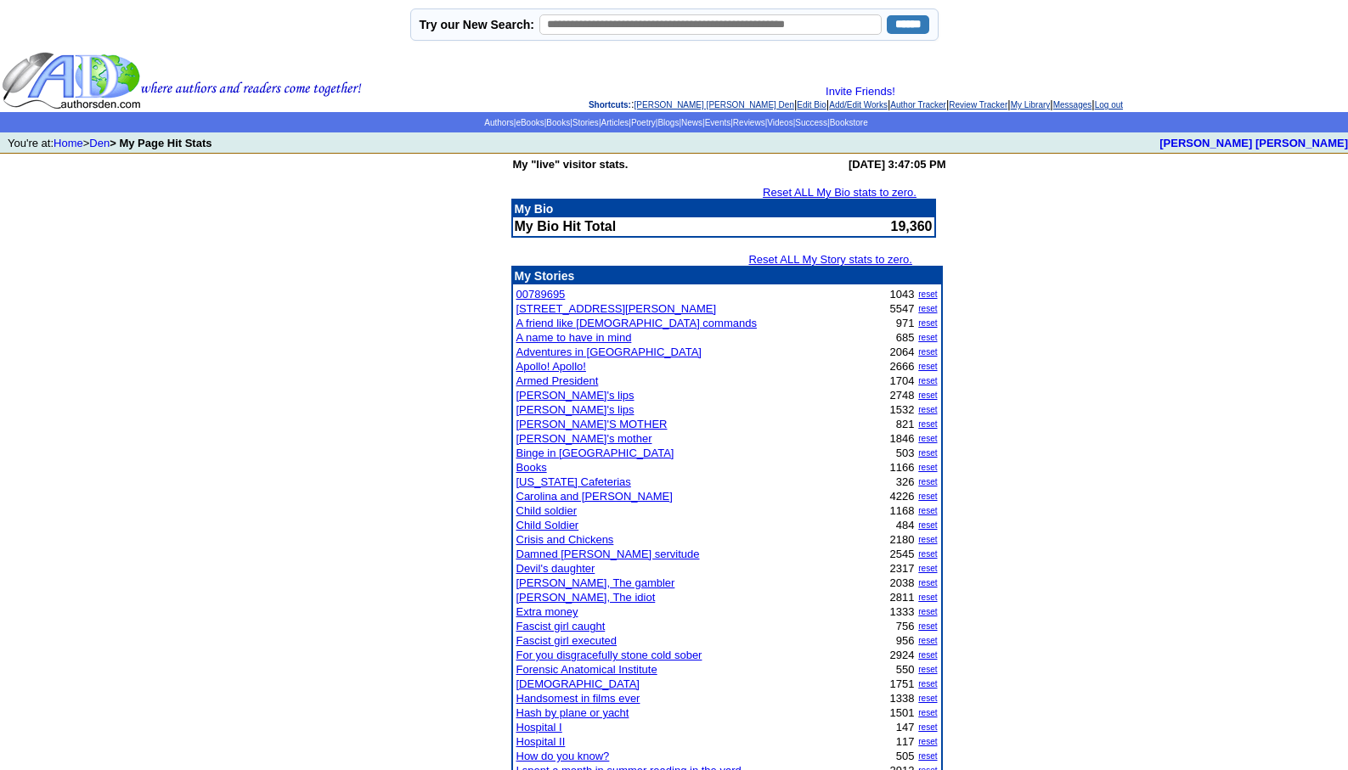
click at [568, 350] on link "Adventures in [GEOGRAPHIC_DATA]" at bounding box center [608, 352] width 185 height 13
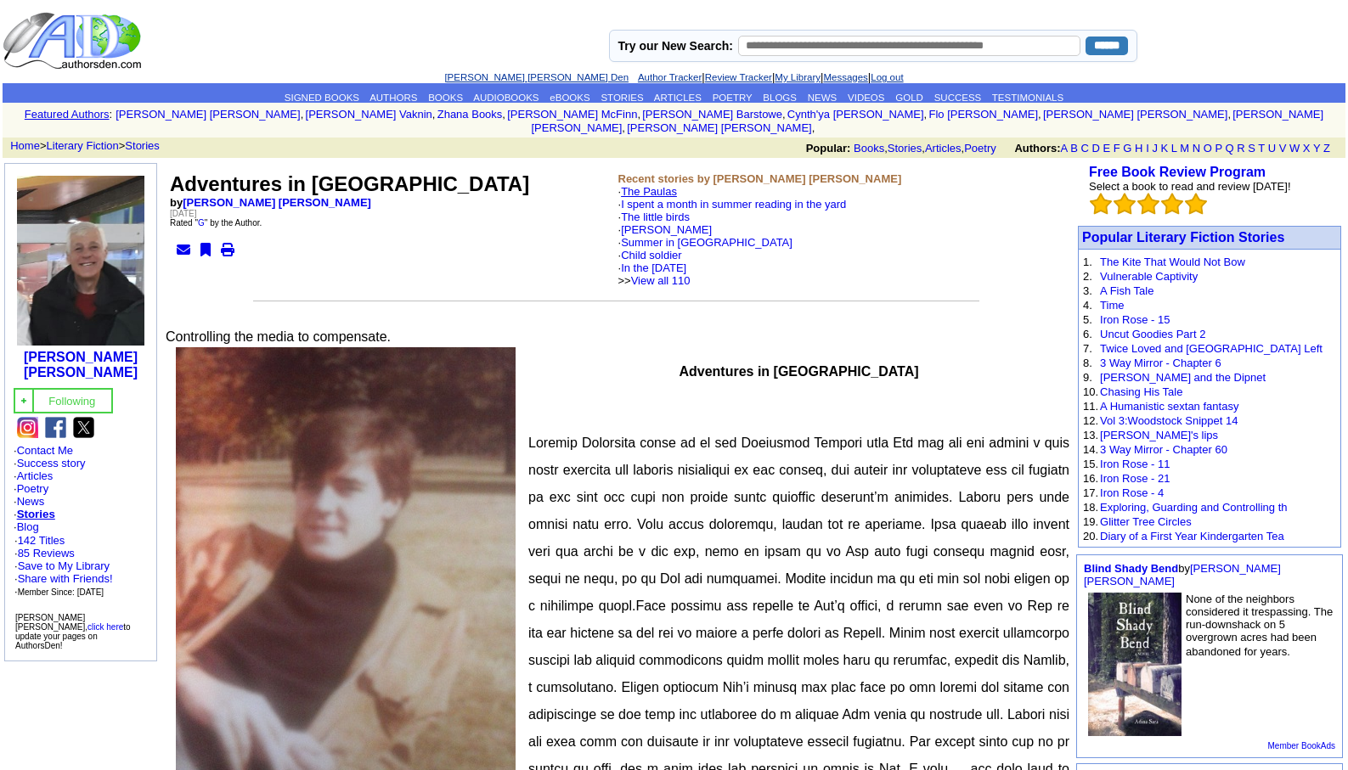
click at [661, 185] on link "The Paulas" at bounding box center [649, 191] width 56 height 13
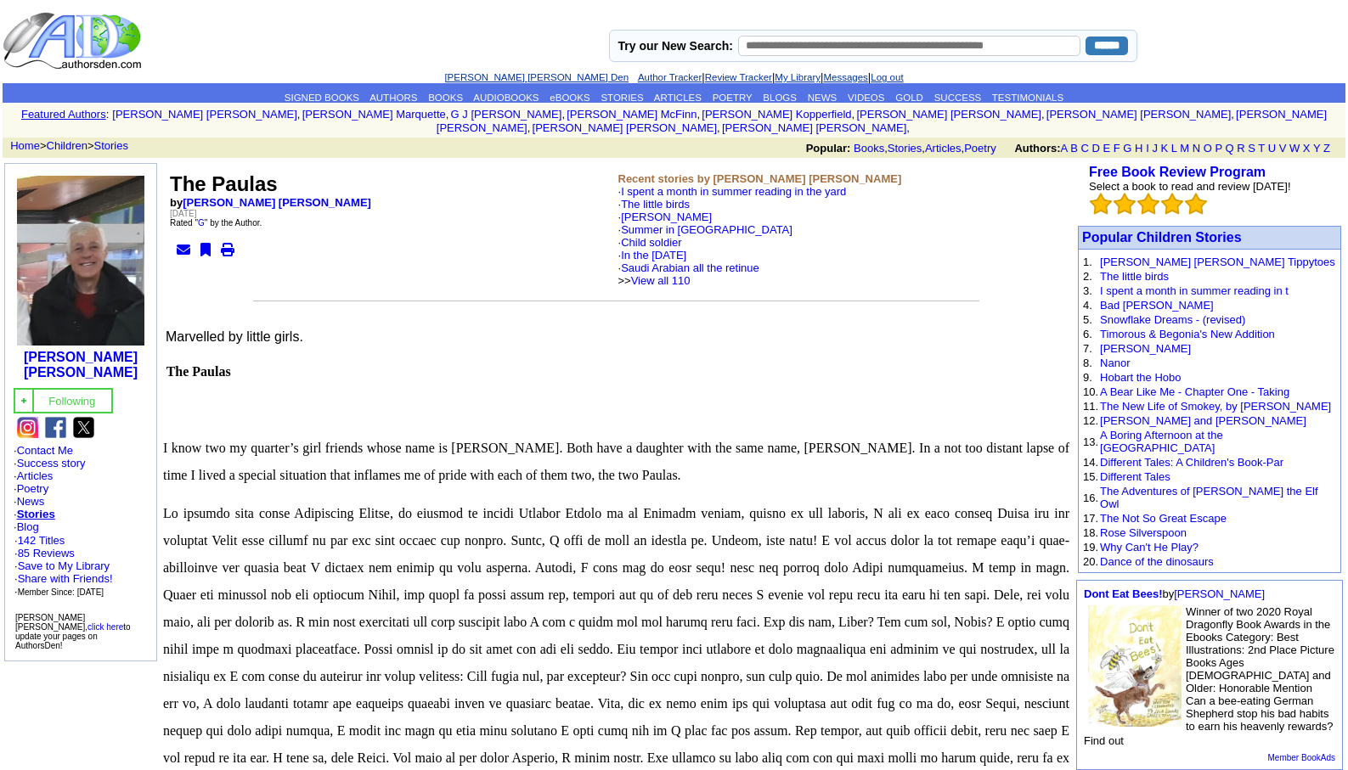
click at [505, 76] on link "[PERSON_NAME] [PERSON_NAME] Den" at bounding box center [536, 77] width 184 height 10
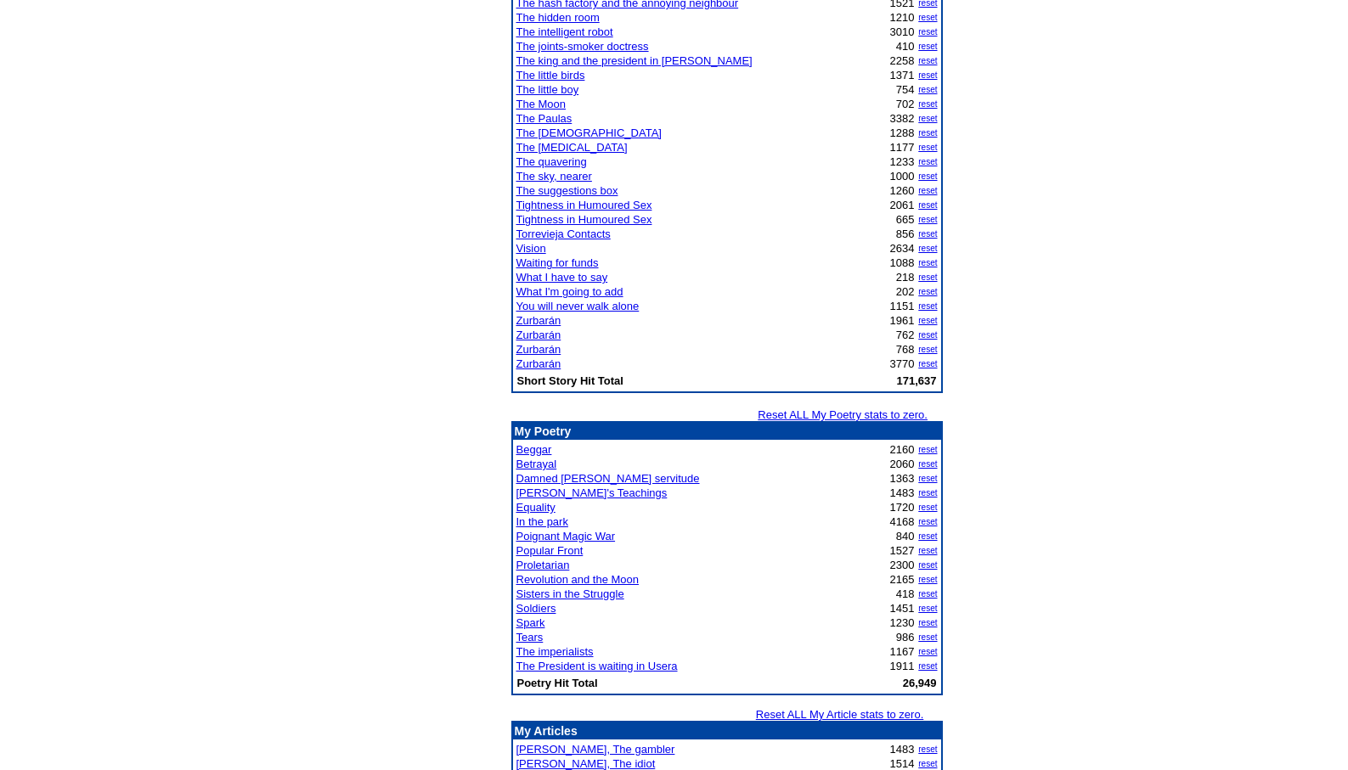
scroll to position [1562, 0]
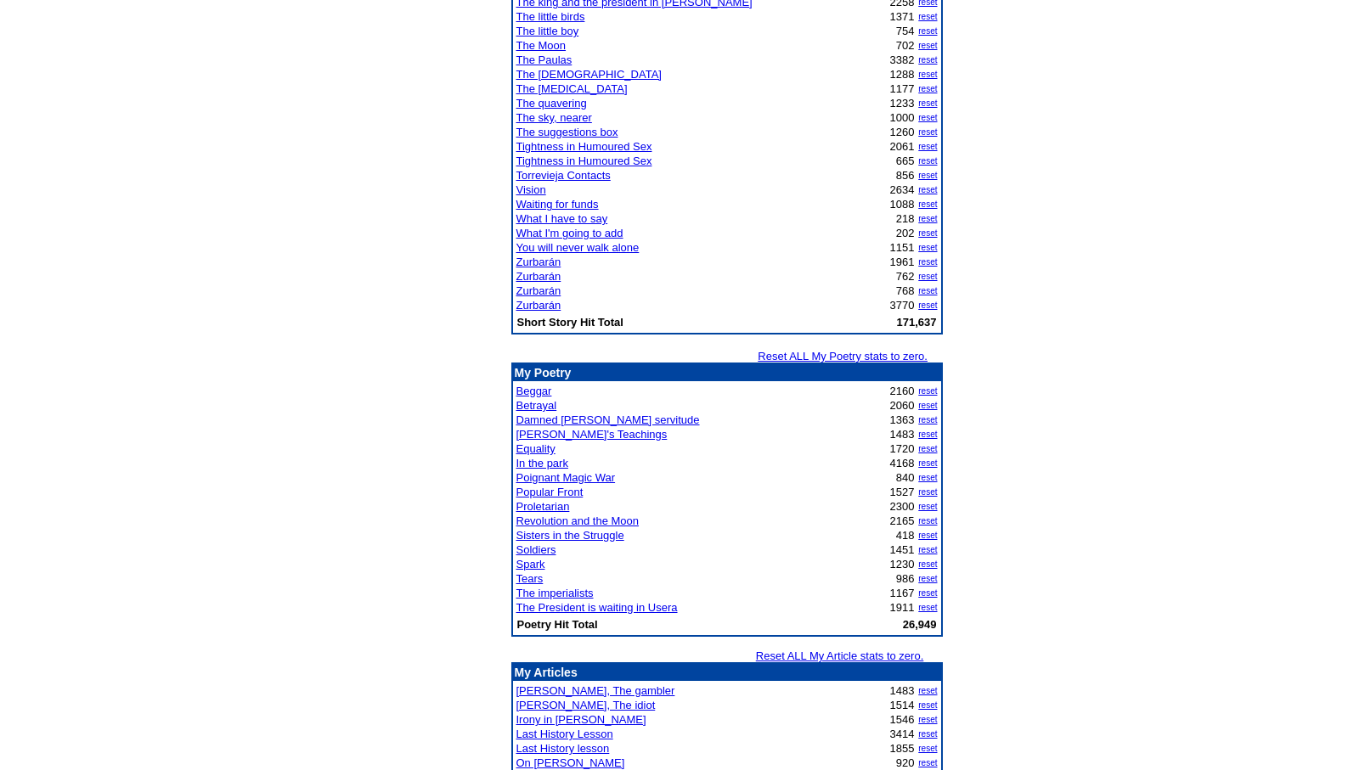
click at [525, 580] on link "Tears" at bounding box center [529, 578] width 27 height 13
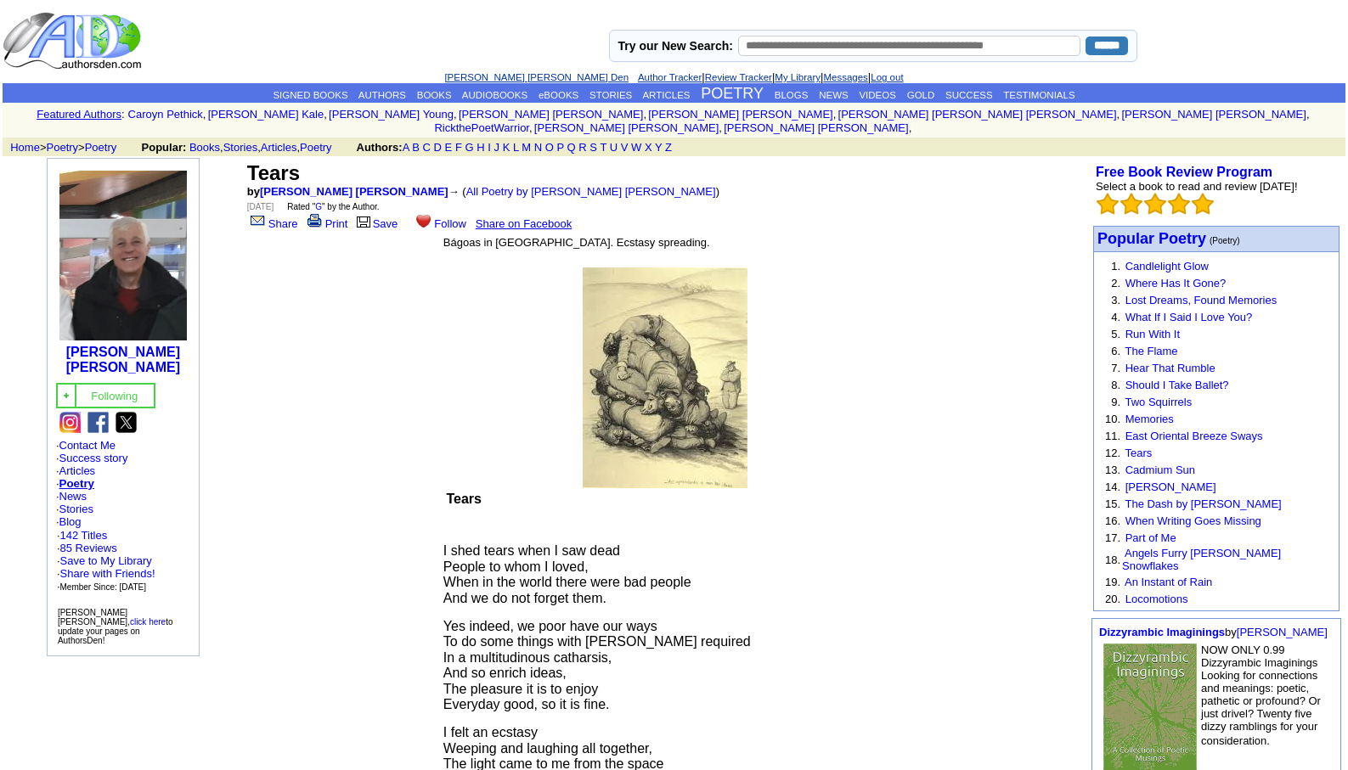
click at [501, 74] on link "[PERSON_NAME] [PERSON_NAME] Den" at bounding box center [536, 77] width 184 height 10
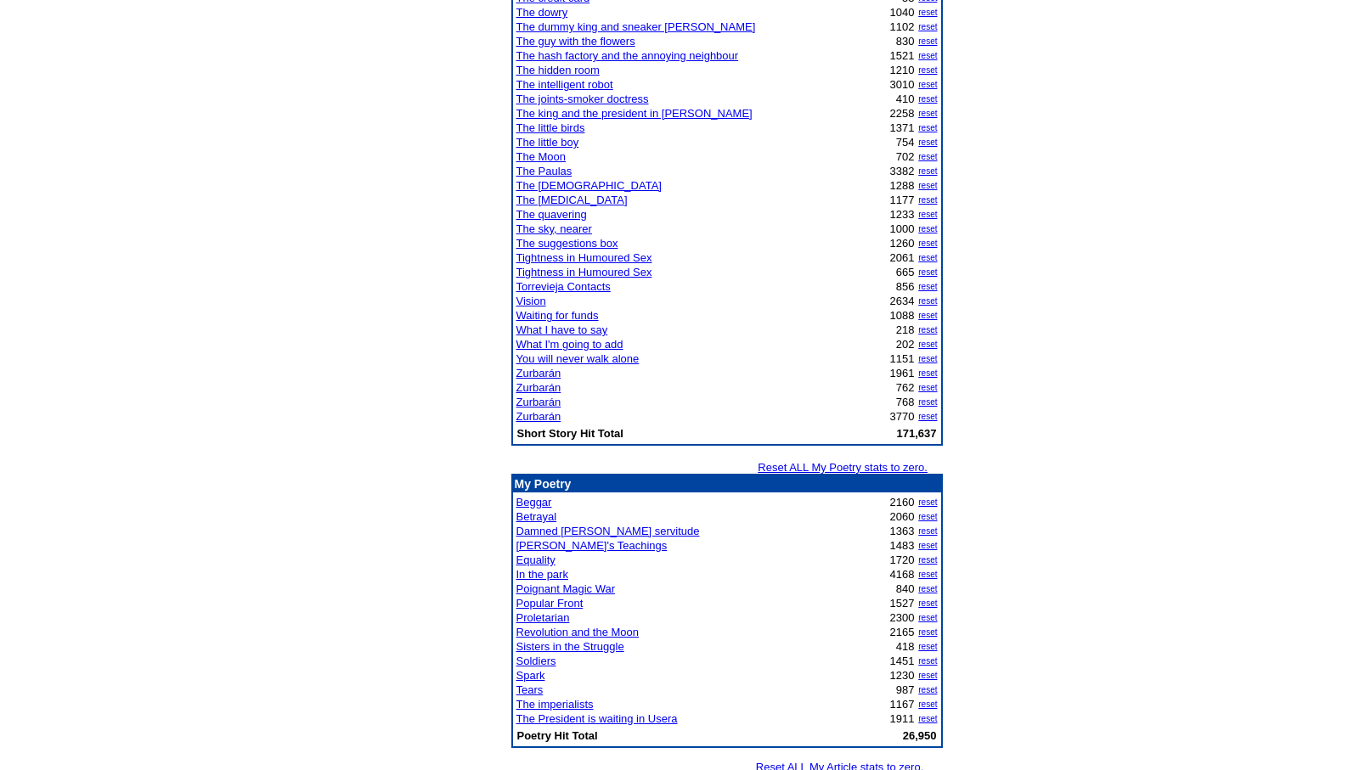
scroll to position [1494, 0]
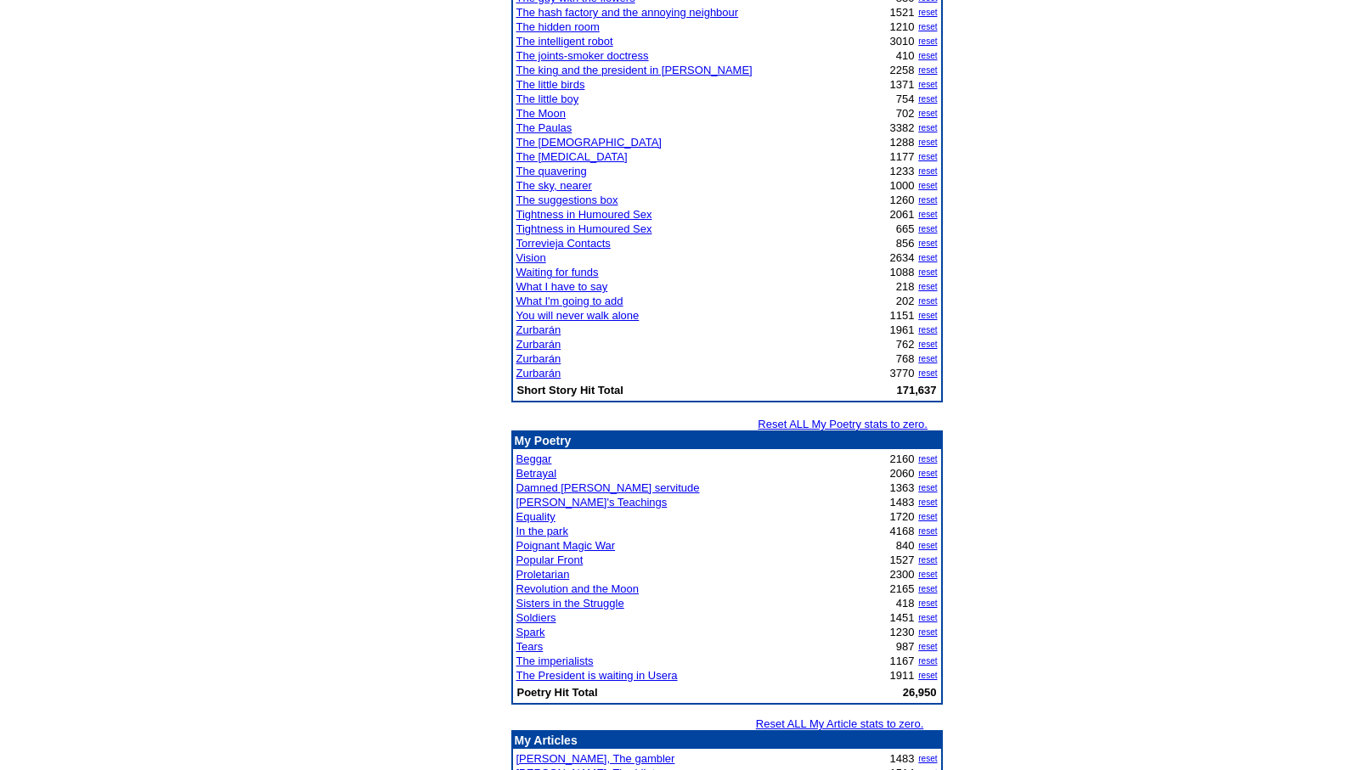
click at [548, 529] on link "In the park" at bounding box center [542, 531] width 52 height 13
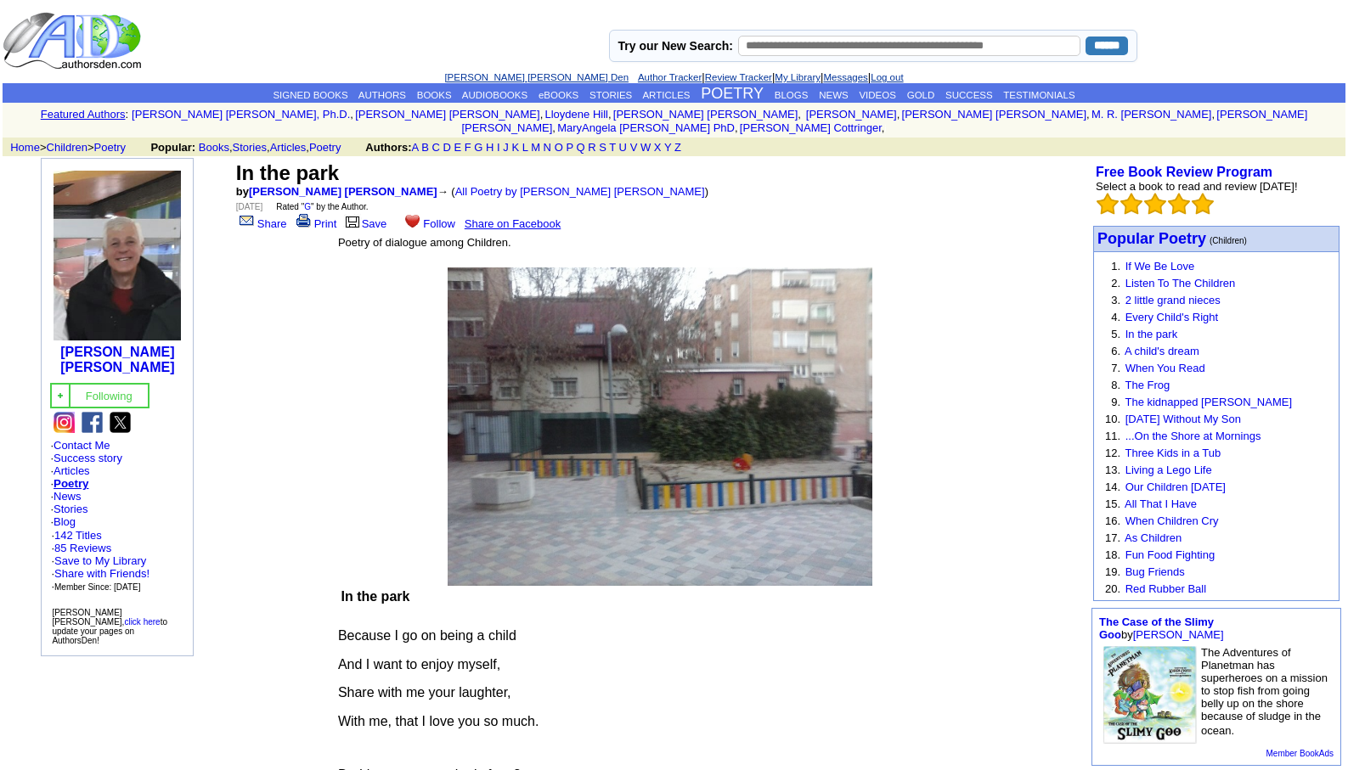
click at [514, 72] on link "[PERSON_NAME] [PERSON_NAME] Den" at bounding box center [536, 77] width 184 height 10
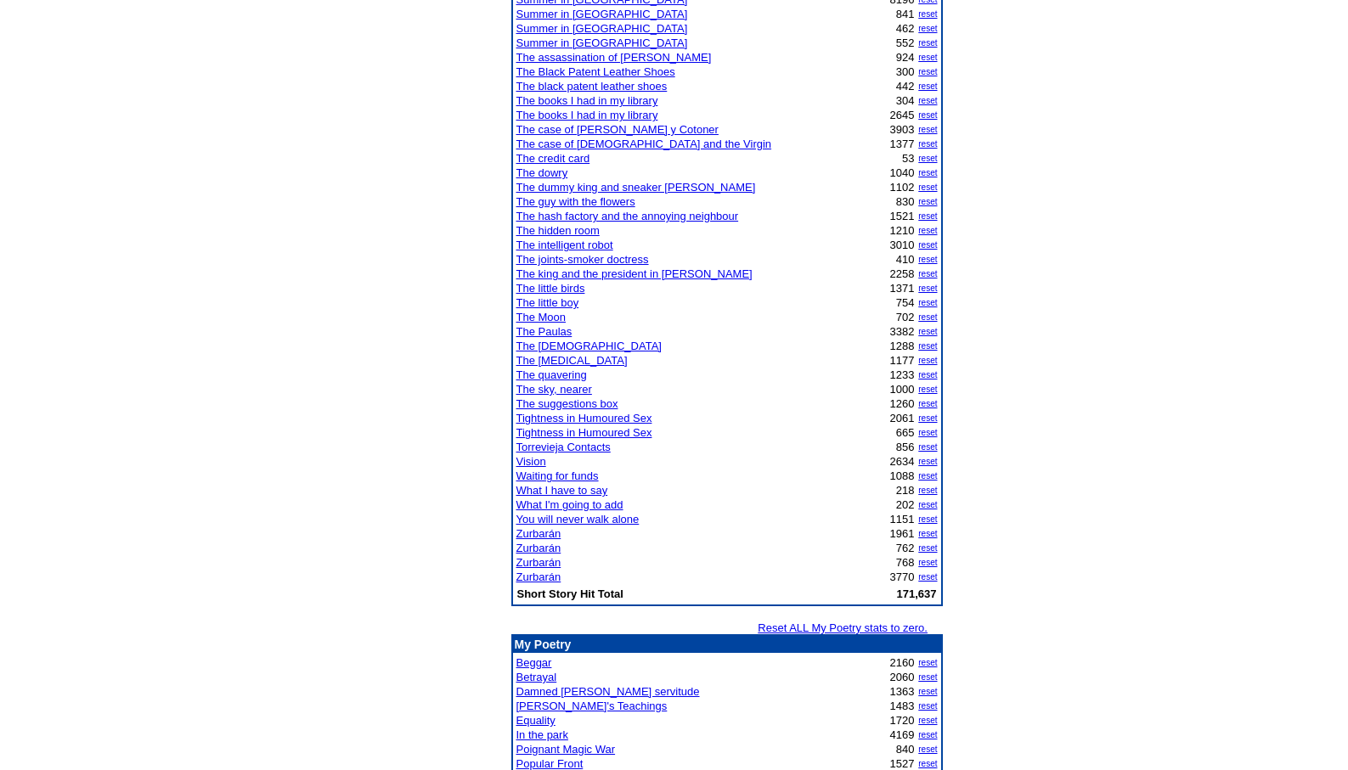
scroll to position [1347, 0]
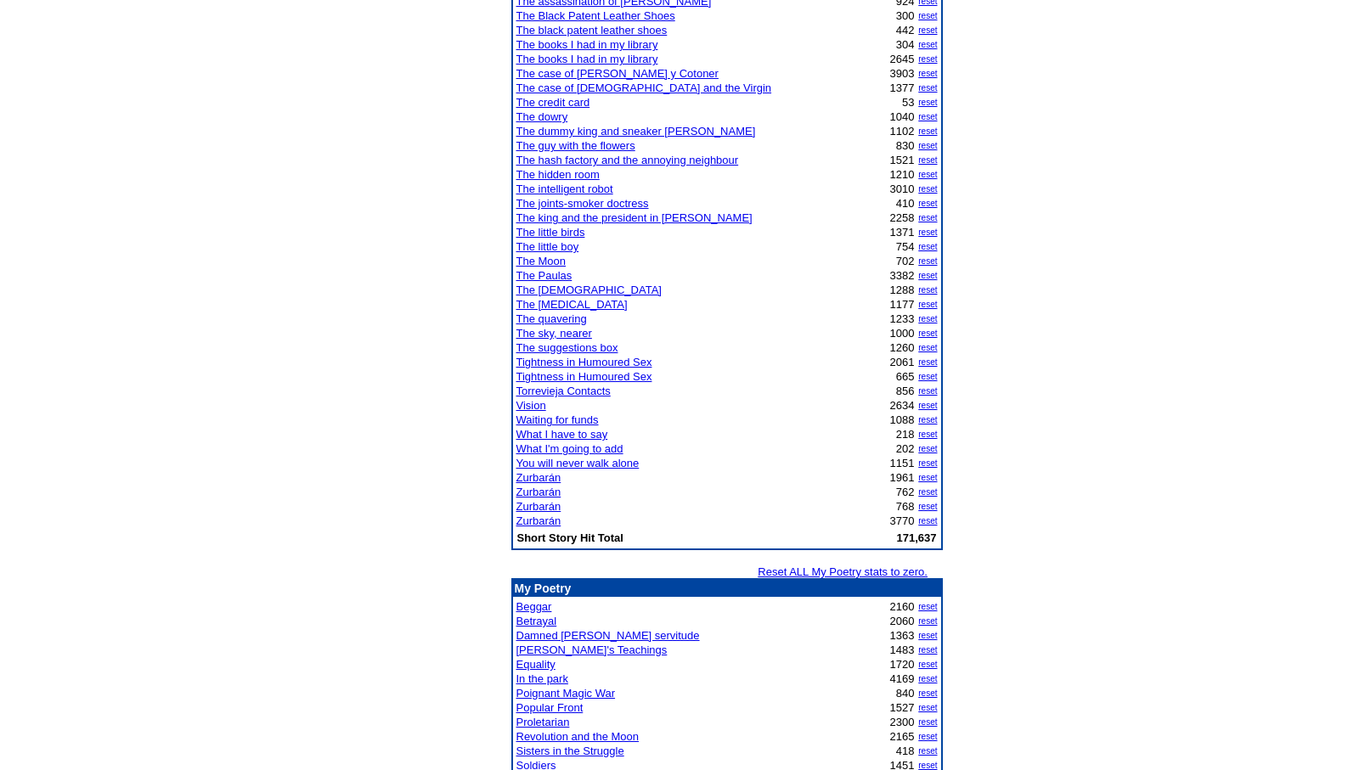
click at [550, 520] on link "Zurbarán" at bounding box center [538, 521] width 45 height 13
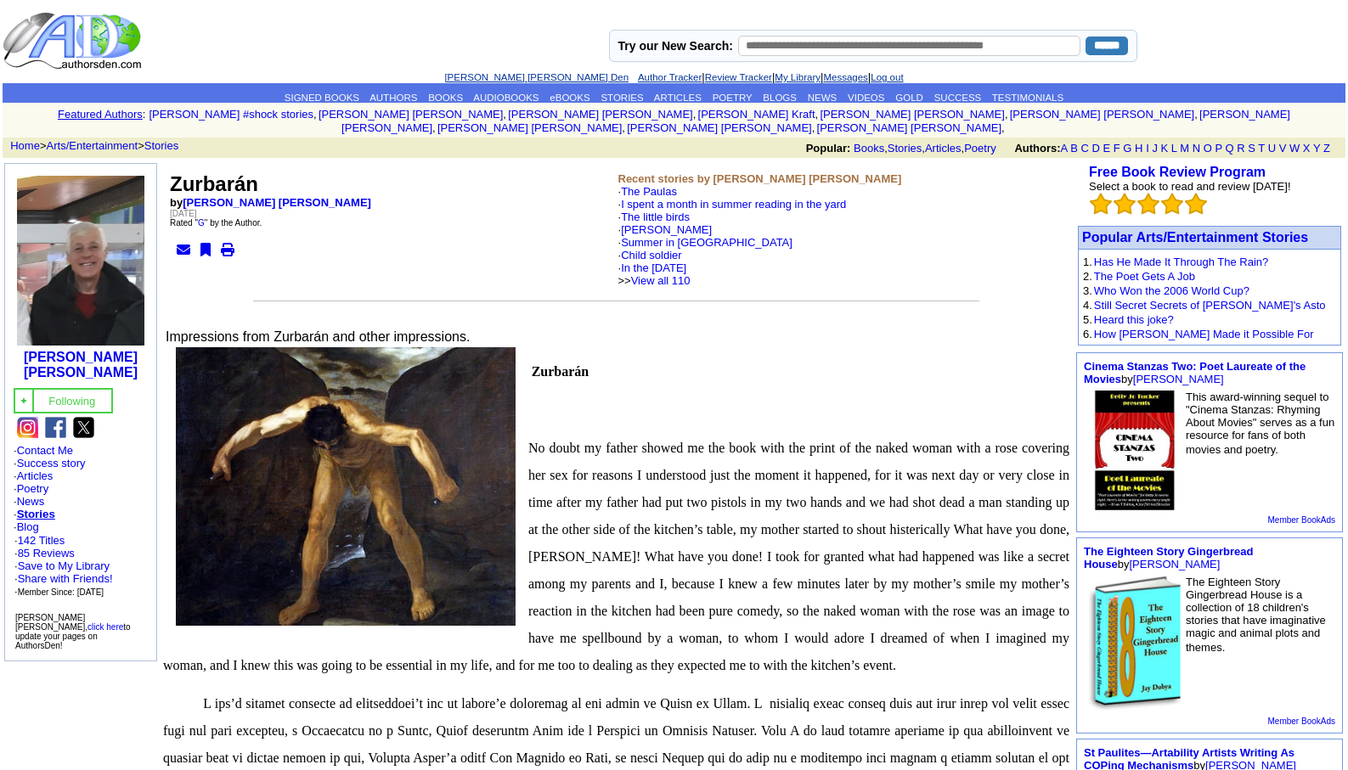
click at [509, 75] on link "[PERSON_NAME] [PERSON_NAME] Den" at bounding box center [536, 77] width 184 height 10
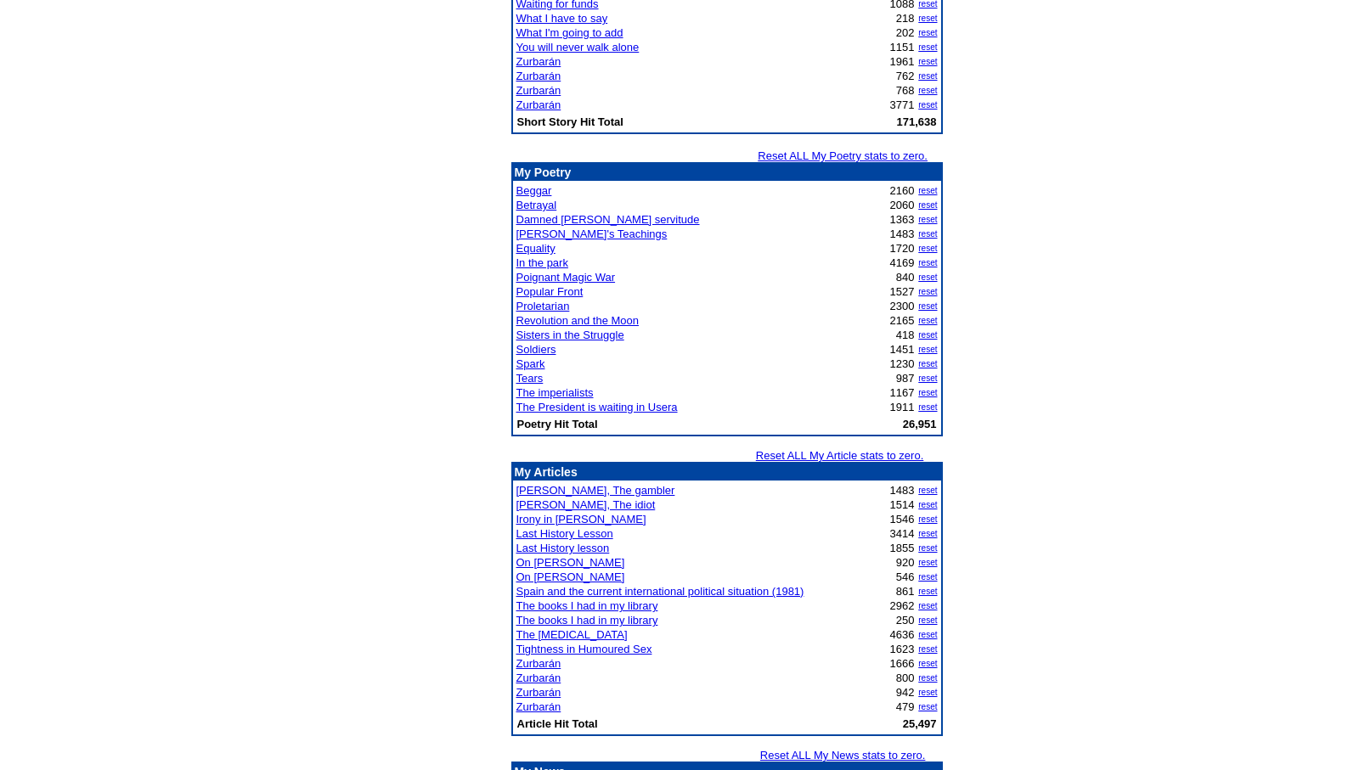
scroll to position [2500, 0]
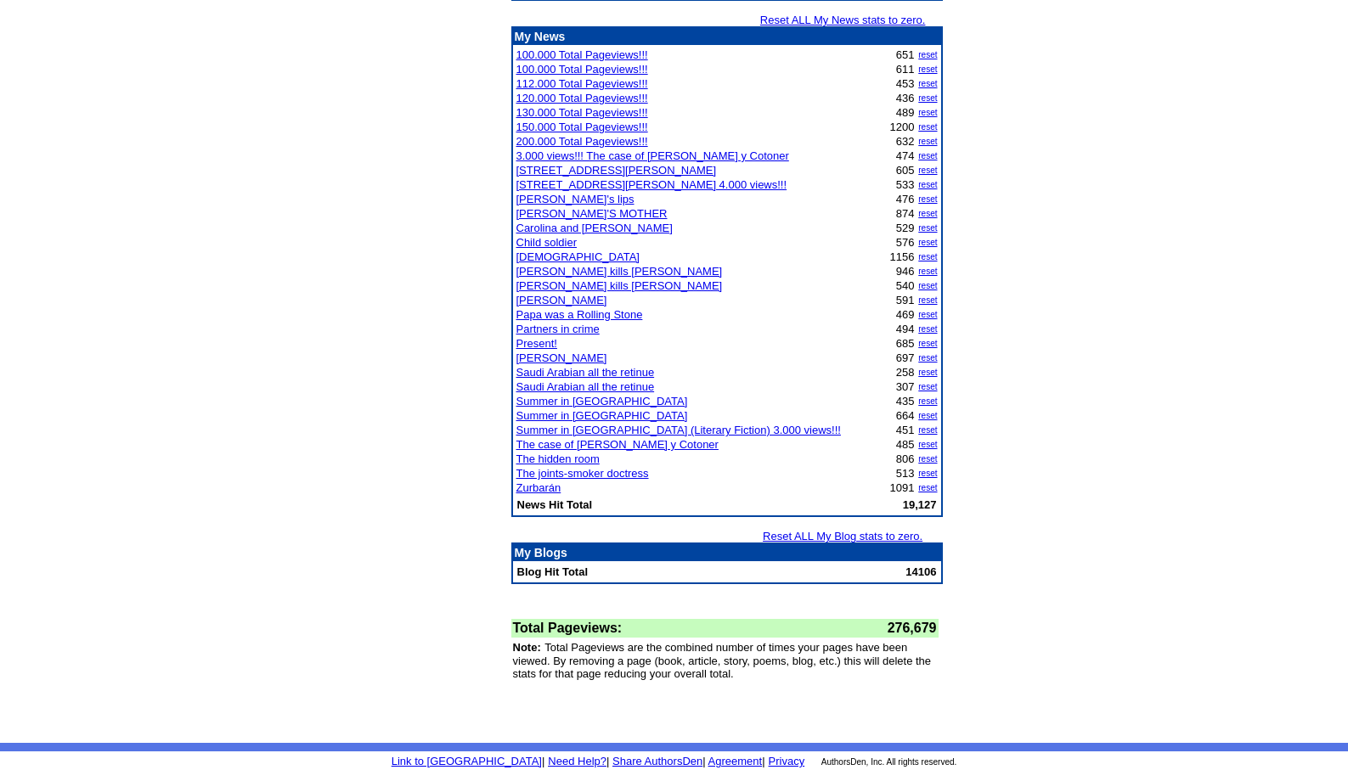
click at [540, 487] on link "Zurbarán" at bounding box center [538, 487] width 45 height 13
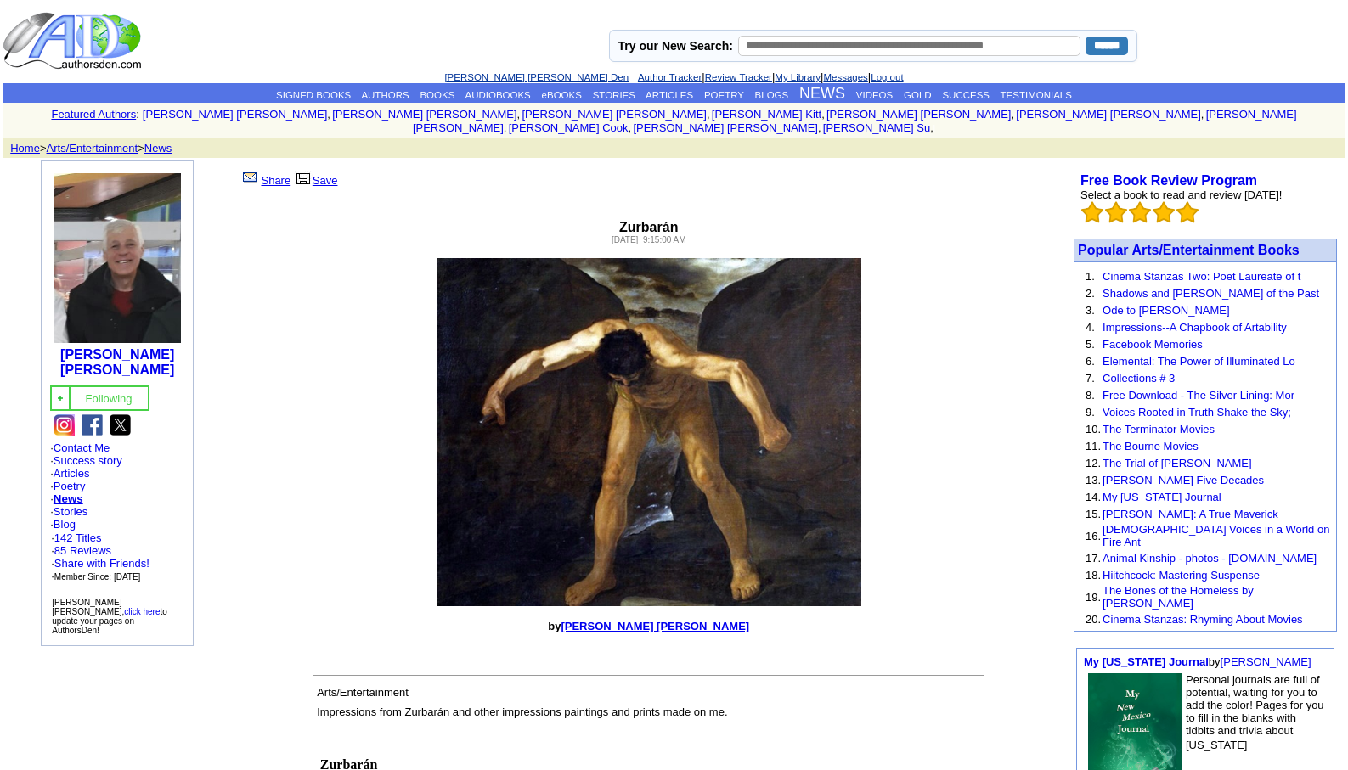
click at [505, 76] on link "[PERSON_NAME] [PERSON_NAME] Den" at bounding box center [536, 77] width 184 height 10
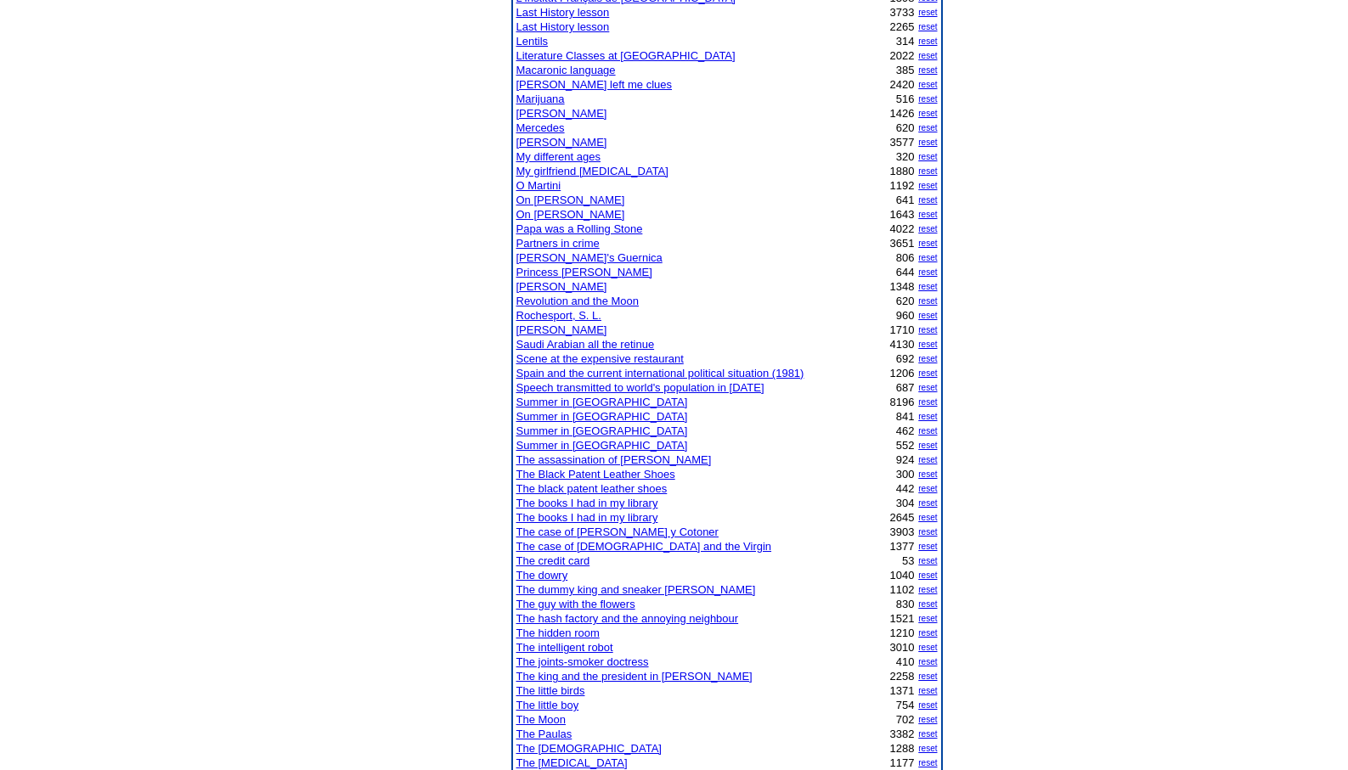
scroll to position [917, 0]
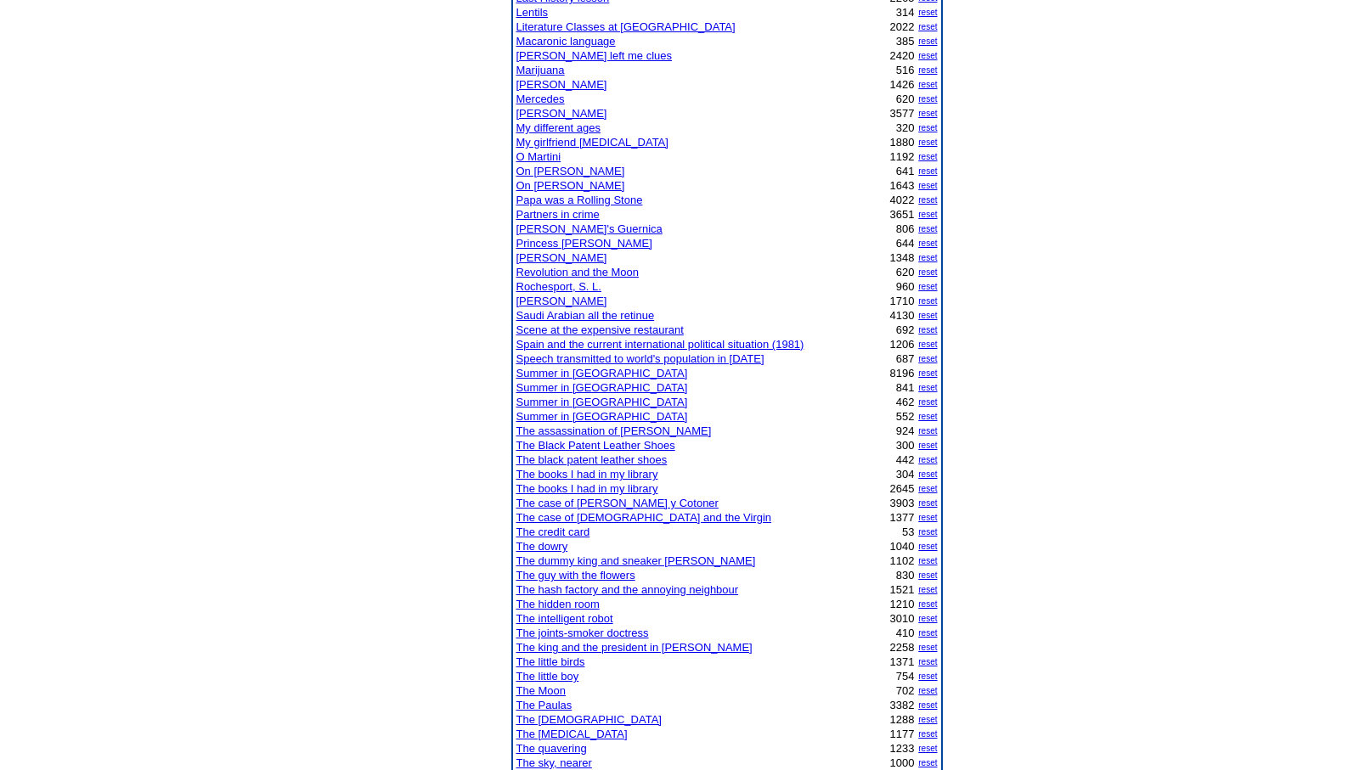
click at [594, 633] on link "The joints-smoker doctress" at bounding box center [582, 633] width 132 height 13
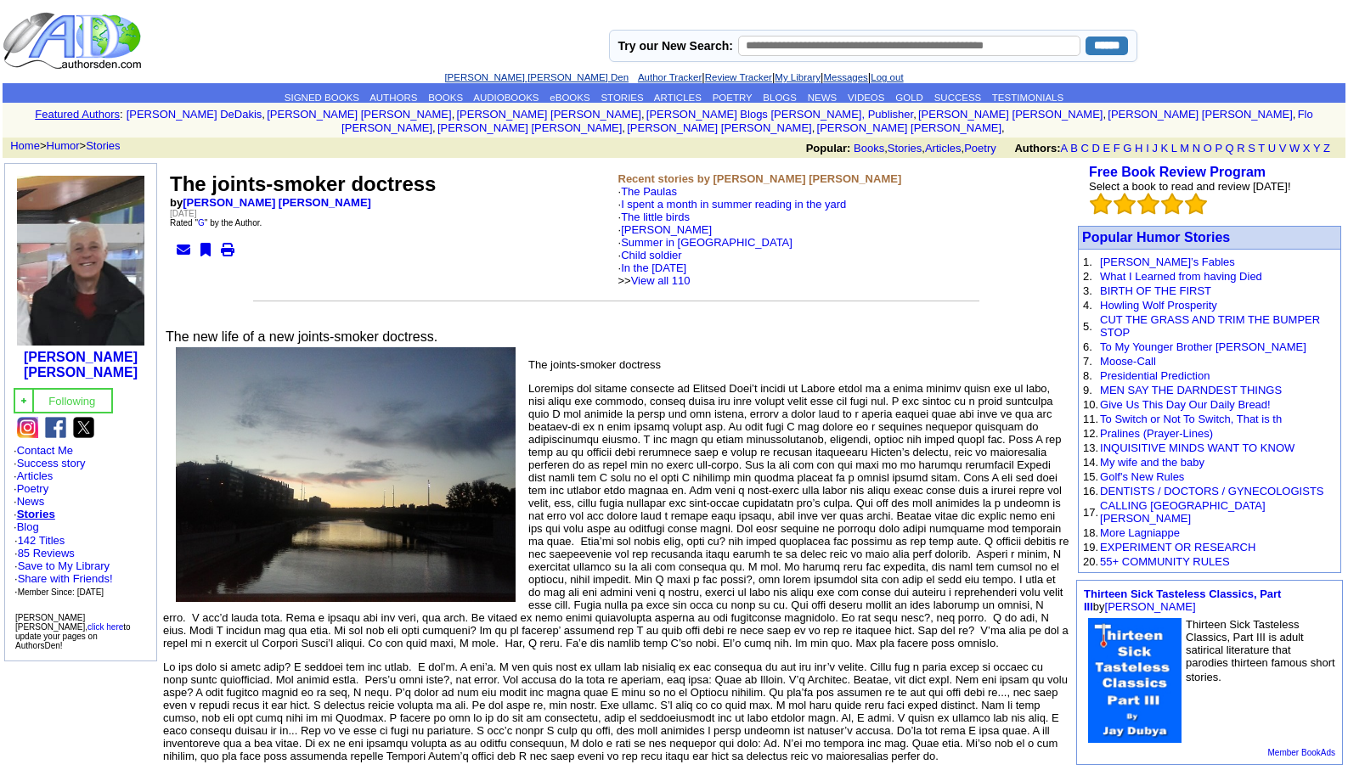
click at [485, 72] on link "[PERSON_NAME] [PERSON_NAME] Den" at bounding box center [536, 77] width 184 height 10
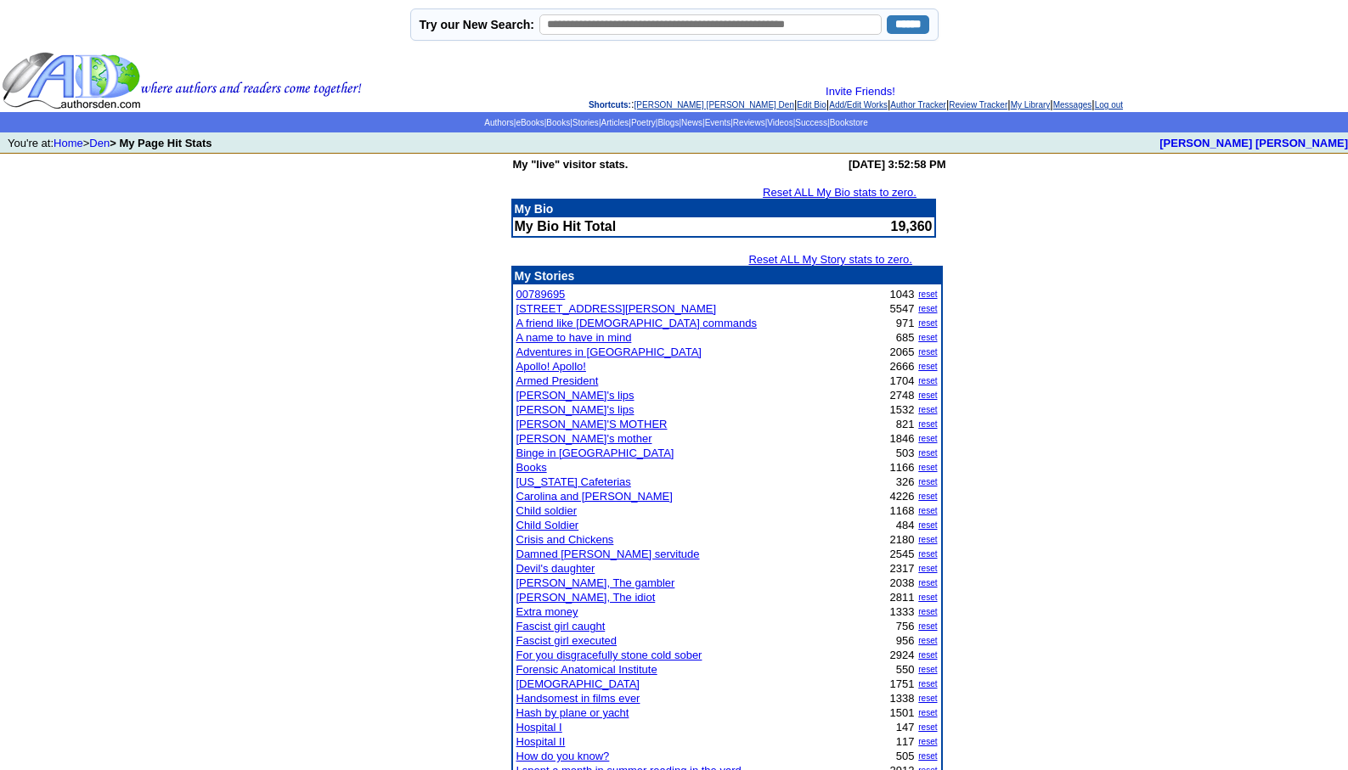
click at [665, 104] on link "[PERSON_NAME] [PERSON_NAME] Den" at bounding box center [714, 104] width 160 height 9
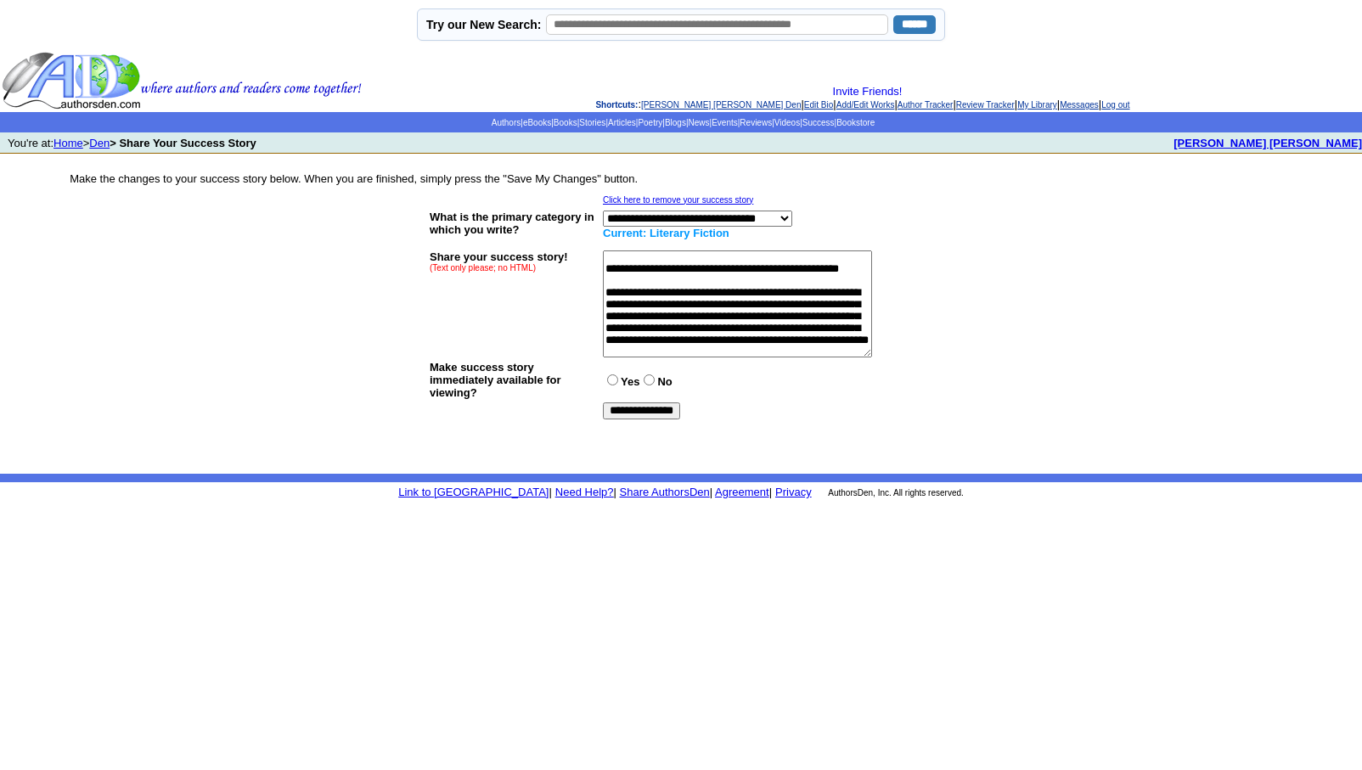
scroll to position [442, 0]
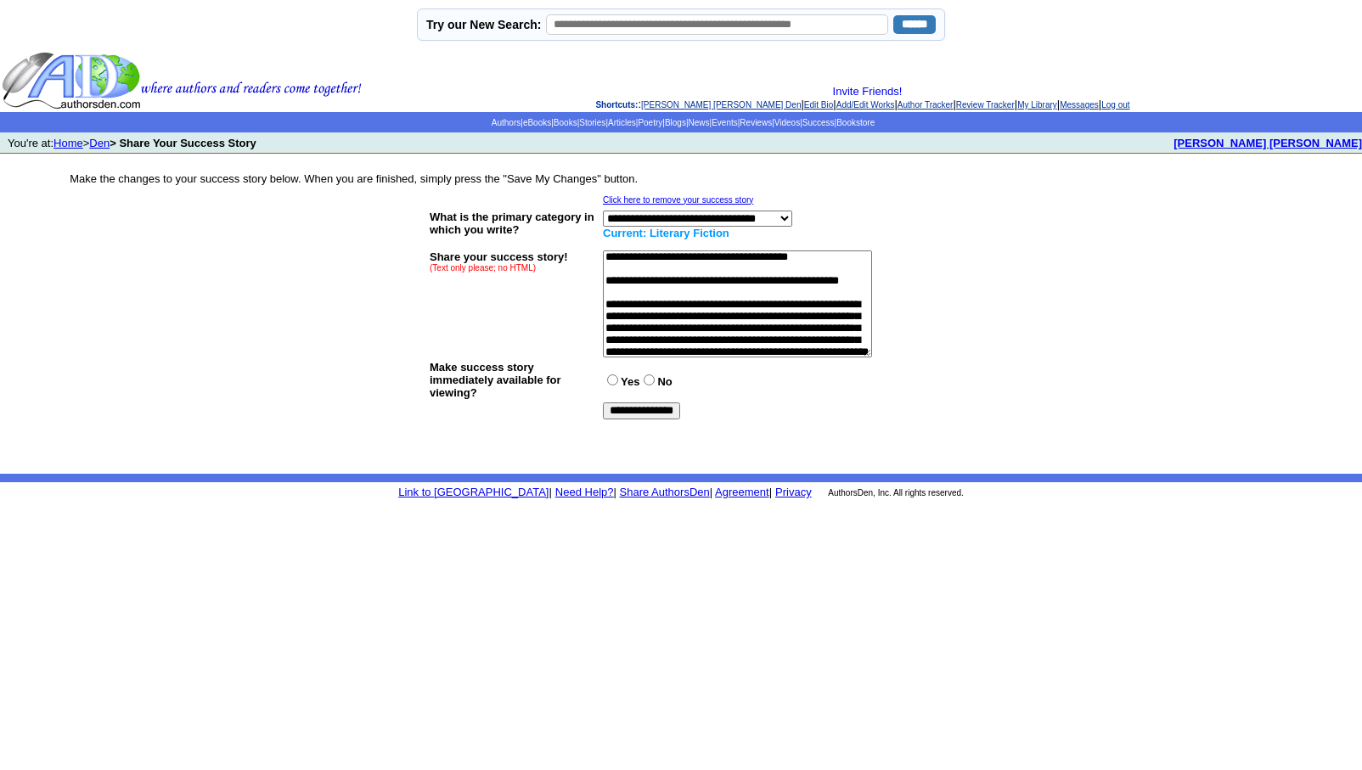
click at [629, 304] on textarea at bounding box center [737, 303] width 269 height 107
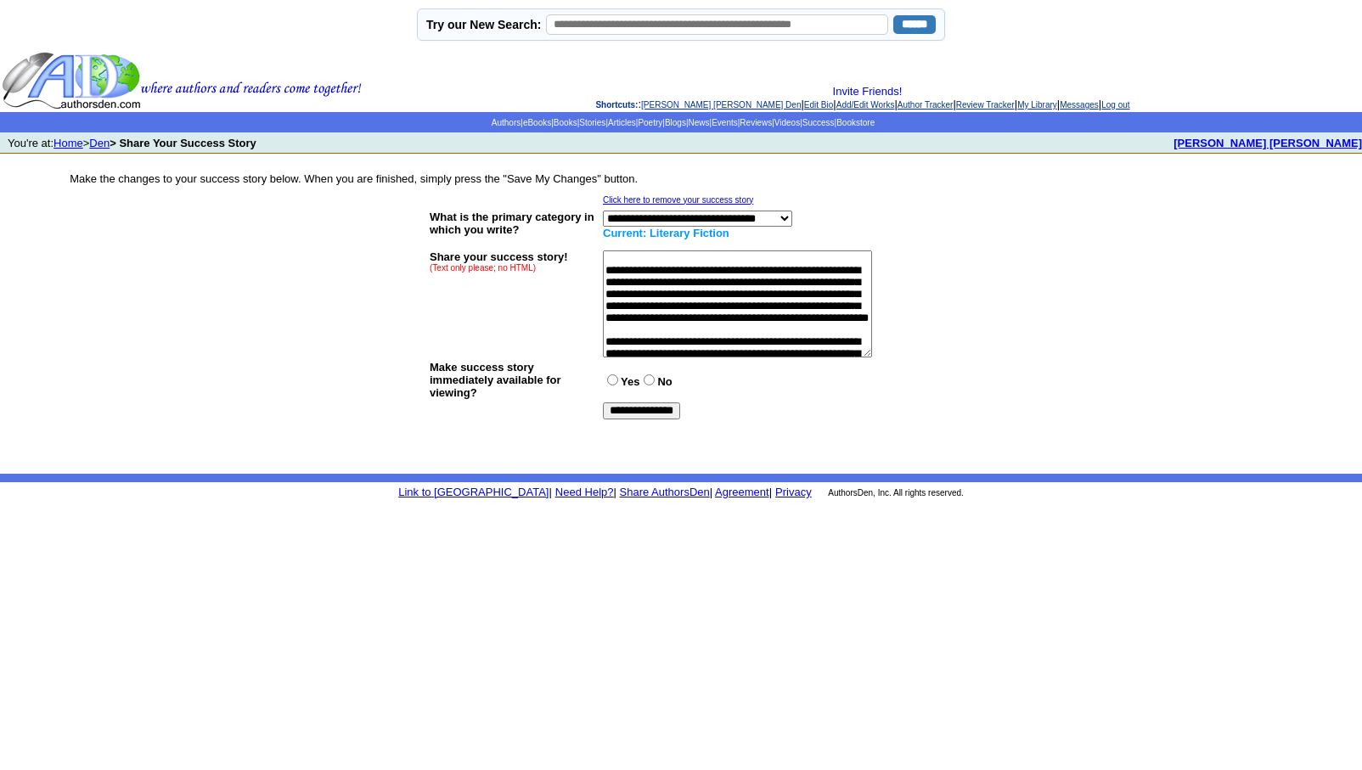
scroll to position [509, 0]
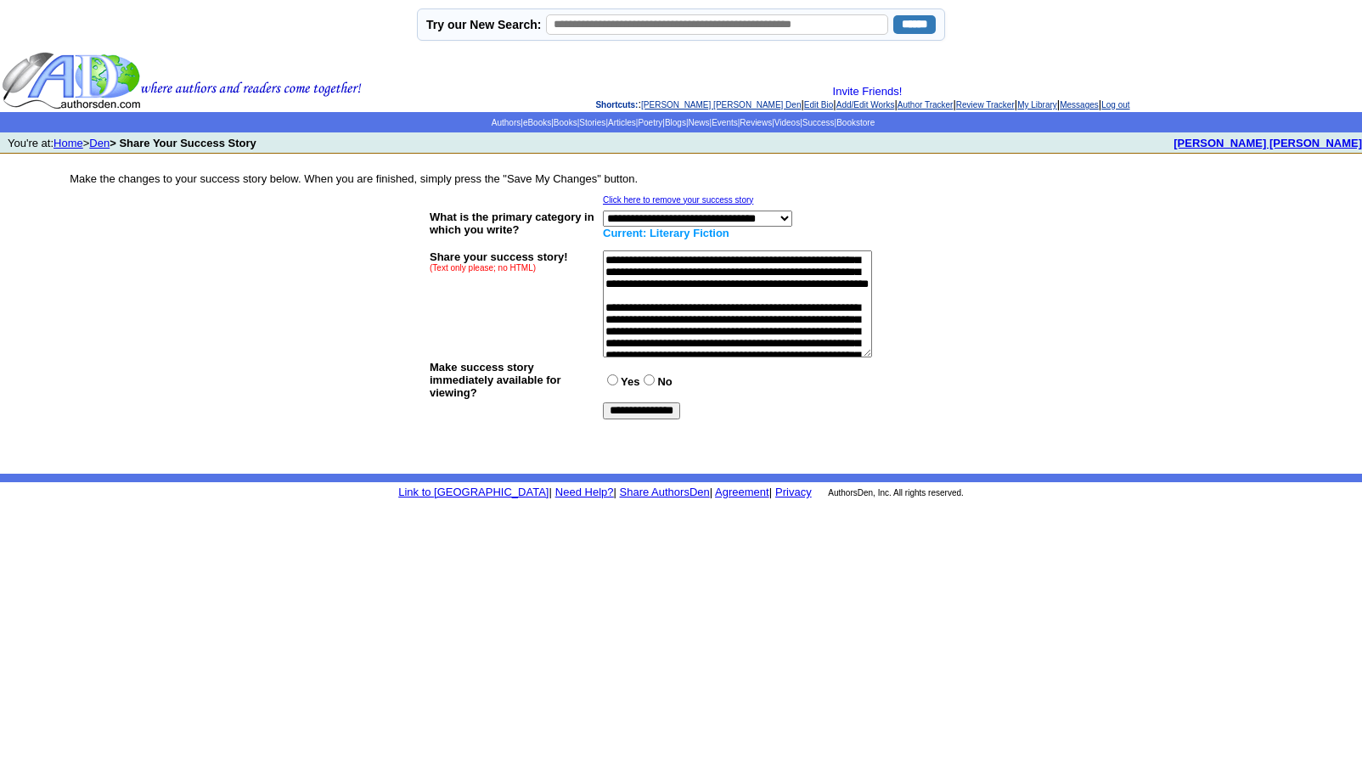
click at [827, 327] on textarea at bounding box center [737, 303] width 269 height 107
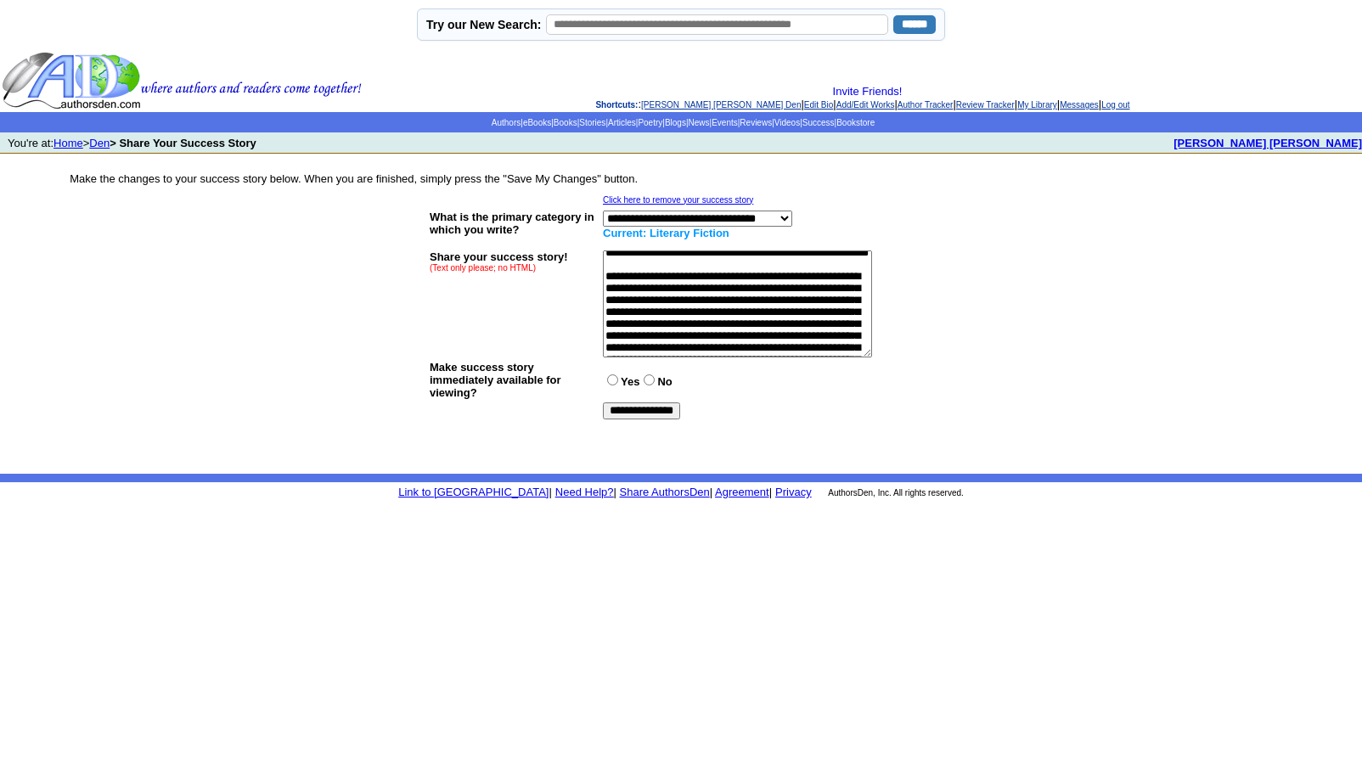
scroll to position [543, 0]
type textarea "**********"
click at [639, 411] on input "**********" at bounding box center [641, 410] width 77 height 17
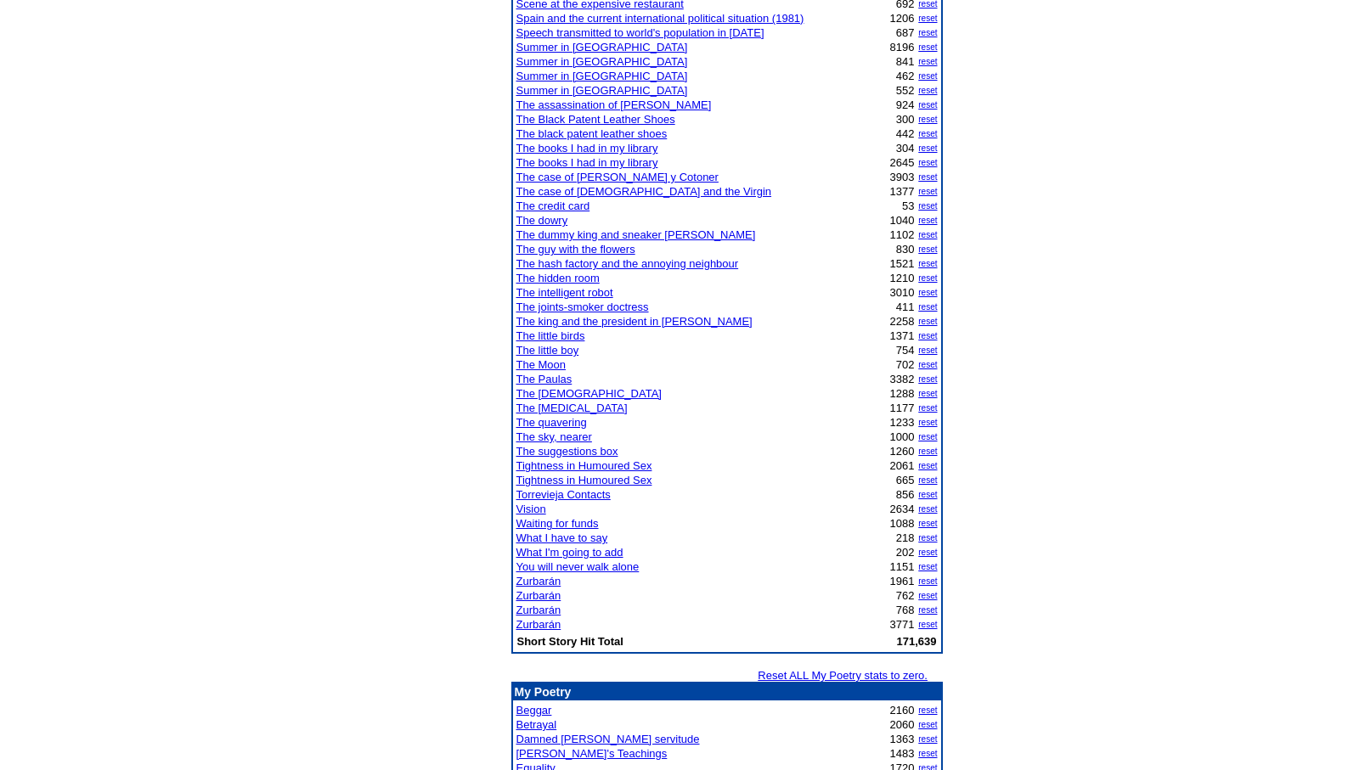
scroll to position [1153, 0]
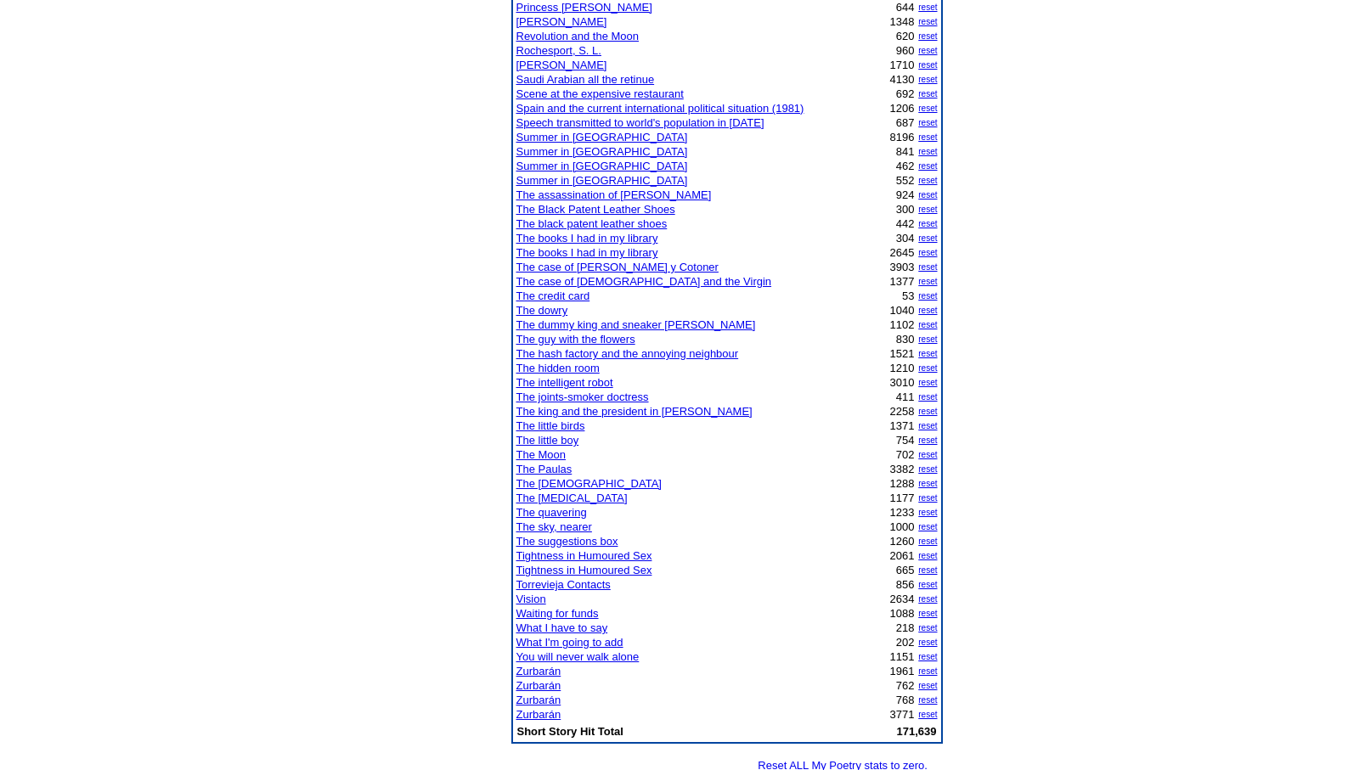
click at [534, 671] on link "Zurbarán" at bounding box center [538, 671] width 45 height 13
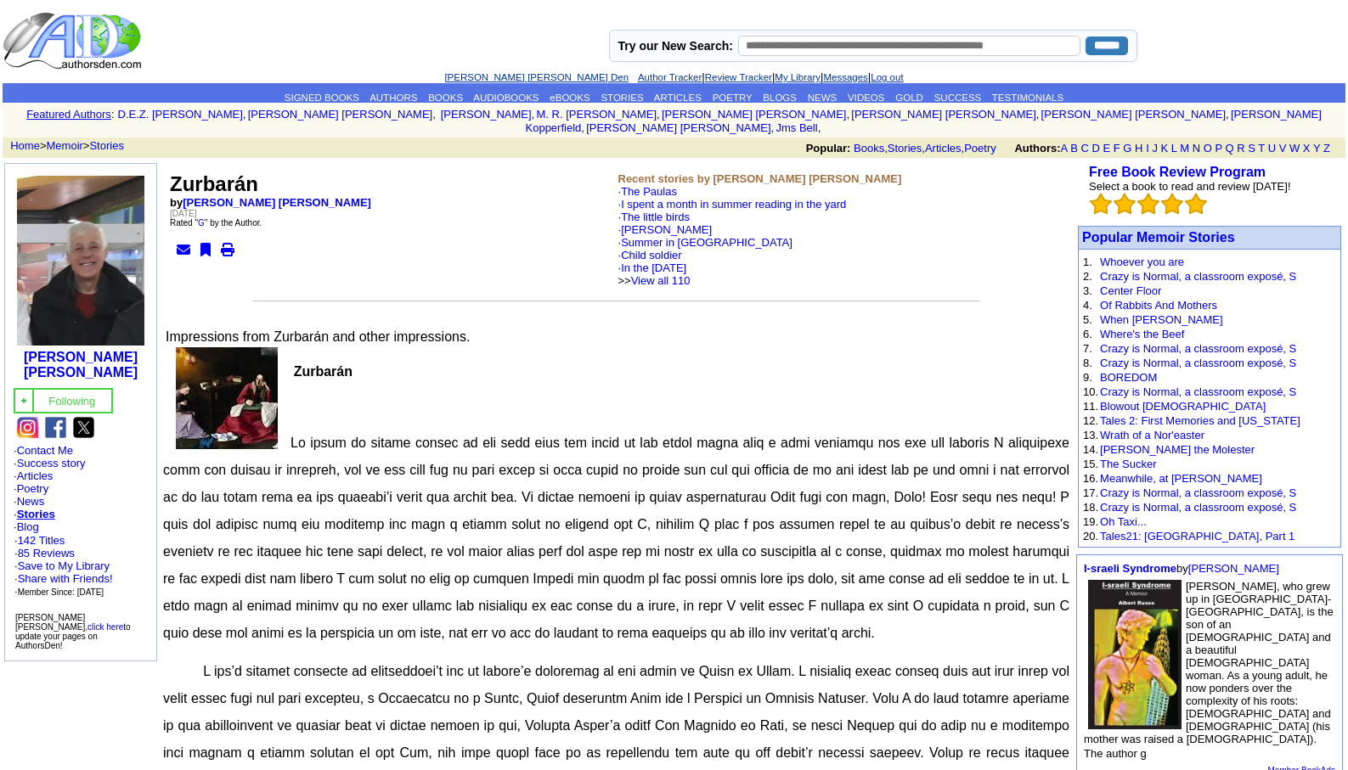
click at [490, 75] on link "[PERSON_NAME] [PERSON_NAME] Den" at bounding box center [536, 77] width 184 height 10
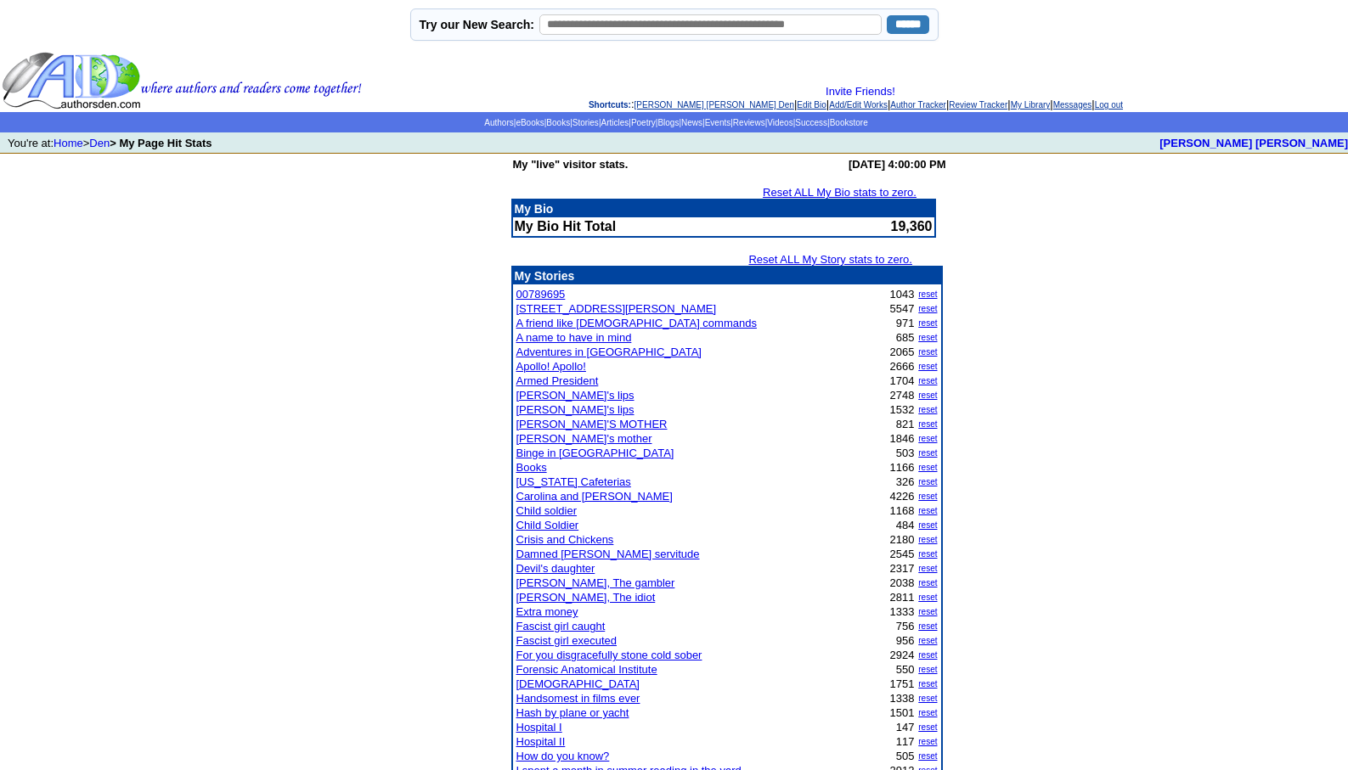
click at [687, 106] on link "Leopoldo Barge Álvarez's Den" at bounding box center [714, 104] width 160 height 9
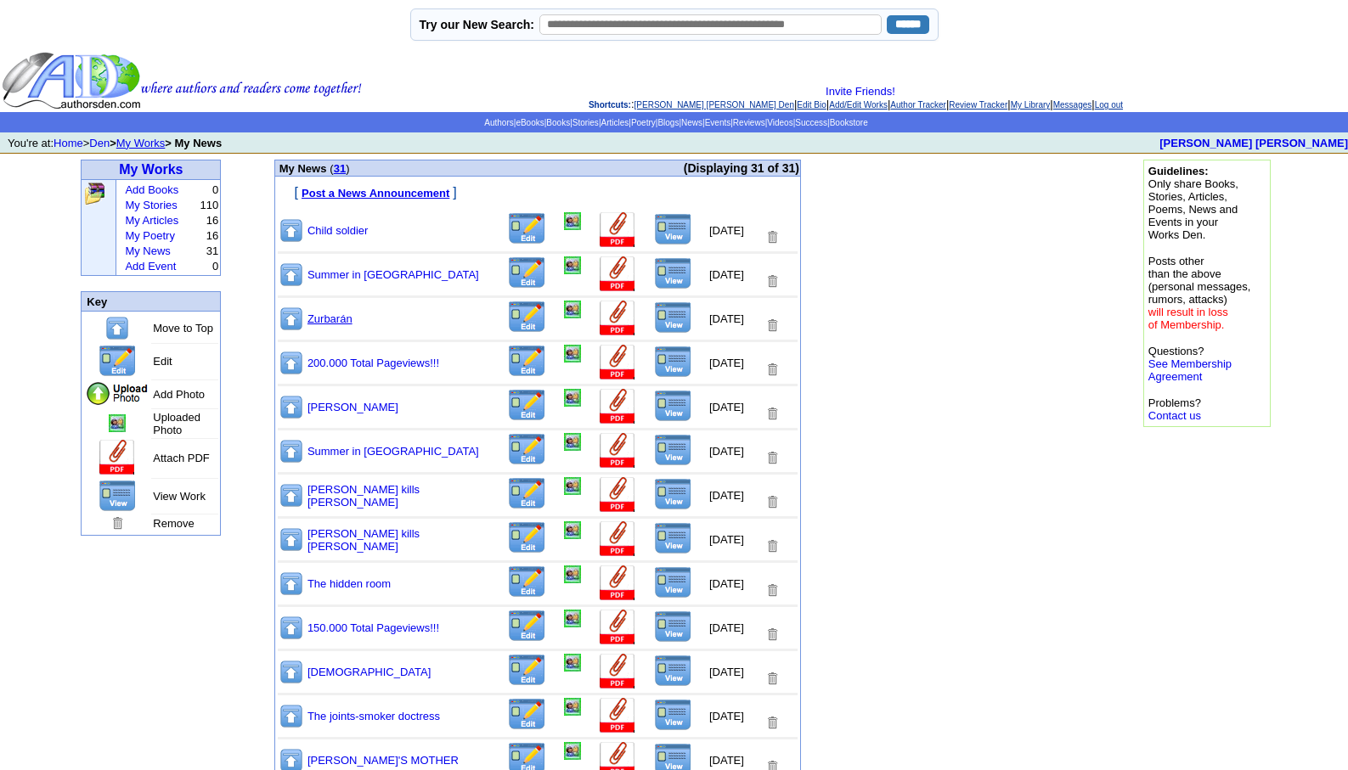
click at [339, 319] on link "Zurbarán" at bounding box center [329, 318] width 45 height 13
click at [150, 207] on link "My Stories" at bounding box center [151, 205] width 52 height 13
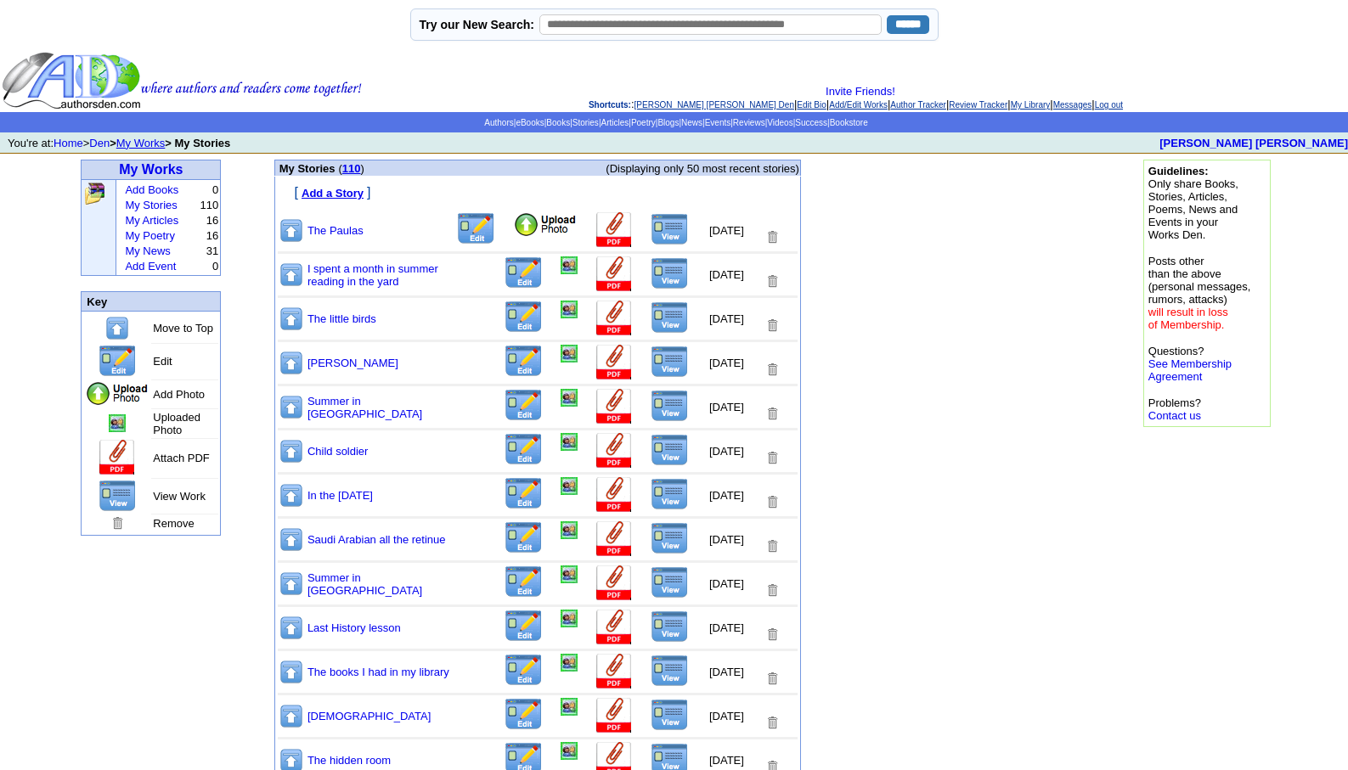
click at [672, 108] on link "[PERSON_NAME] [PERSON_NAME] Den" at bounding box center [714, 104] width 160 height 9
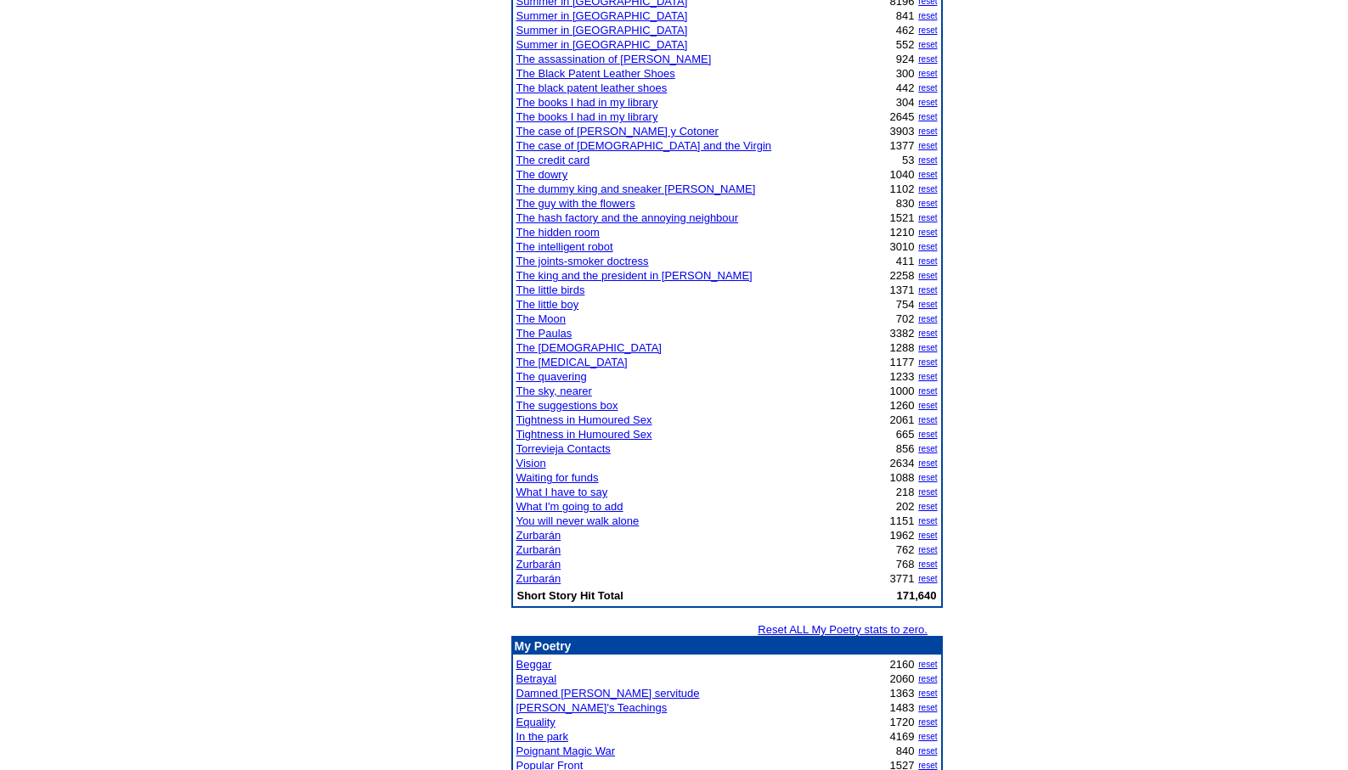
scroll to position [1347, 0]
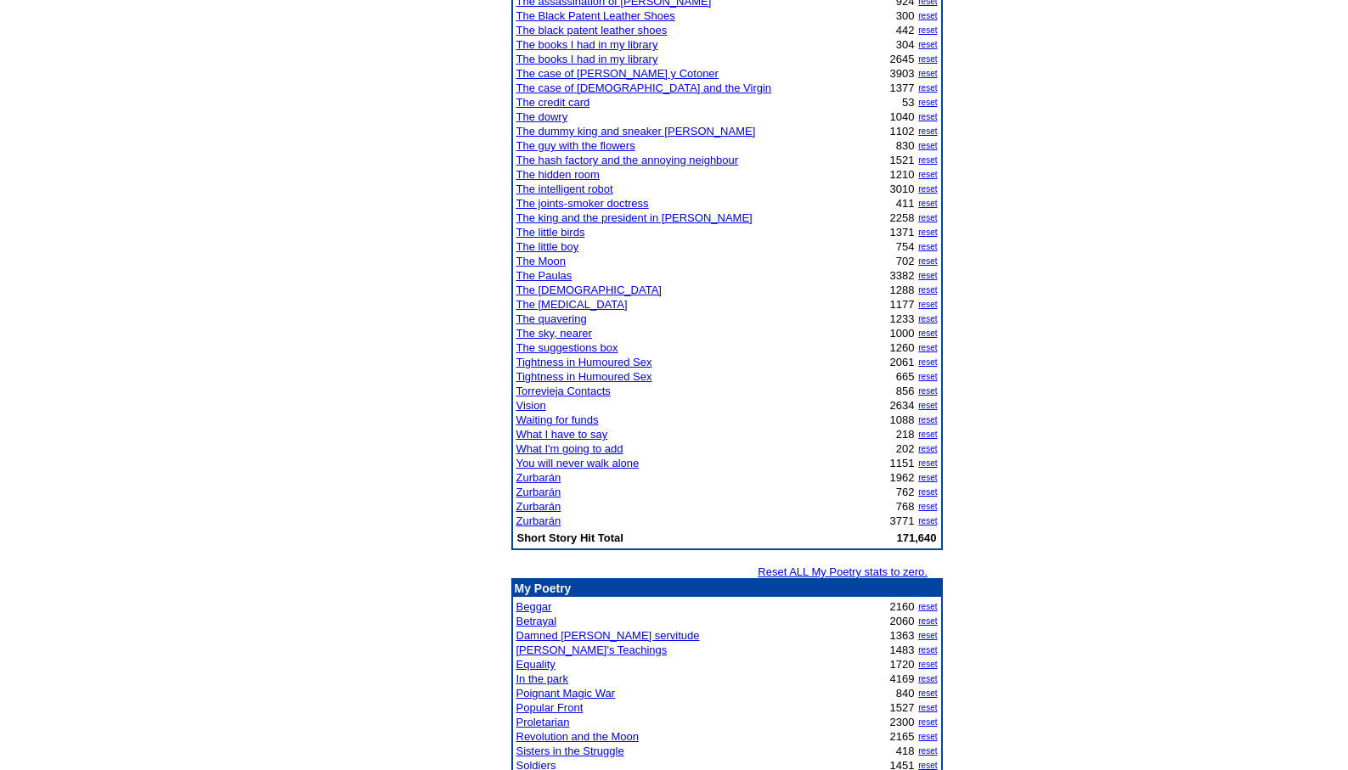
click at [531, 404] on link "Vision" at bounding box center [531, 405] width 30 height 13
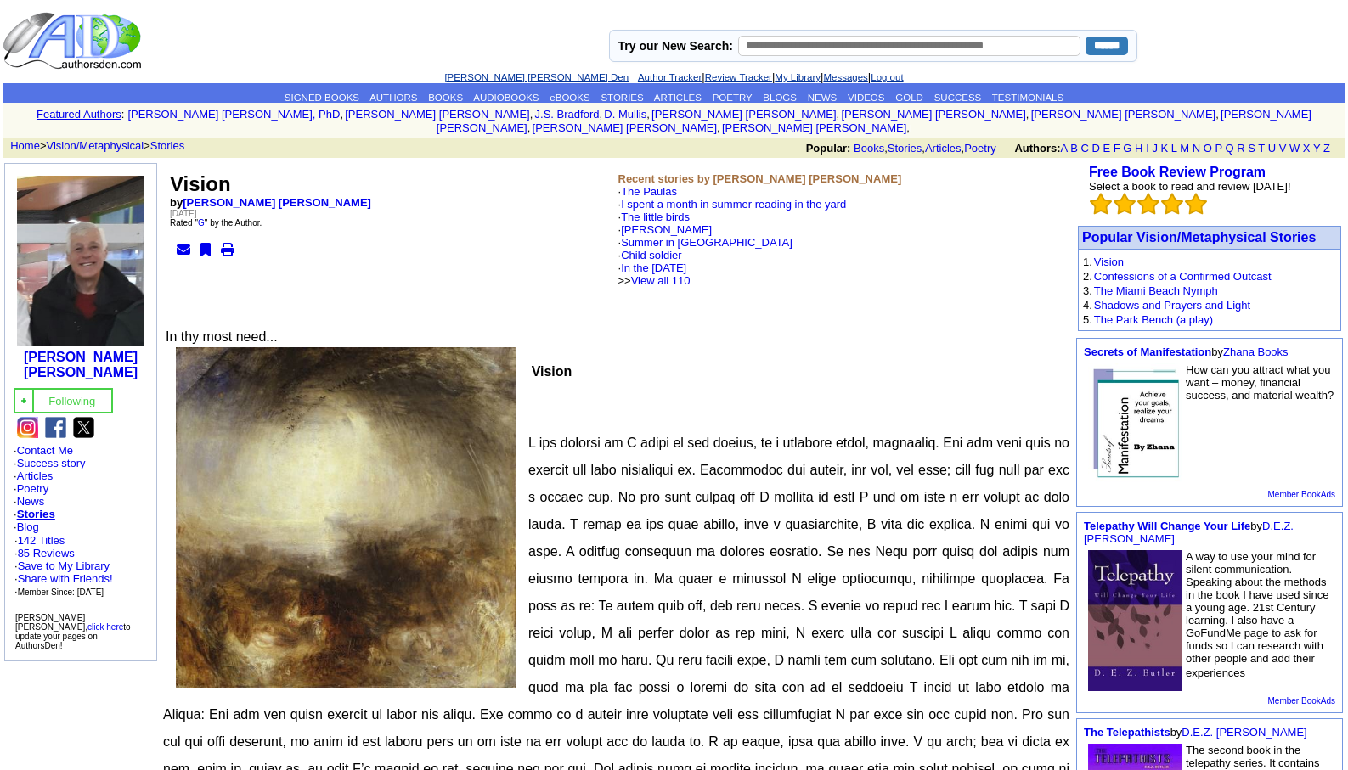
click at [481, 73] on link "[PERSON_NAME] [PERSON_NAME] Den" at bounding box center [536, 77] width 184 height 10
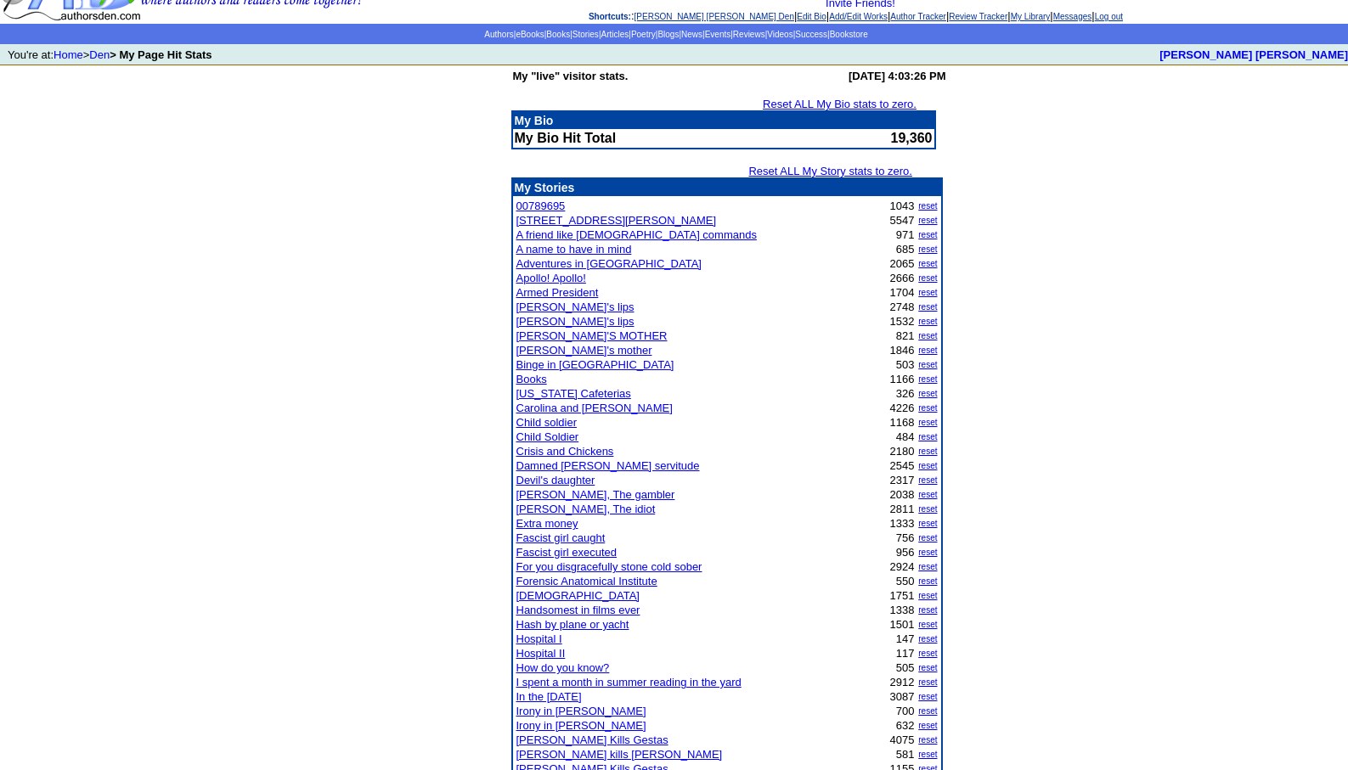
scroll to position [306, 0]
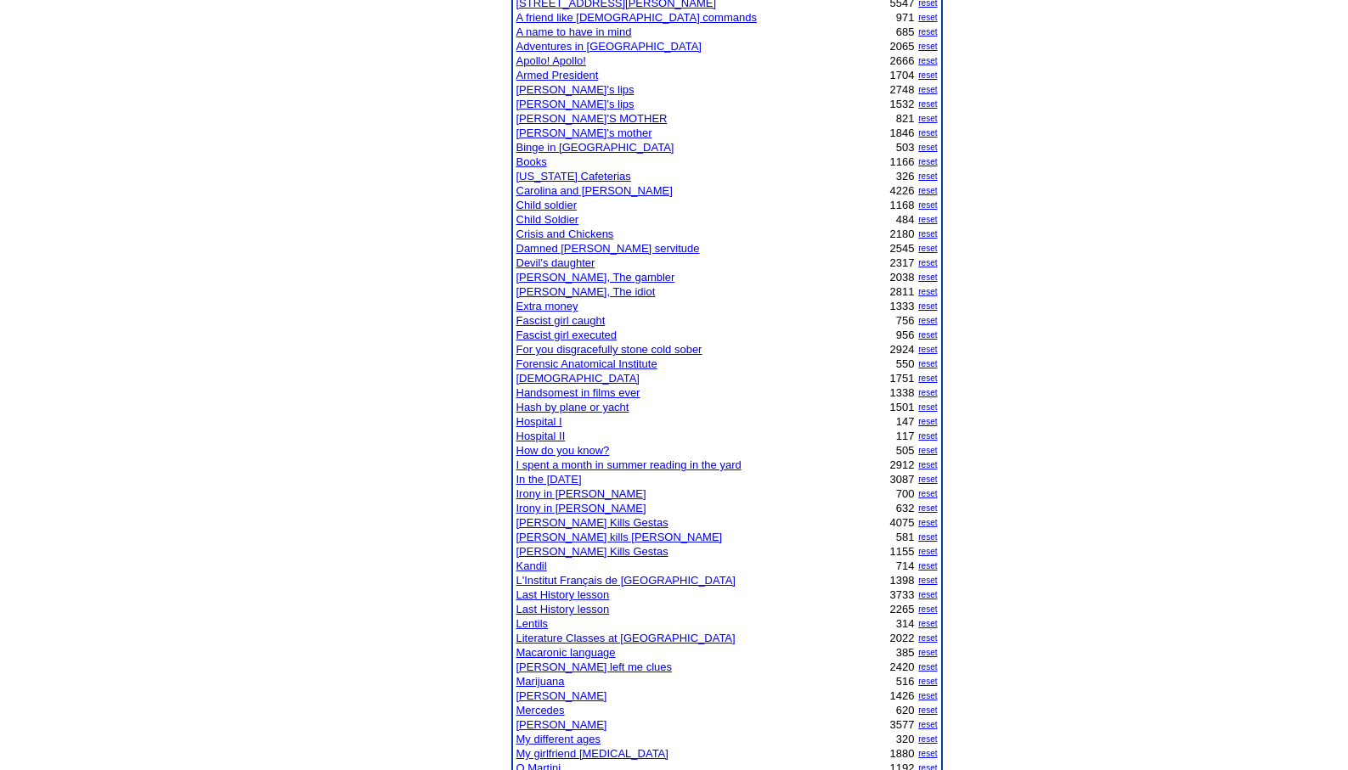
click at [560, 579] on link "L'Institut Français de [GEOGRAPHIC_DATA]" at bounding box center [625, 580] width 219 height 13
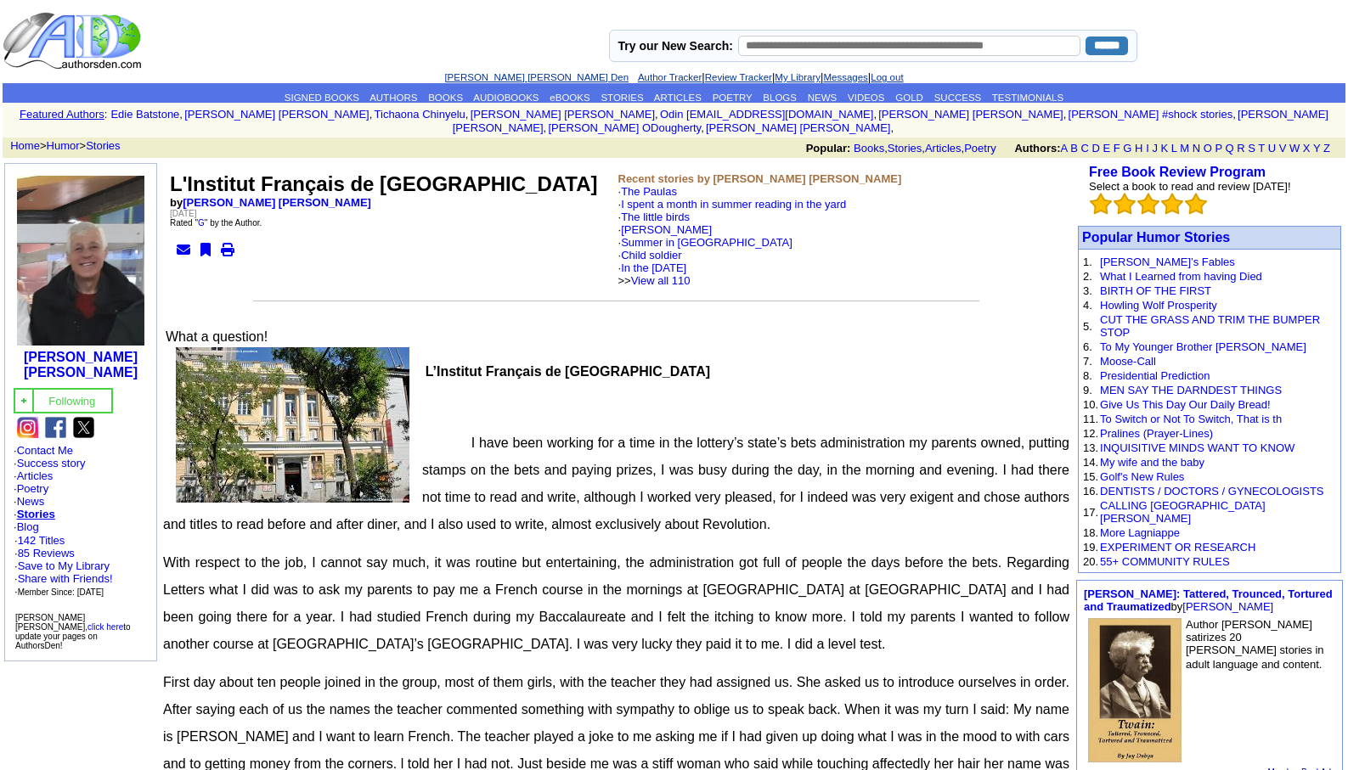
click at [498, 74] on link "[PERSON_NAME] [PERSON_NAME] Den" at bounding box center [536, 77] width 184 height 10
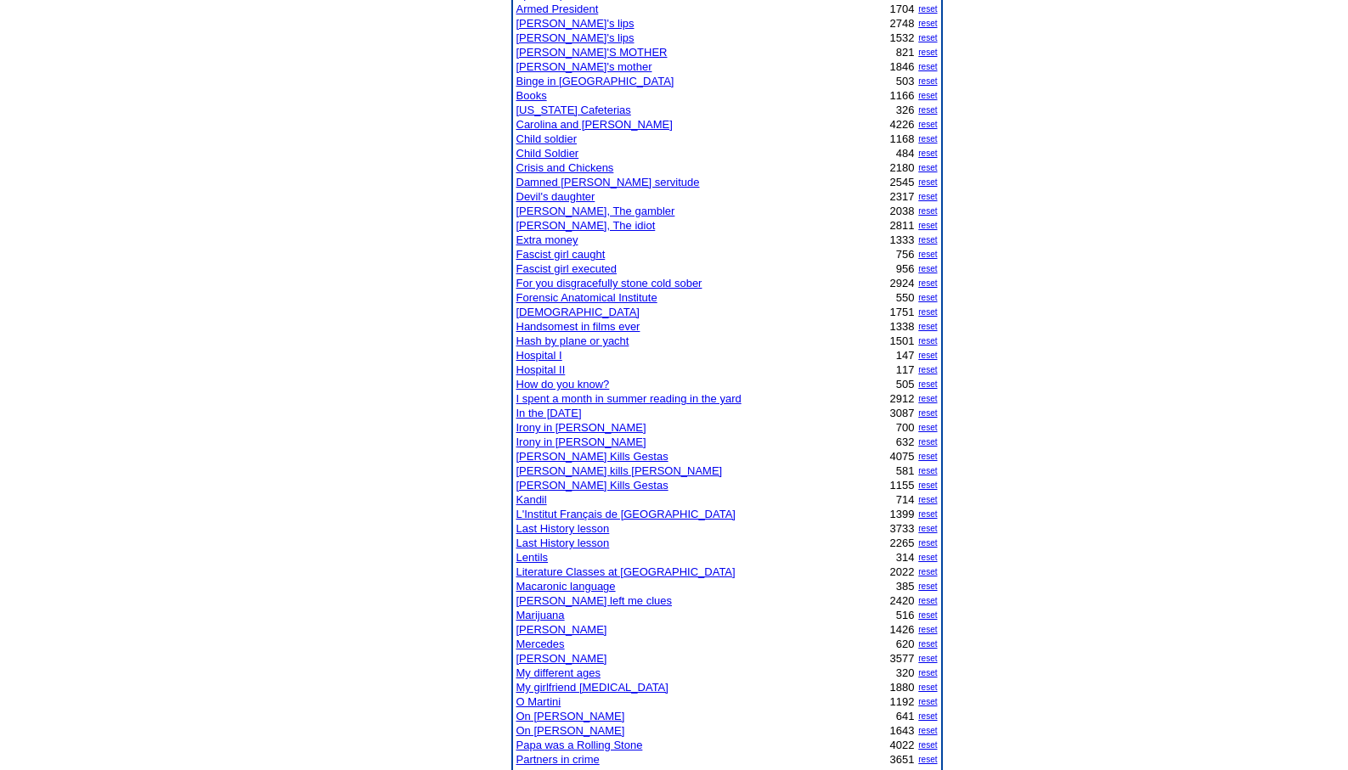
scroll to position [374, 0]
click at [575, 511] on link "L'Institut Français de [GEOGRAPHIC_DATA]" at bounding box center [625, 512] width 219 height 13
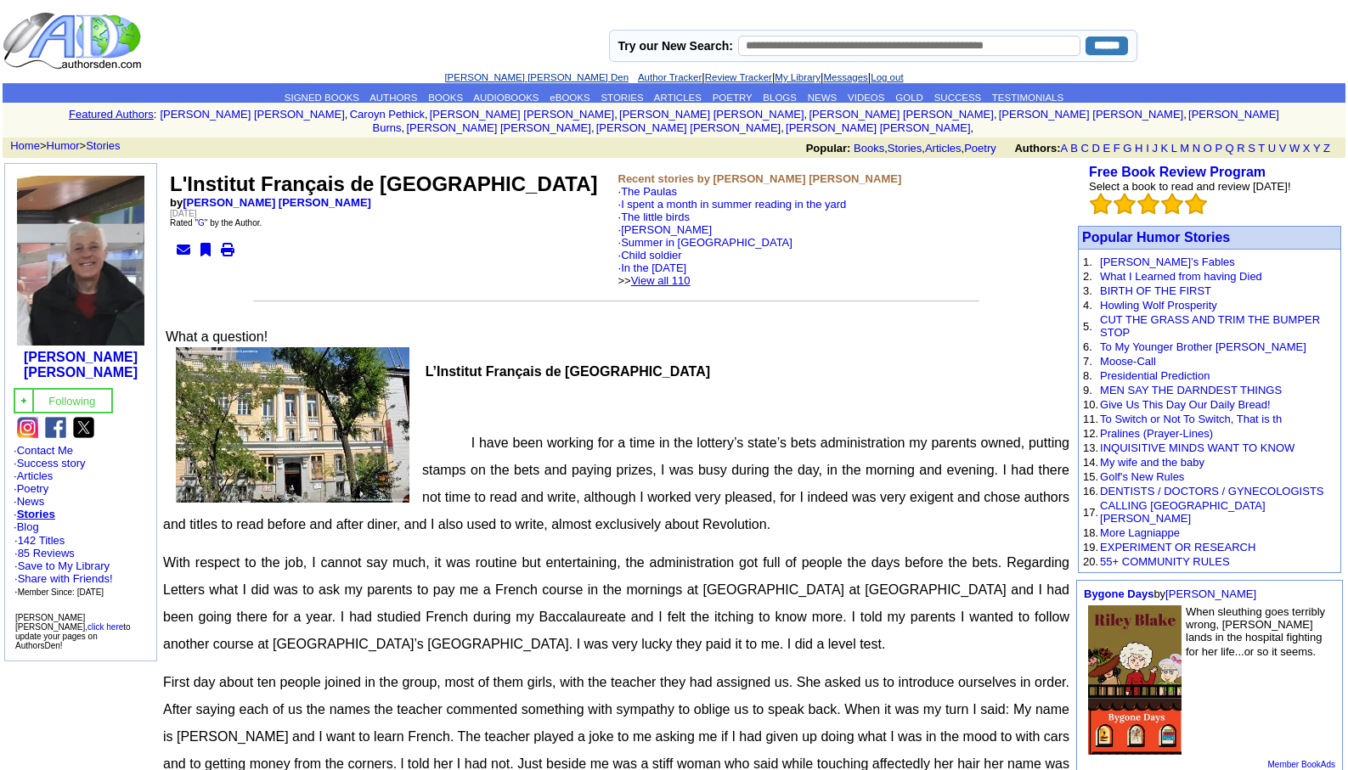
click at [690, 274] on link "View all 110" at bounding box center [660, 280] width 59 height 13
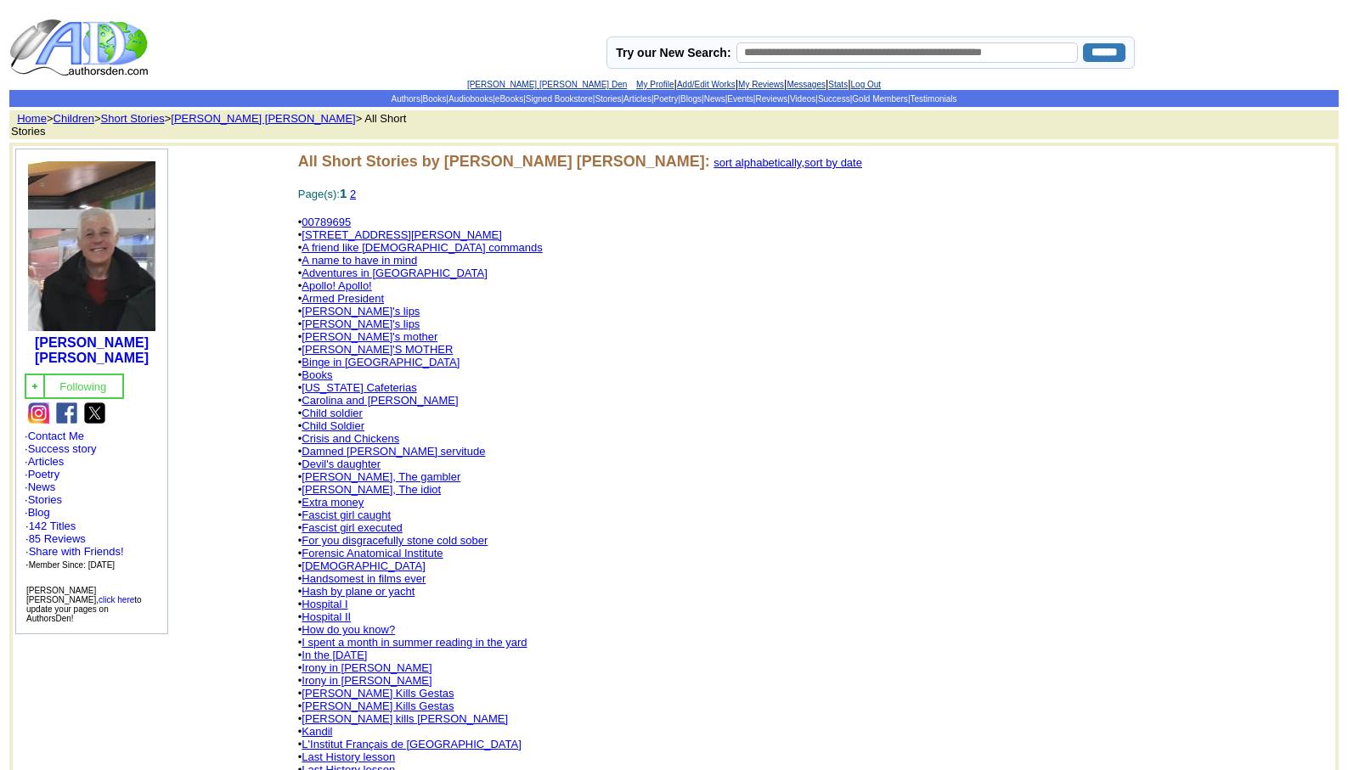
click at [505, 80] on link "[PERSON_NAME] [PERSON_NAME] Den" at bounding box center [547, 84] width 160 height 9
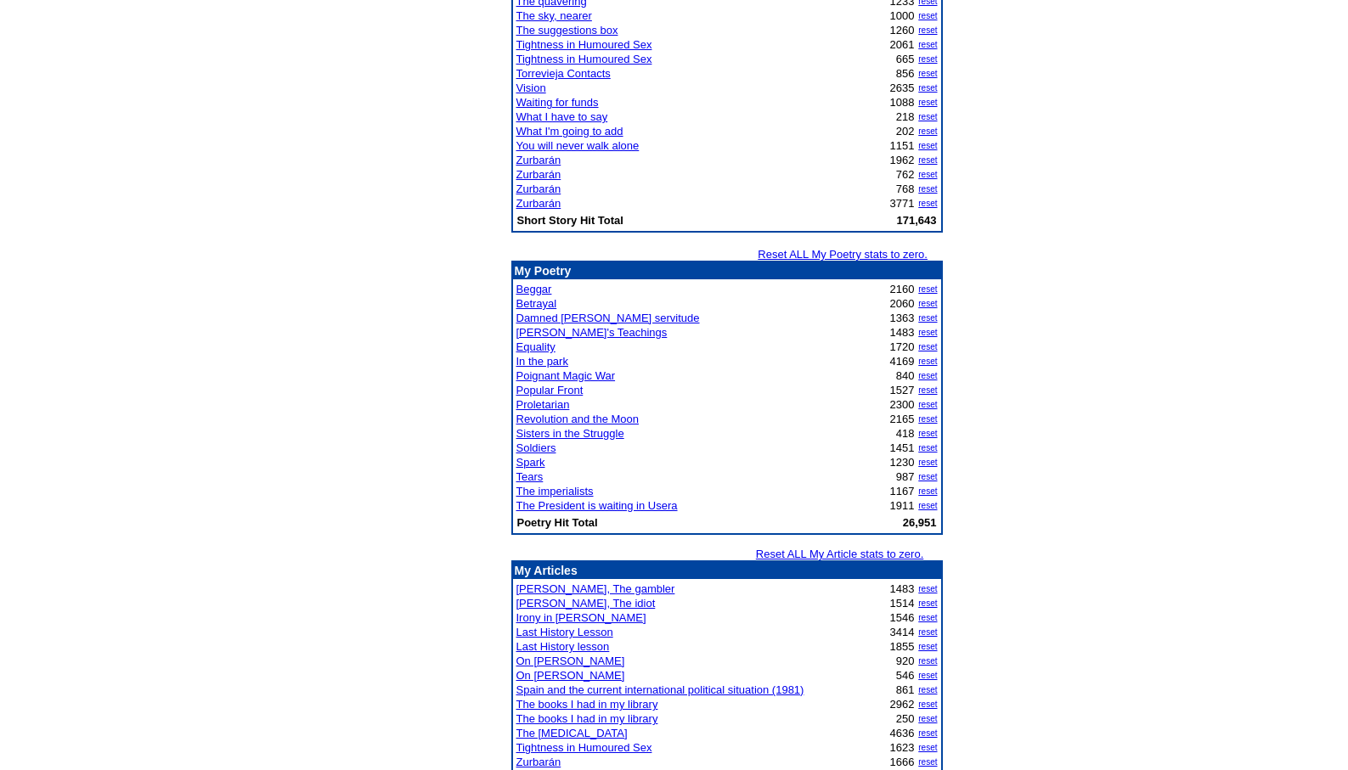
scroll to position [1698, 0]
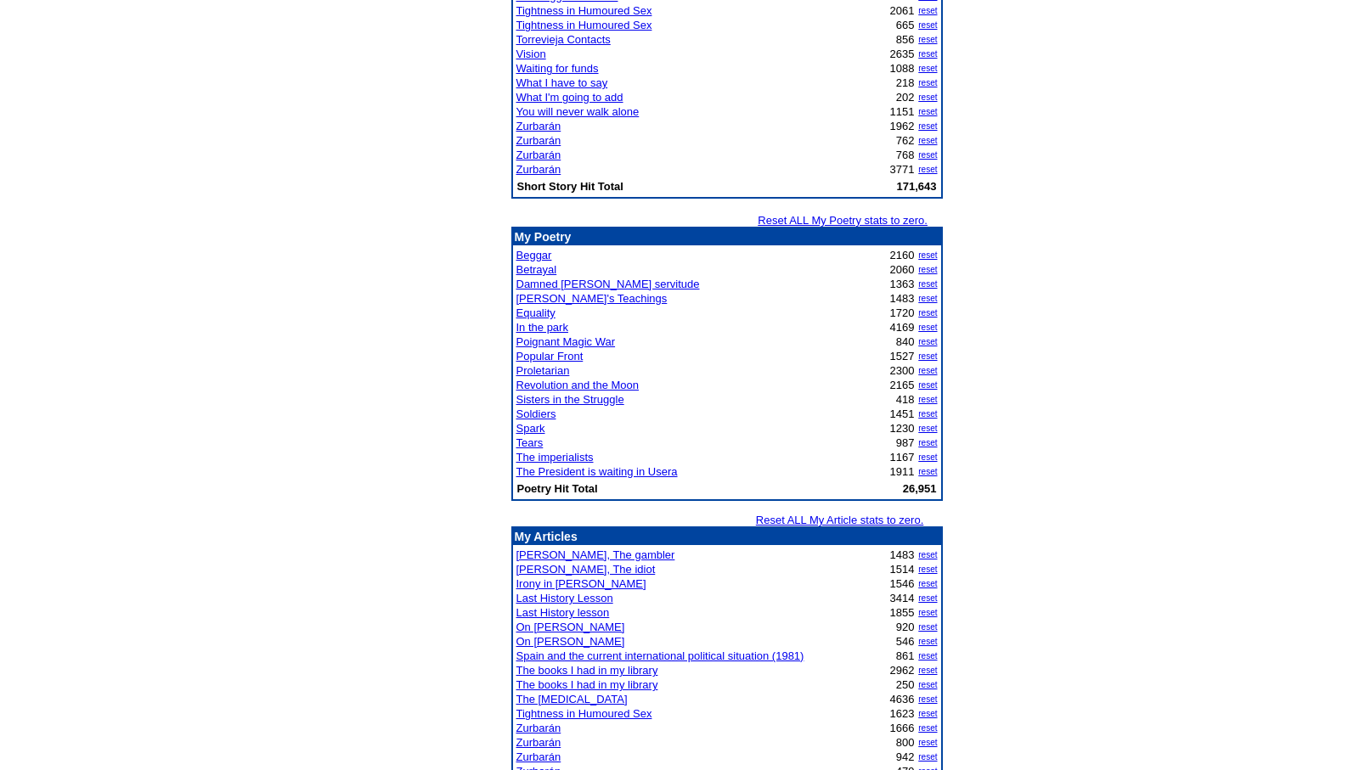
click at [560, 699] on link "The [MEDICAL_DATA]" at bounding box center [571, 699] width 111 height 13
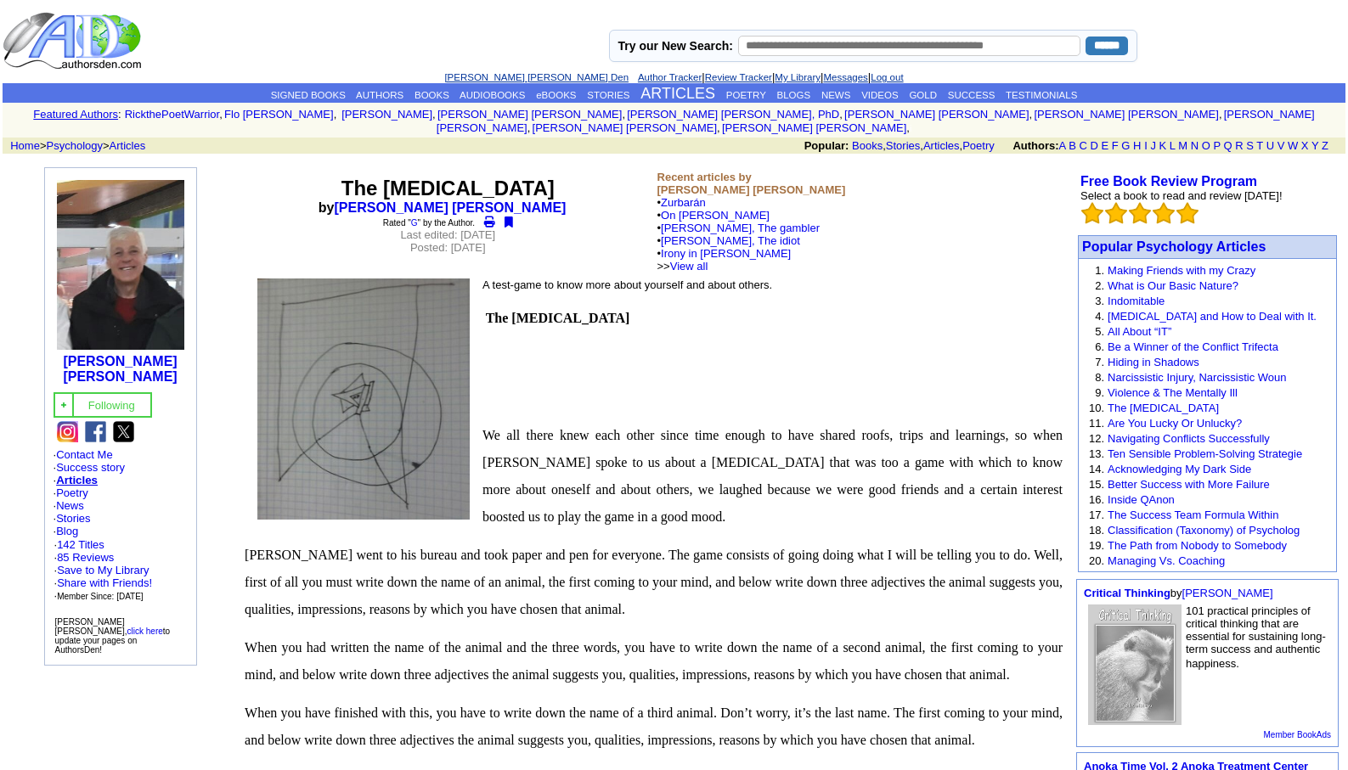
click at [532, 76] on link "[PERSON_NAME] [PERSON_NAME] Den" at bounding box center [536, 77] width 184 height 10
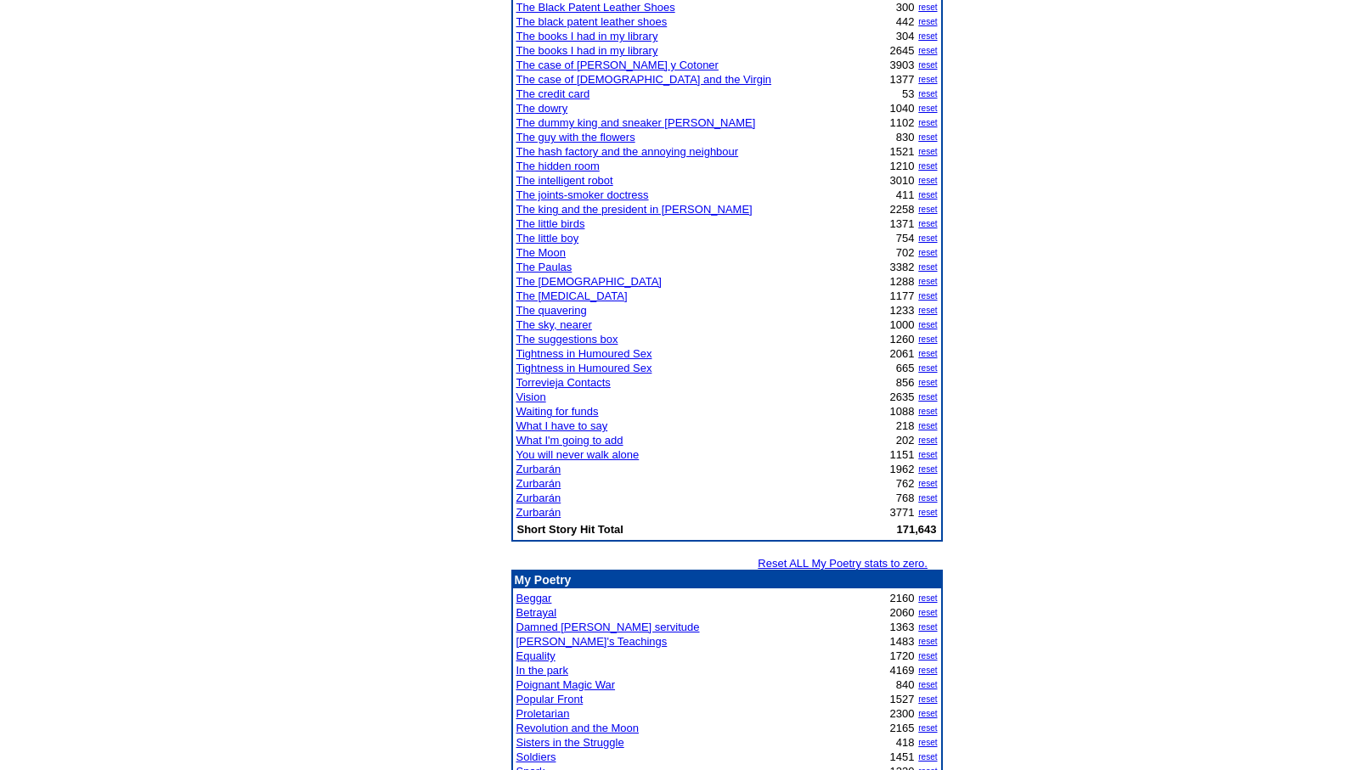
scroll to position [1460, 0]
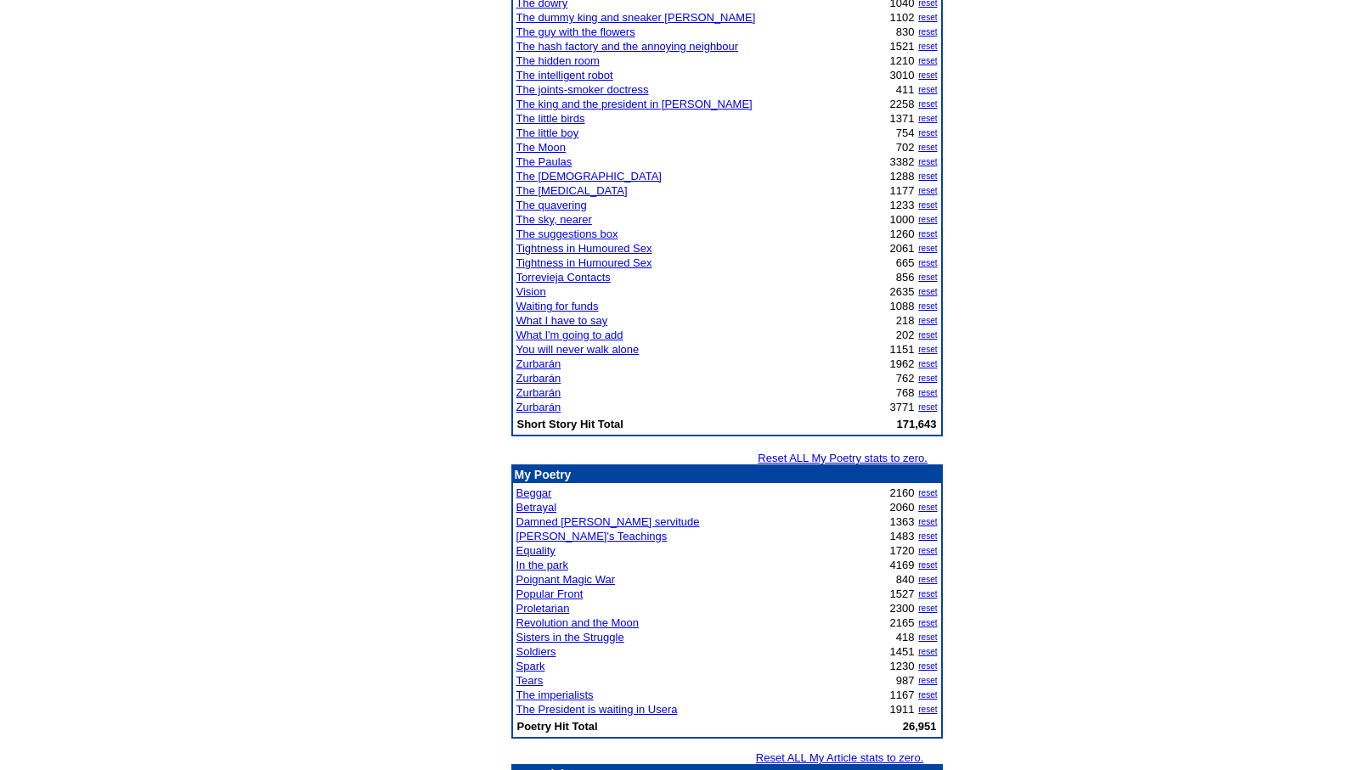
click at [526, 568] on link "In the park" at bounding box center [542, 565] width 52 height 13
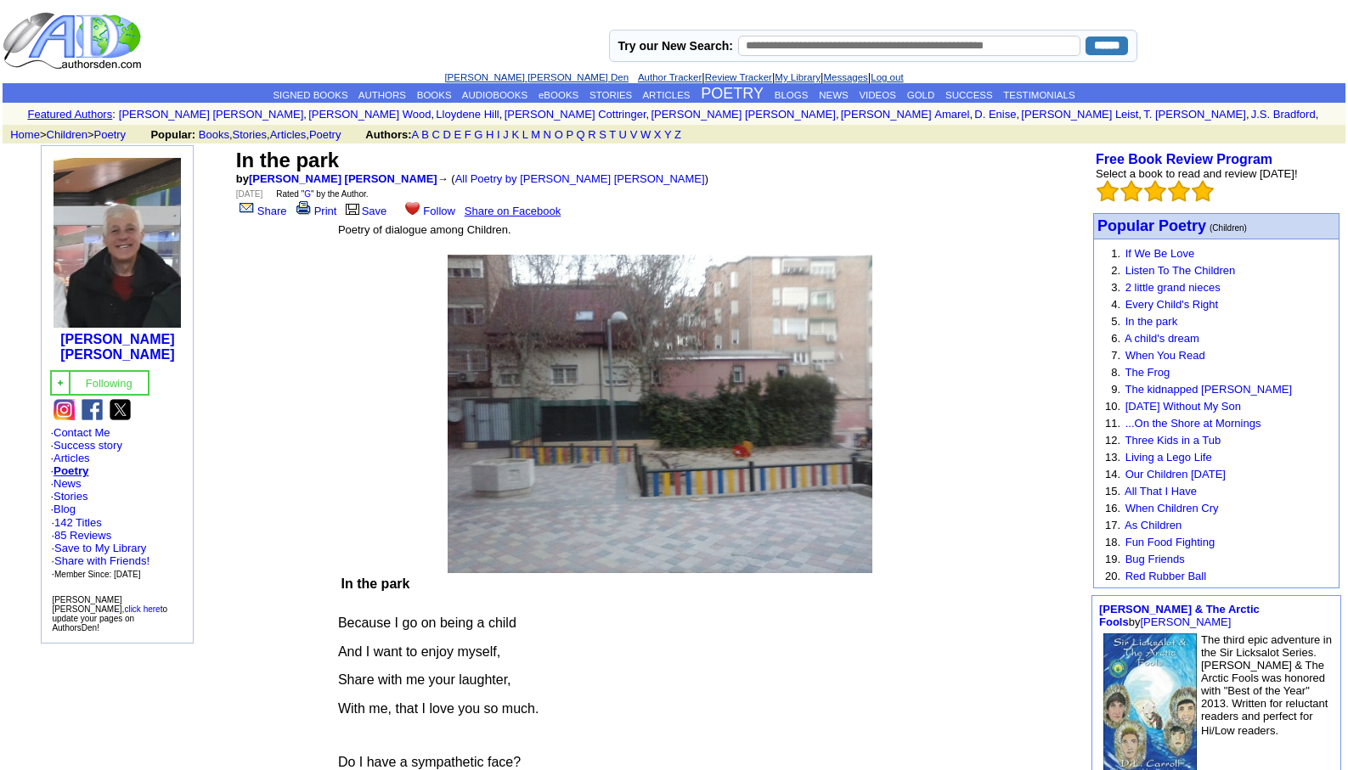
click at [501, 76] on link "[PERSON_NAME] [PERSON_NAME] Den" at bounding box center [536, 77] width 184 height 10
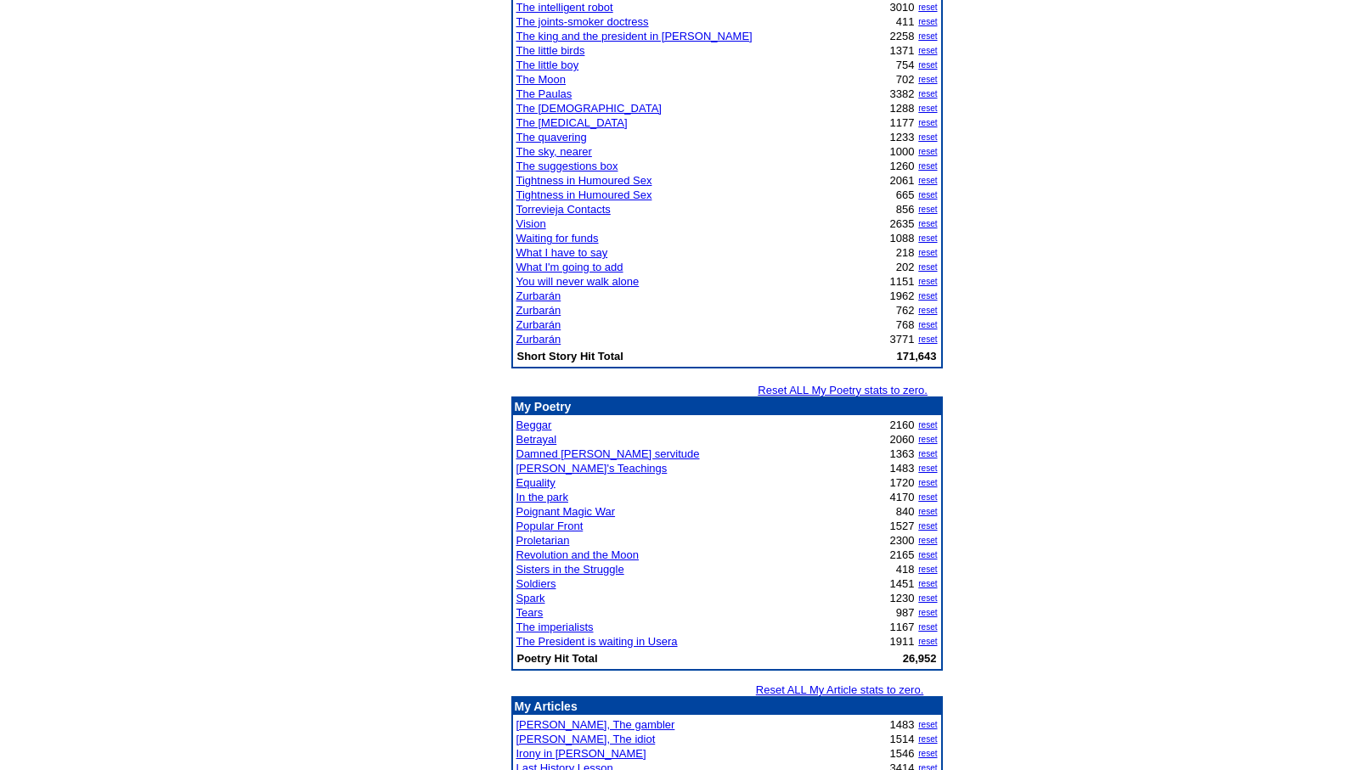
scroll to position [1562, 0]
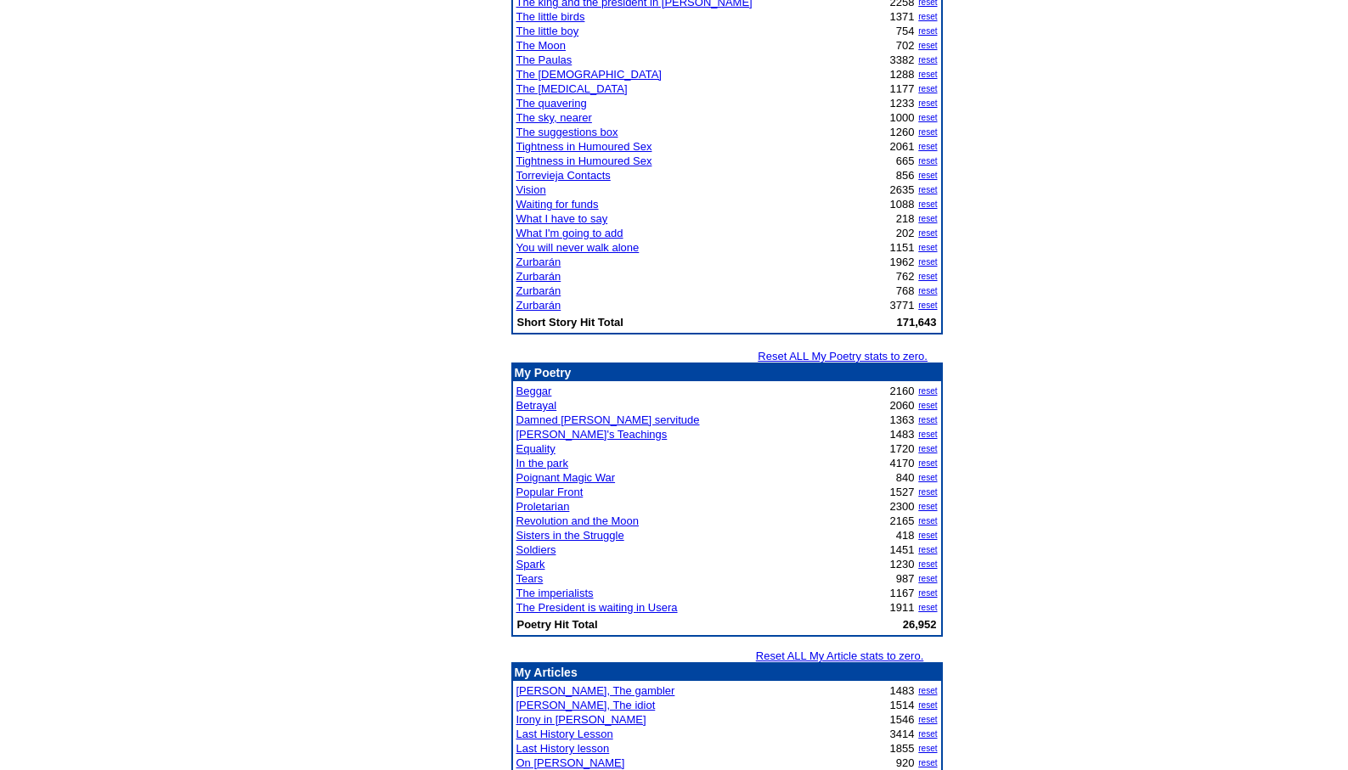
click at [575, 608] on link "The President is waiting in Usera" at bounding box center [596, 607] width 161 height 13
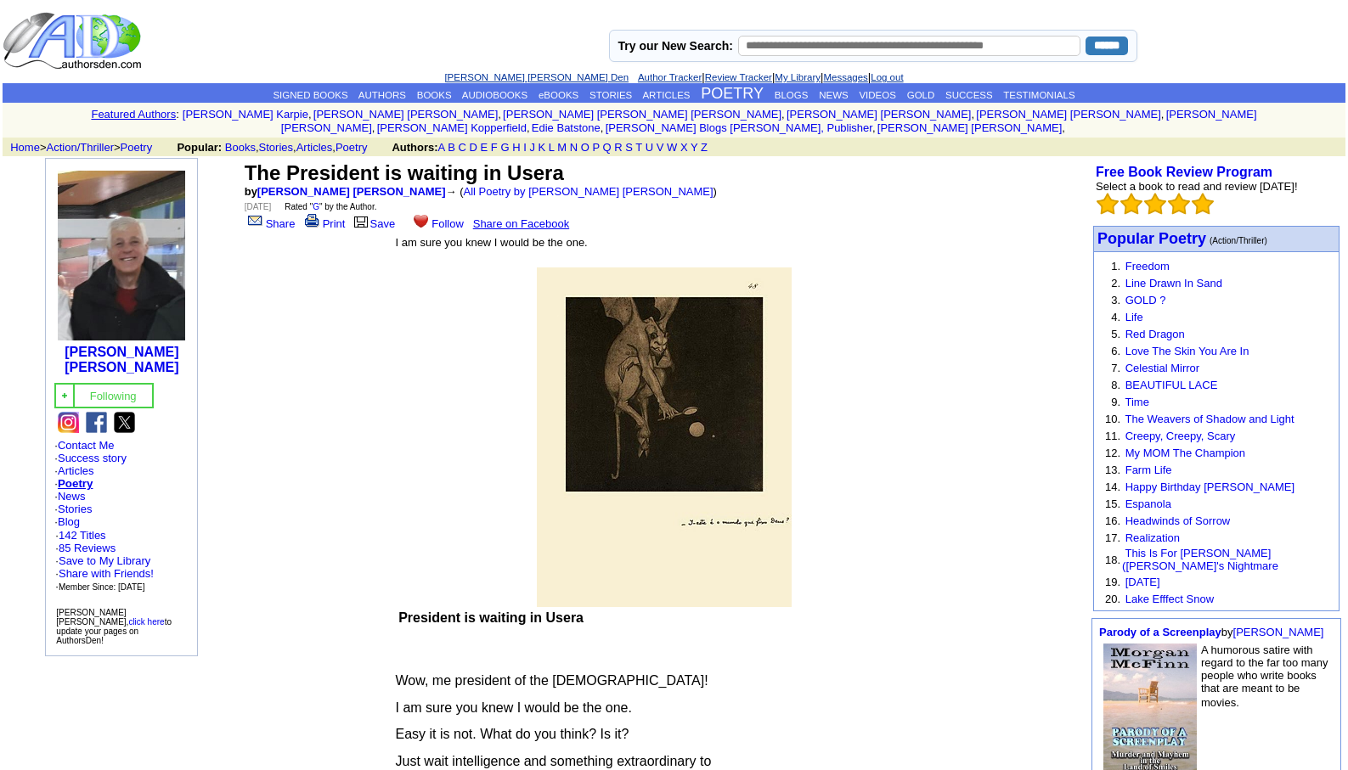
click at [515, 76] on link "[PERSON_NAME] [PERSON_NAME] Den" at bounding box center [536, 77] width 184 height 10
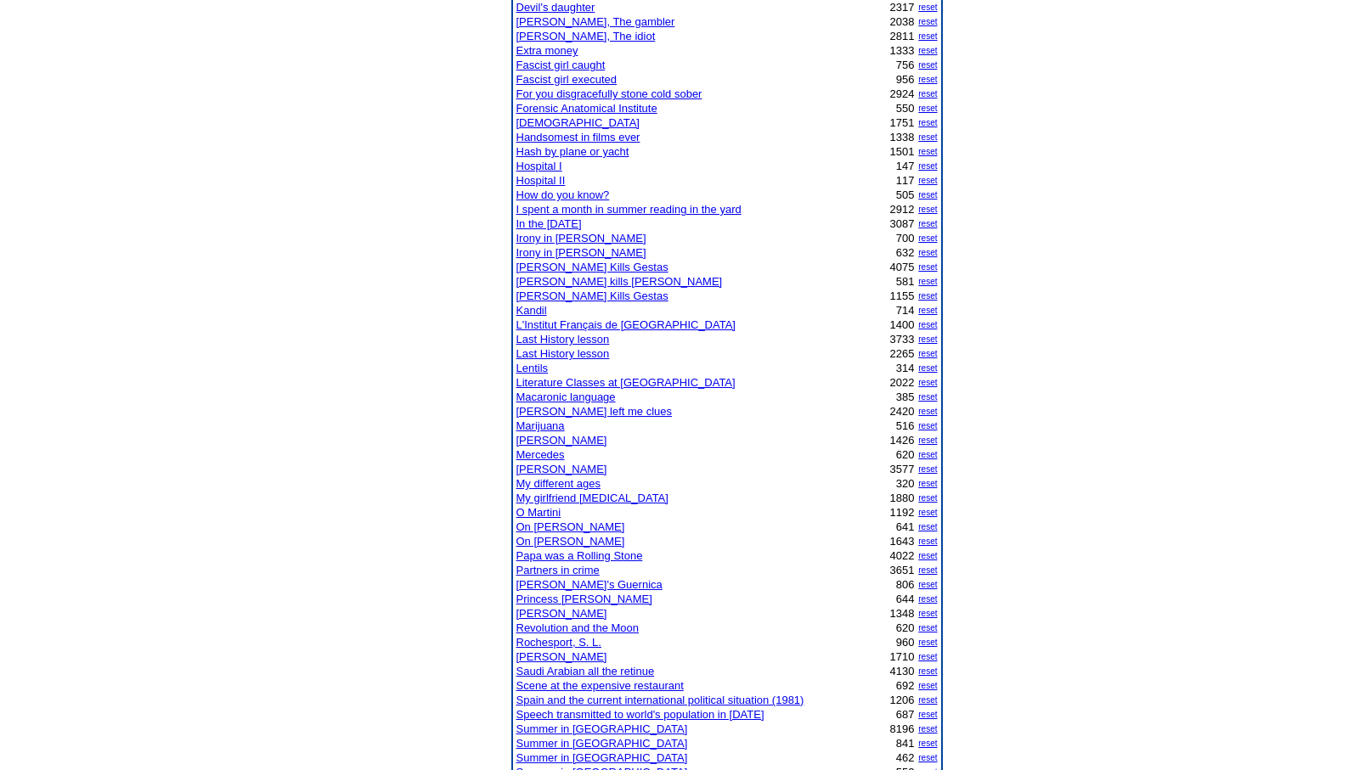
scroll to position [577, 0]
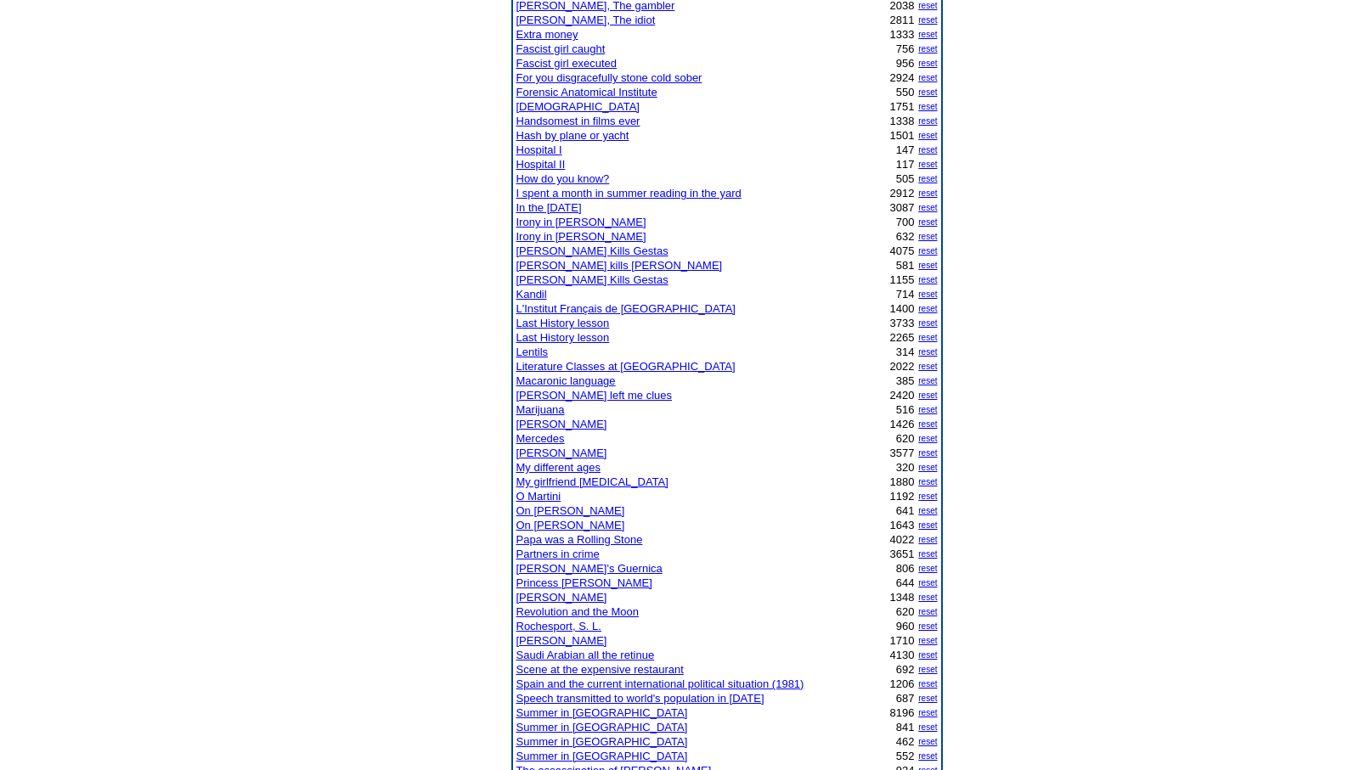
click at [565, 526] on link "On [PERSON_NAME]" at bounding box center [570, 525] width 109 height 13
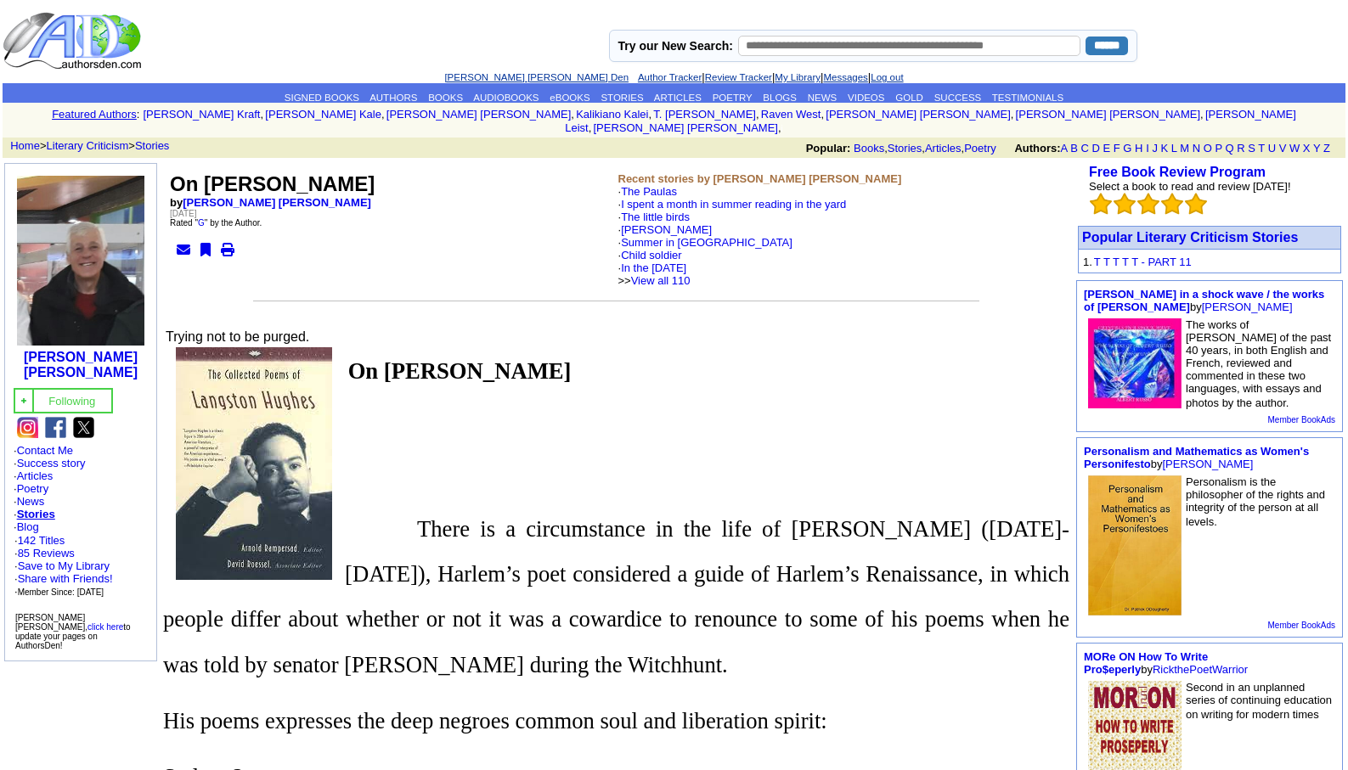
click at [517, 76] on link "[PERSON_NAME] [PERSON_NAME] Den" at bounding box center [536, 77] width 184 height 10
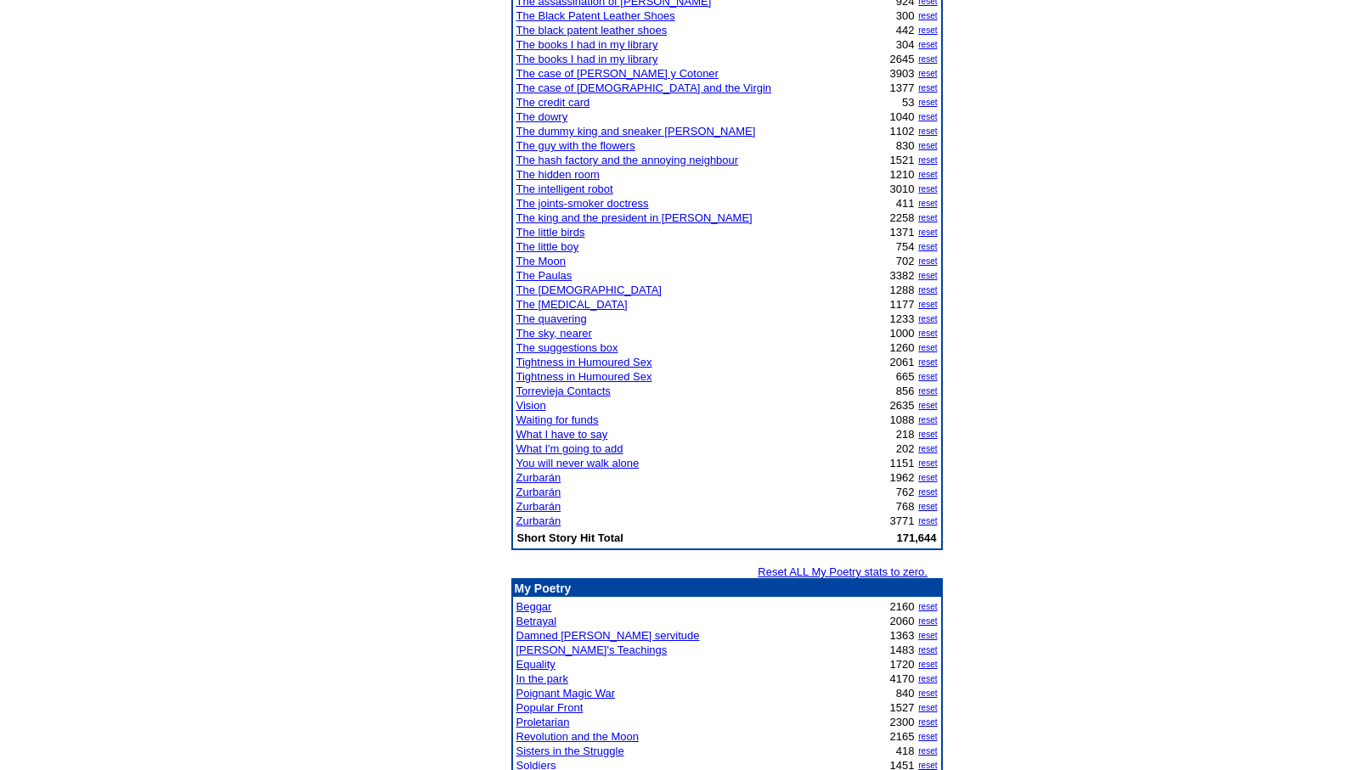
scroll to position [1347, 0]
click at [574, 205] on link "The joints-smoker doctress" at bounding box center [582, 203] width 132 height 13
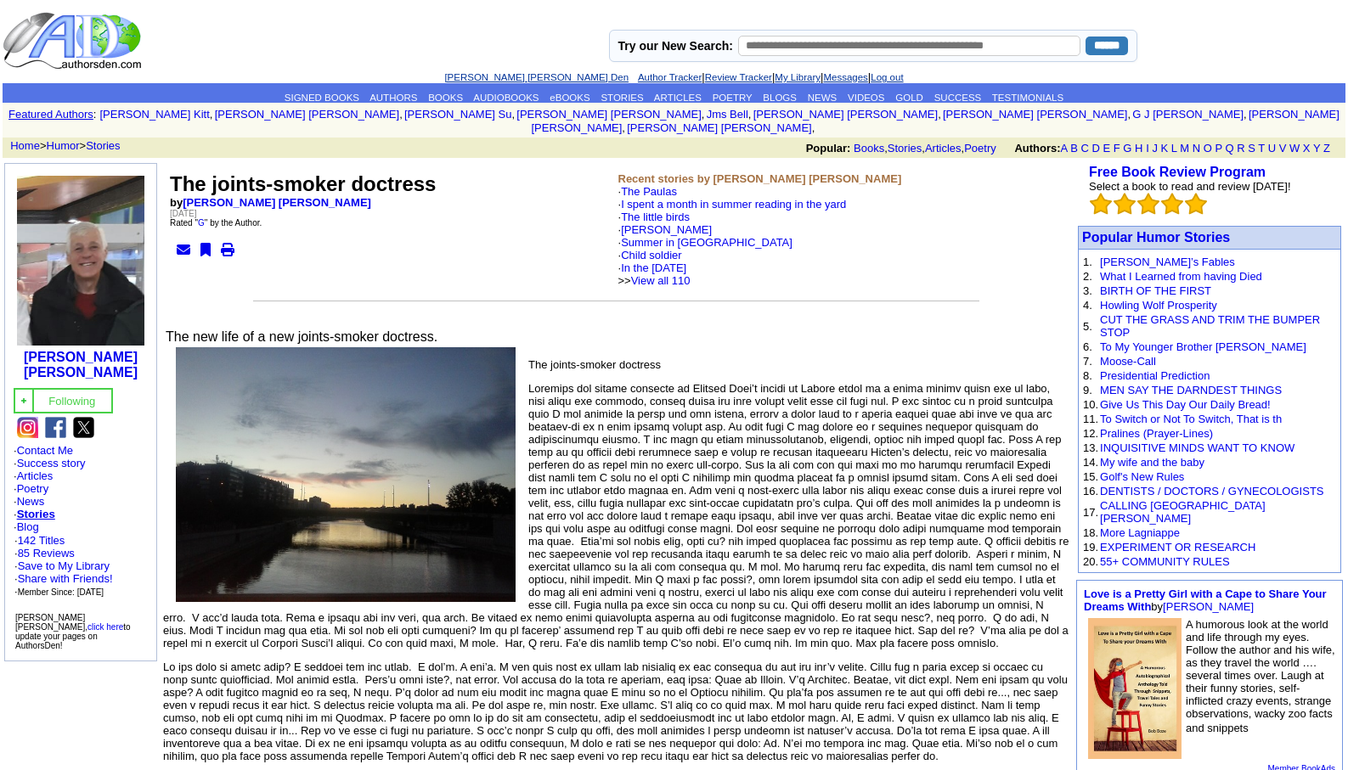
click at [479, 80] on link "[PERSON_NAME] [PERSON_NAME] Den" at bounding box center [536, 77] width 184 height 10
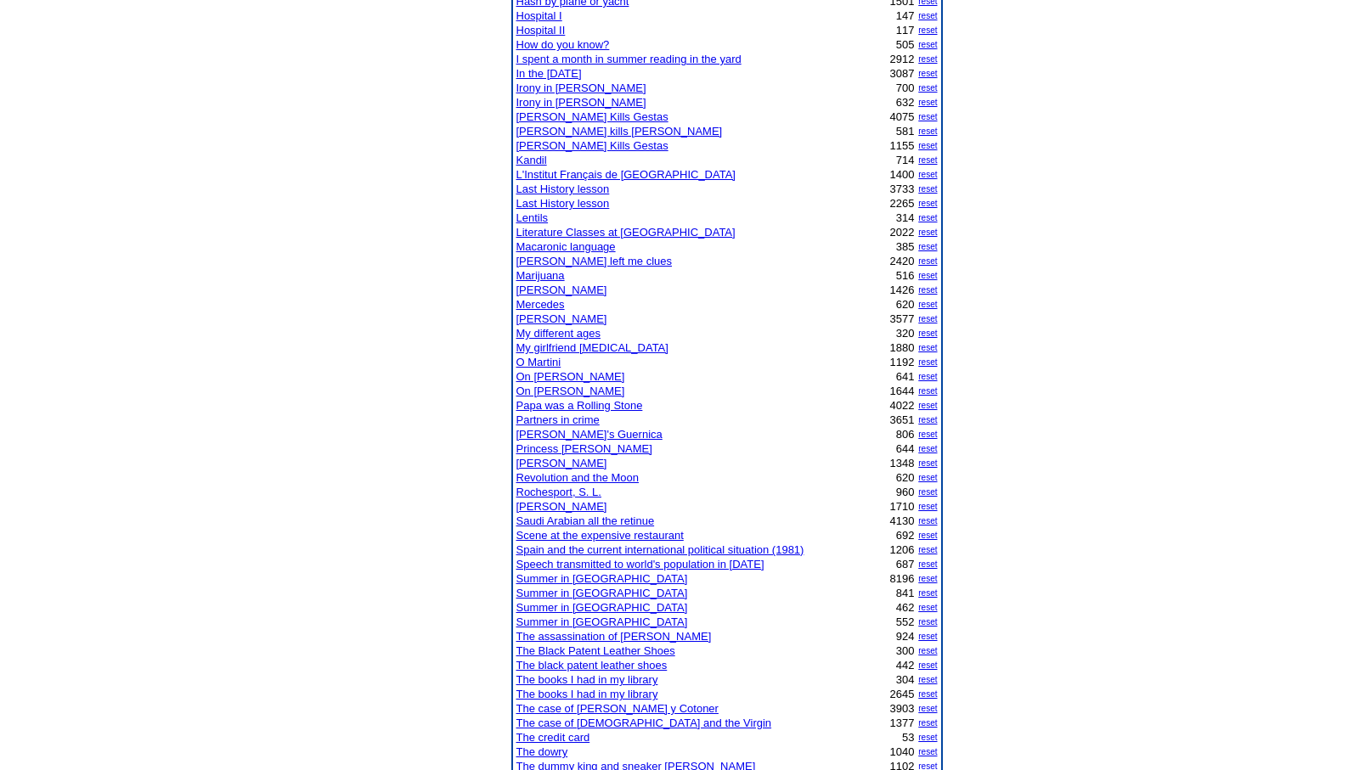
scroll to position [713, 0]
click at [594, 534] on link "Scene at the expensive restaurant" at bounding box center [599, 533] width 167 height 13
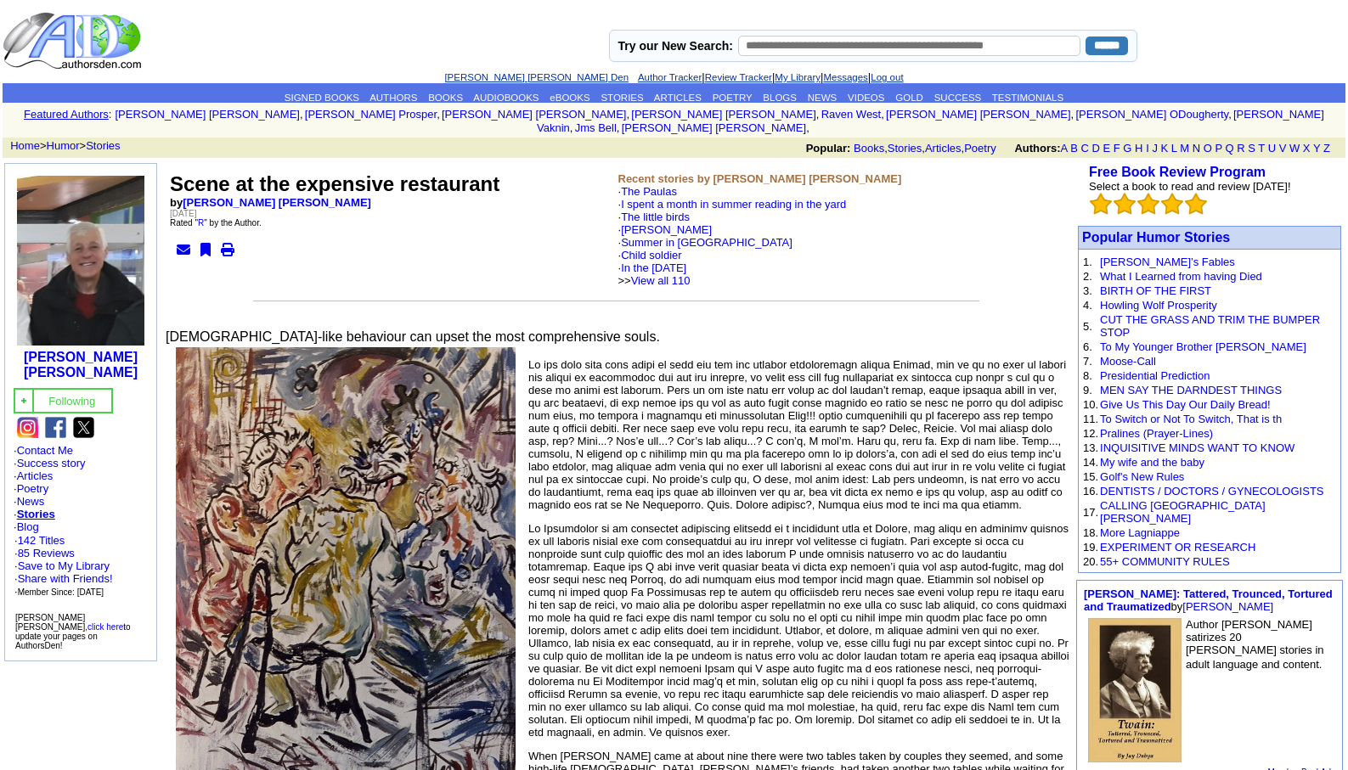
click at [497, 73] on link "[PERSON_NAME] [PERSON_NAME] Den" at bounding box center [536, 77] width 184 height 10
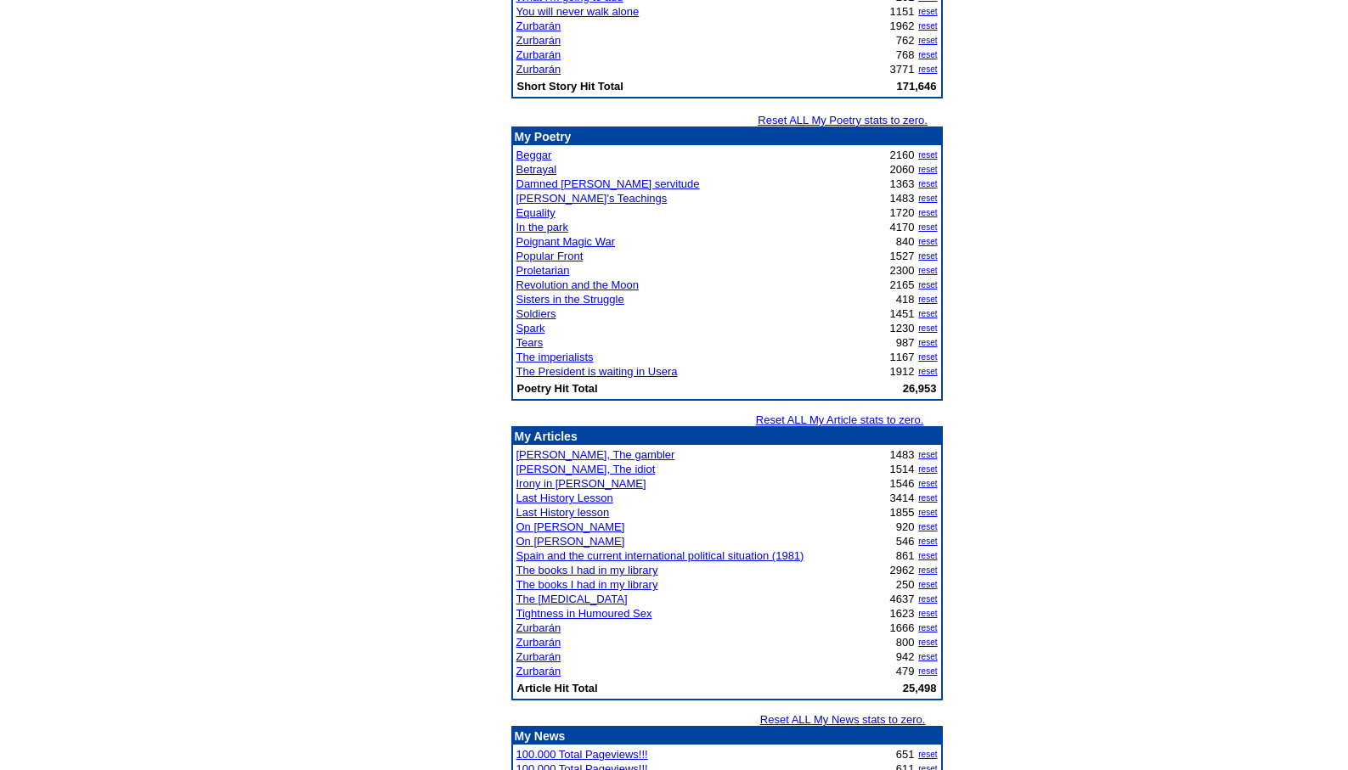
scroll to position [1874, 0]
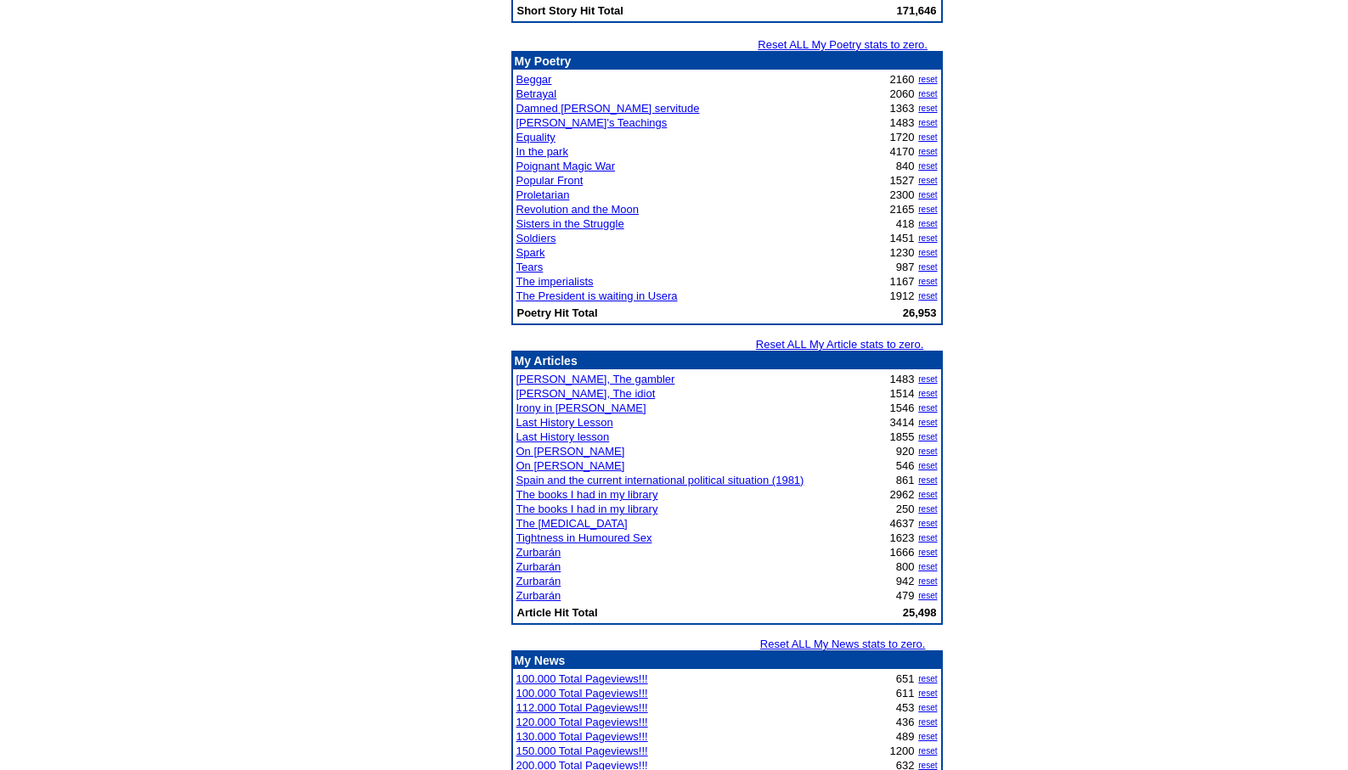
click at [537, 554] on link "Zurbarán" at bounding box center [538, 552] width 45 height 13
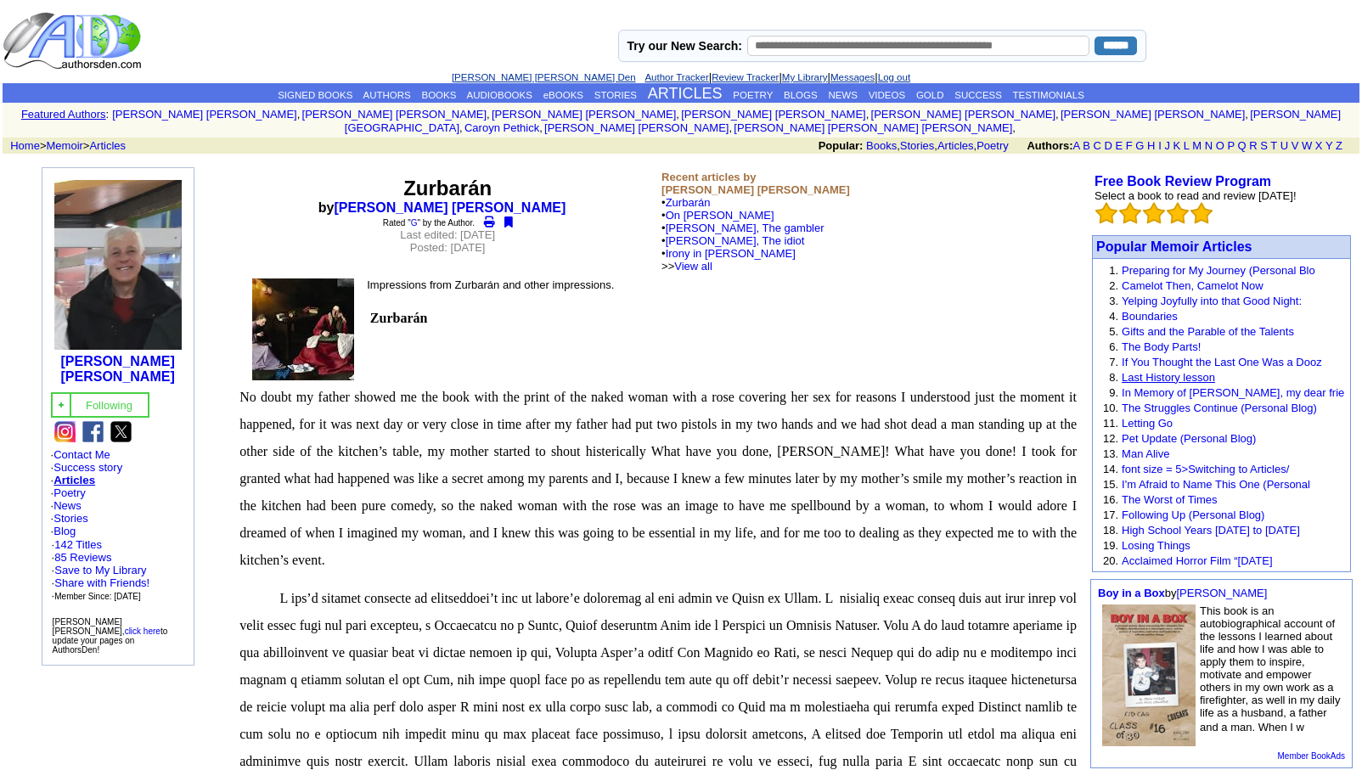
click at [1168, 371] on link "Last History lesson" at bounding box center [1168, 377] width 93 height 13
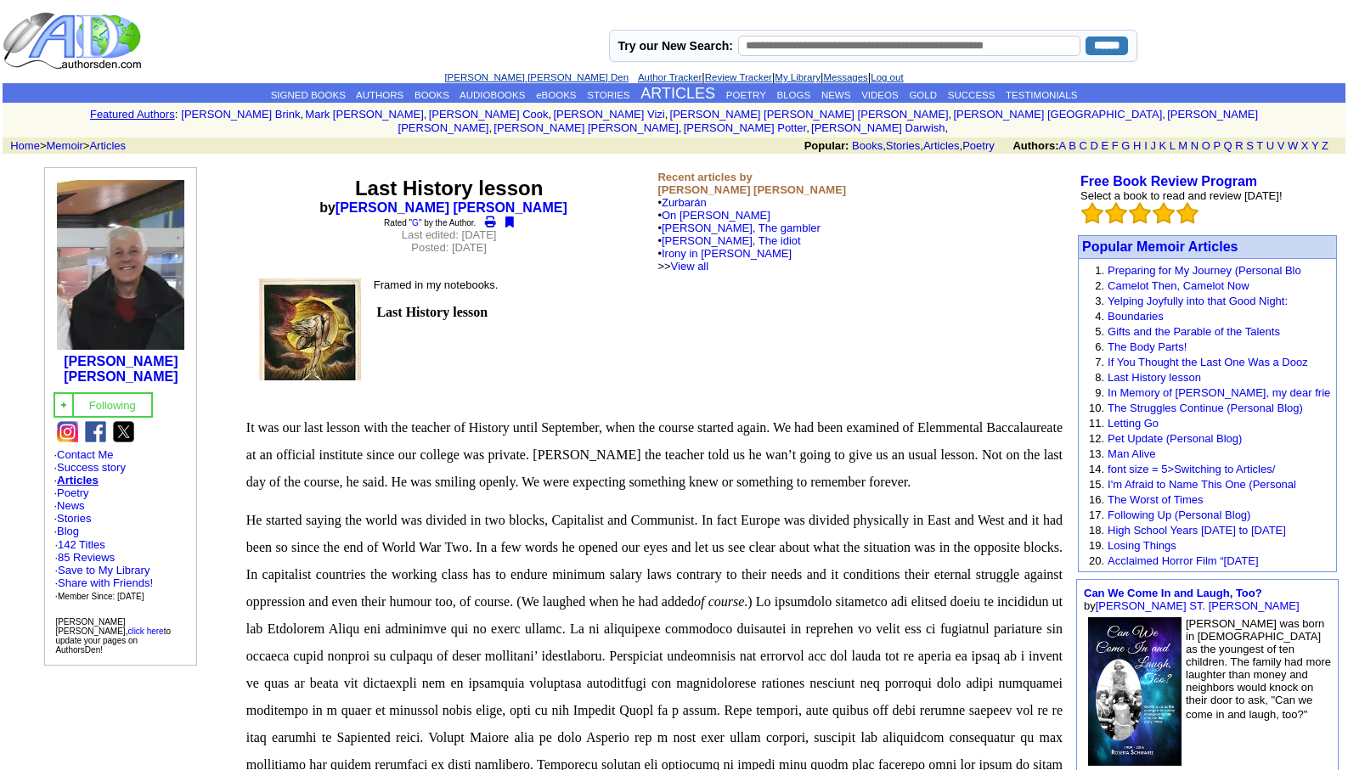
click at [492, 74] on link "[PERSON_NAME] [PERSON_NAME] Den" at bounding box center [536, 77] width 184 height 10
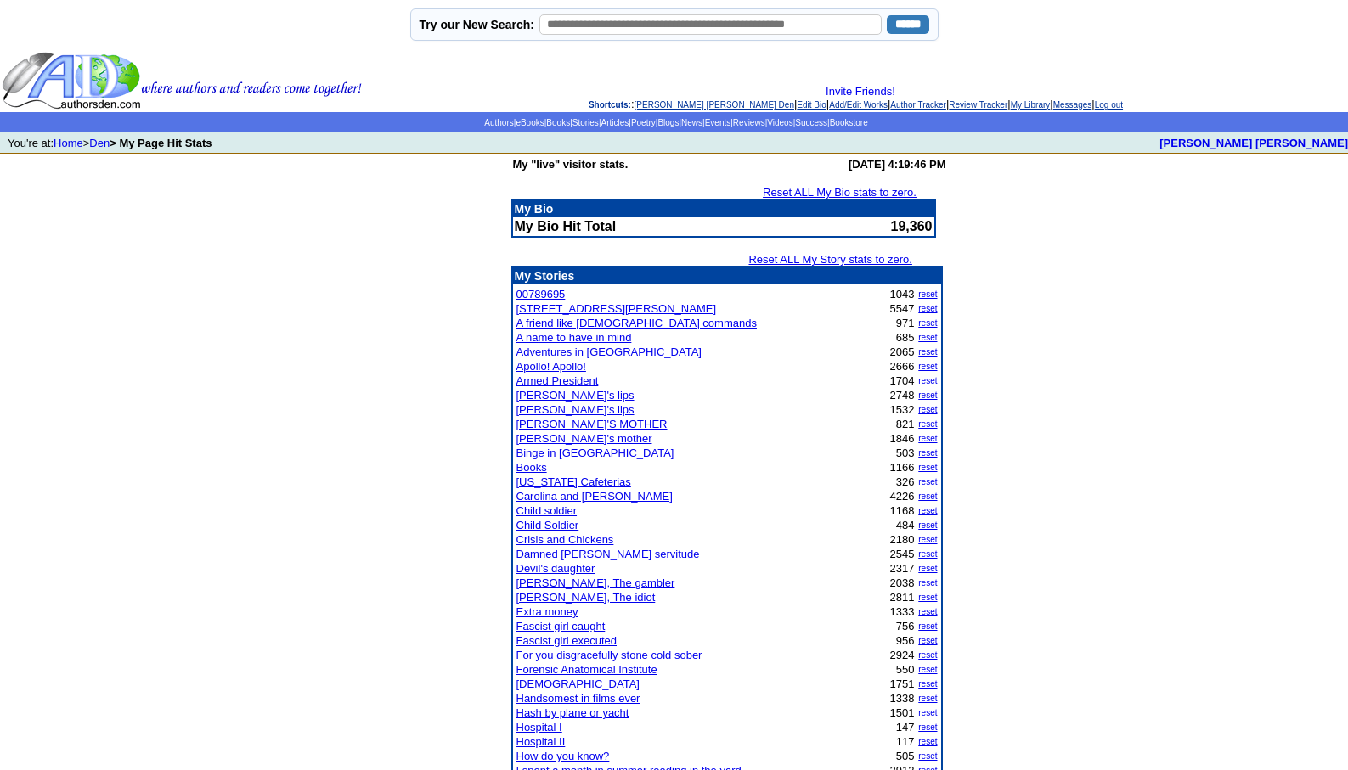
click at [566, 381] on link "Armed President" at bounding box center [557, 380] width 82 height 13
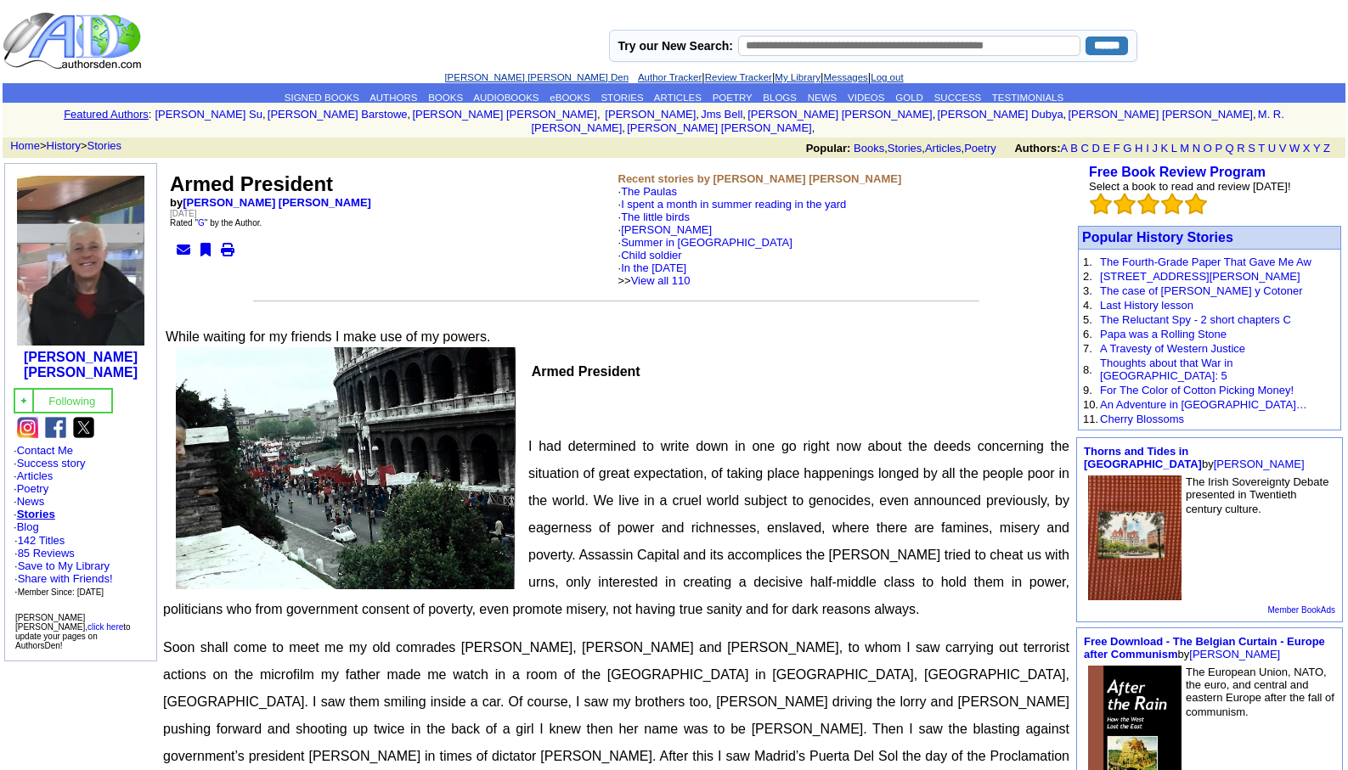
click at [509, 72] on link "[PERSON_NAME] [PERSON_NAME] Den" at bounding box center [536, 77] width 184 height 10
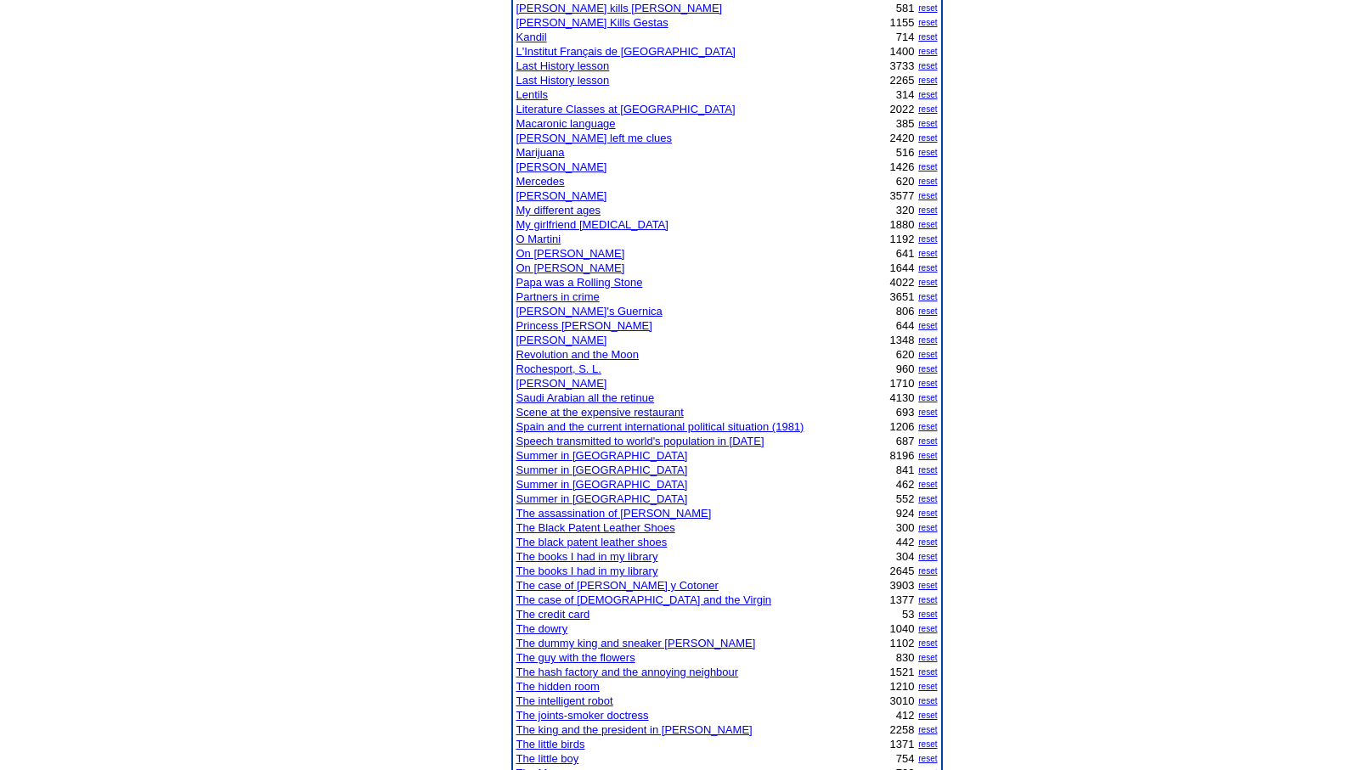
scroll to position [849, 0]
